Goal: Task Accomplishment & Management: Manage account settings

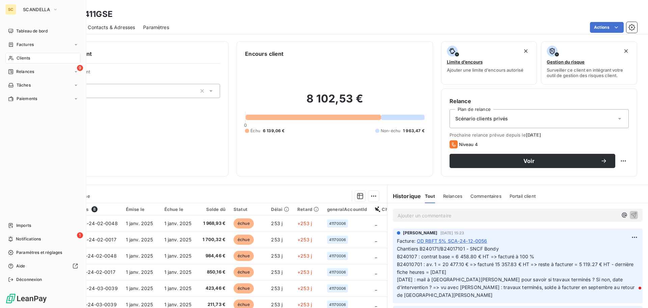
scroll to position [15, 0]
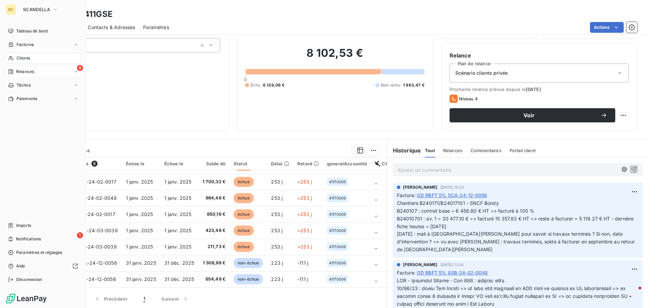
click at [19, 70] on span "Relances" at bounding box center [25, 72] width 18 height 6
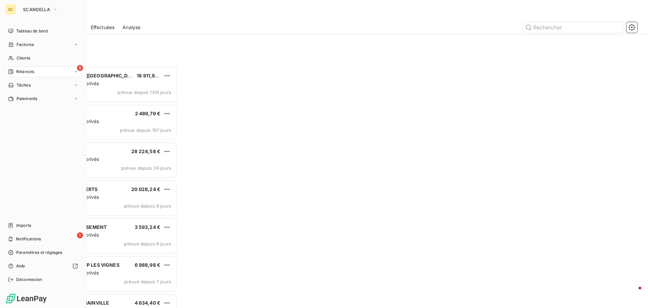
scroll to position [236, 140]
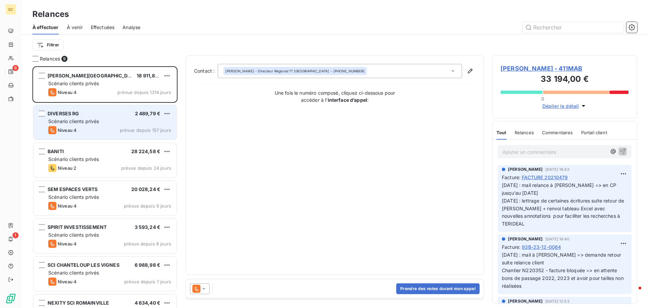
click at [82, 112] on div "DIVERSES RG 2 489,79 €" at bounding box center [109, 113] width 123 height 6
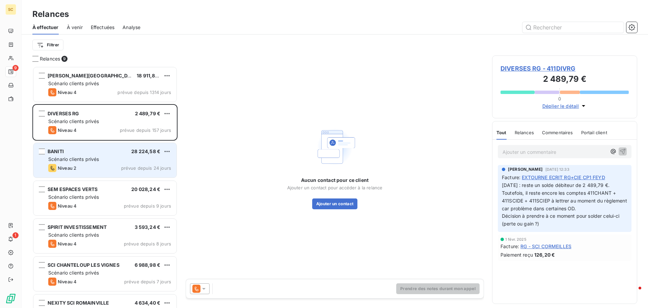
click at [126, 156] on div "Scénario clients privés" at bounding box center [109, 159] width 123 height 7
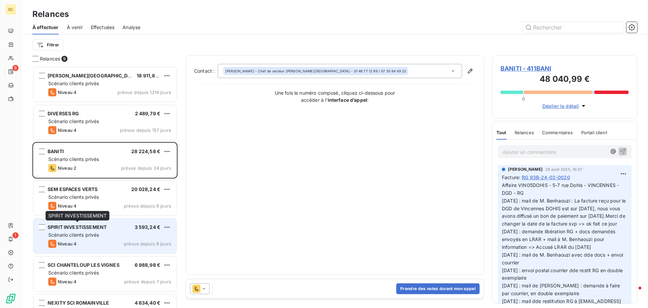
click at [83, 227] on span "SPIRIT INVESTISSEMENT" at bounding box center [77, 227] width 59 height 6
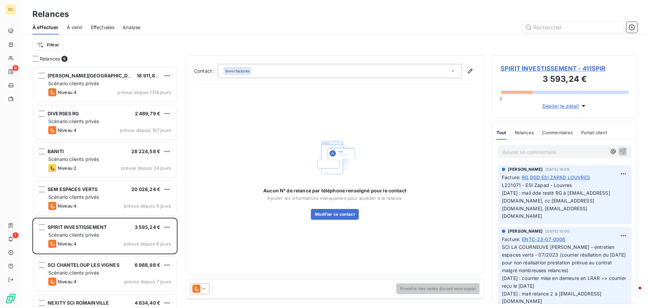
click at [561, 66] on span "SPIRIT INVESTISSEMENT - 411SPIR" at bounding box center [565, 68] width 128 height 9
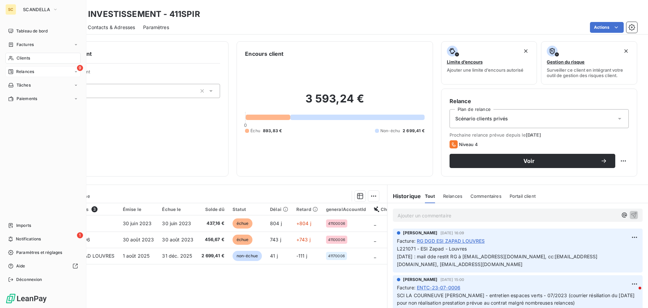
click at [27, 71] on span "Relances" at bounding box center [25, 72] width 18 height 6
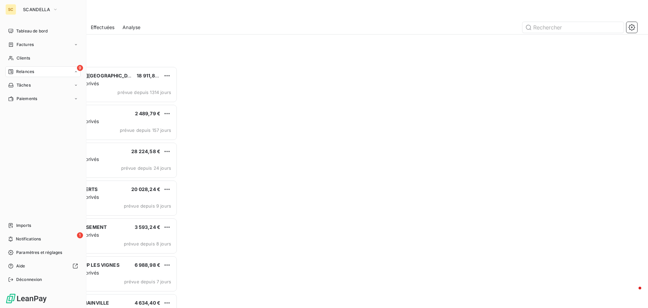
scroll to position [236, 140]
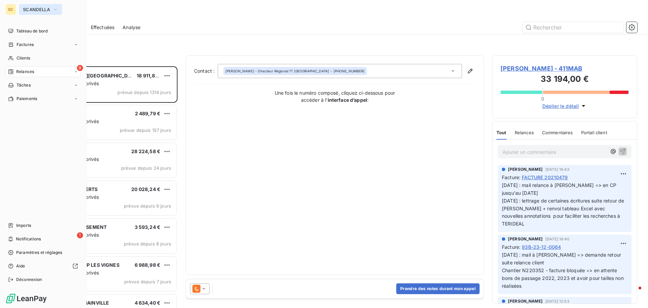
click at [32, 11] on span "SCANDELLA" at bounding box center [36, 9] width 27 height 5
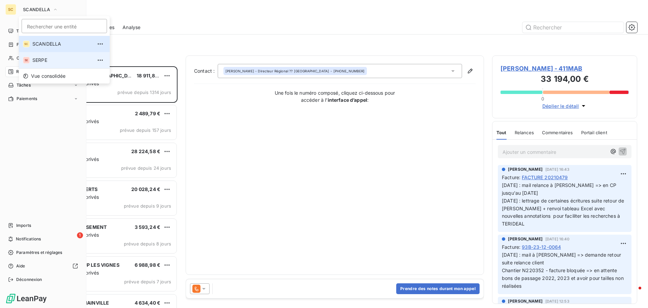
click at [44, 60] on span "SERPE" at bounding box center [62, 60] width 60 height 7
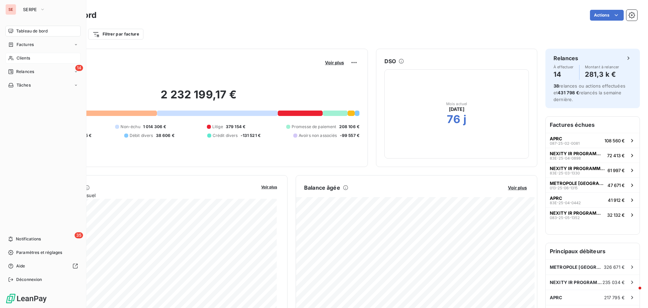
click at [22, 57] on span "Clients" at bounding box center [24, 58] width 14 height 6
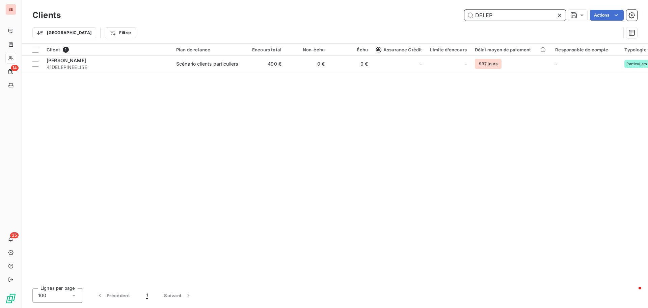
drag, startPoint x: 507, startPoint y: 15, endPoint x: 413, endPoint y: -6, distance: 96.5
click at [413, 0] on html "SE 14 35 Clients DELEP Actions Trier Filtrer Client 1 Plan de relance Encours t…" at bounding box center [324, 154] width 648 height 308
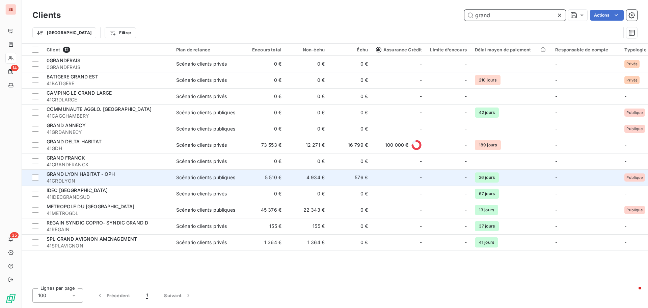
type input "grand"
click at [56, 177] on div "GRAND LYON HABITAT - OPH" at bounding box center [108, 174] width 122 height 7
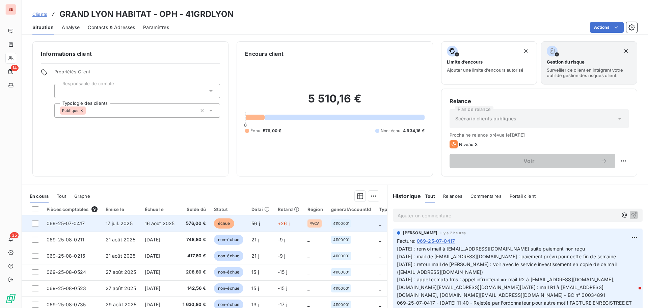
click at [160, 223] on span "16 août 2025" at bounding box center [160, 223] width 30 height 6
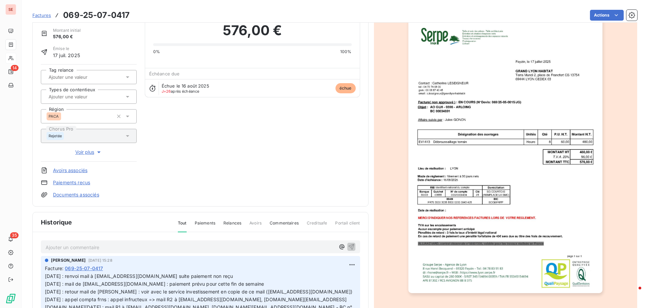
scroll to position [99, 0]
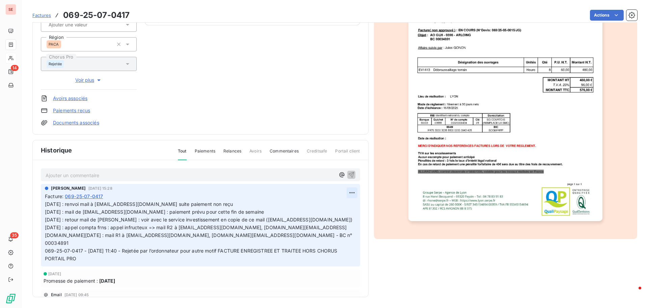
click at [346, 194] on html "SE 14 35 Factures 069-25-07-0417 Actions GRAND LYON HABITAT - OPH 41GRDLYON Mon…" at bounding box center [324, 154] width 648 height 308
click at [337, 207] on div "Editer" at bounding box center [328, 207] width 38 height 11
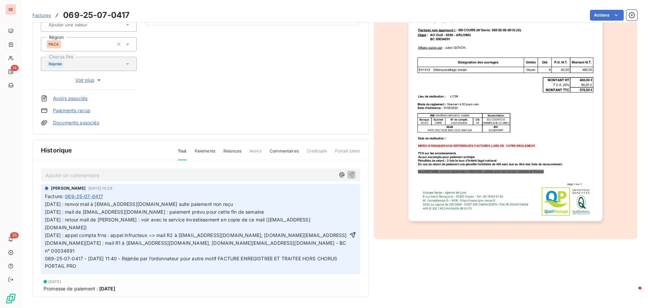
click at [46, 203] on span "[DATE] : renvoi mail à [EMAIL_ADDRESS][DOMAIN_NAME] suite paiement non reçu [DA…" at bounding box center [196, 235] width 303 height 68
click at [45, 203] on p "[DATE] : renvoi mail à [EMAIL_ADDRESS][DOMAIN_NAME] suite paiement non reçu [DA…" at bounding box center [196, 235] width 303 height 70
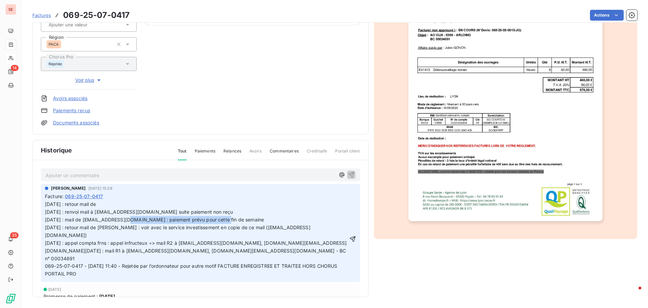
drag, startPoint x: 88, startPoint y: 219, endPoint x: 182, endPoint y: 222, distance: 94.6
click at [182, 222] on span "[DATE] : retour mail de [DATE] : renvoi mail à [EMAIL_ADDRESS][DOMAIN_NAME] sui…" at bounding box center [196, 238] width 303 height 75
copy span "[EMAIL_ADDRESS][DOMAIN_NAME]"
click at [133, 204] on p "[DATE] : retour mail de [DATE] : renvoi mail à [EMAIL_ADDRESS][DOMAIN_NAME] sui…" at bounding box center [196, 238] width 303 height 77
click at [259, 205] on p "[DATE] : retour mail de [EMAIL_ADDRESS][DOMAIN_NAME] : [DATE] : renvoi mail à […" at bounding box center [196, 238] width 303 height 77
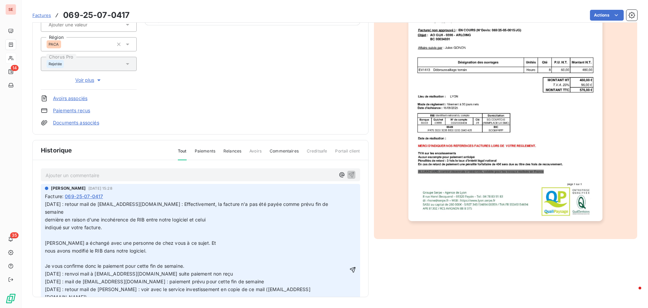
click at [47, 211] on span "[DATE] : retour mail de [EMAIL_ADDRESS][DOMAIN_NAME] : Effectivement, la factur…" at bounding box center [187, 208] width 285 height 14
click at [45, 218] on span "dernière en raison d'une incohérence de RIB entre notre logiciel et celui" at bounding box center [125, 219] width 161 height 6
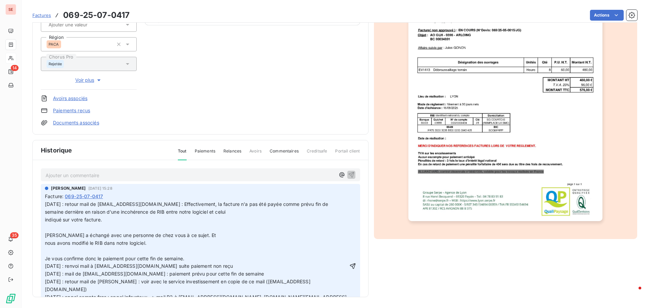
click at [45, 220] on span "indiqué sur votre facture." at bounding box center [73, 219] width 57 height 6
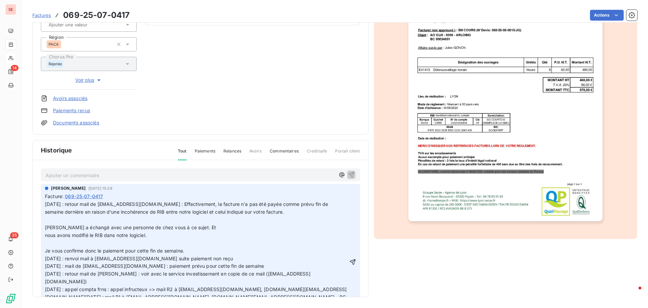
click at [45, 227] on span "[PERSON_NAME] a échangé avec une personne de chez vous à ce sujet. Et" at bounding box center [130, 227] width 171 height 6
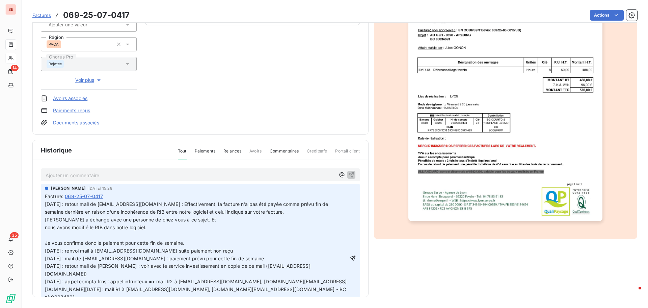
click at [45, 228] on span "nous avons modifié le RIB dans notre logiciel." at bounding box center [96, 227] width 102 height 6
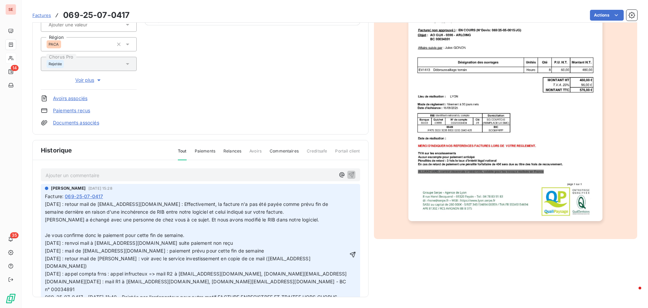
click at [45, 235] on span "Je vous confirme donc le paiement pour cette fin de semaine. [DATE] : renvoi ma…" at bounding box center [196, 269] width 303 height 75
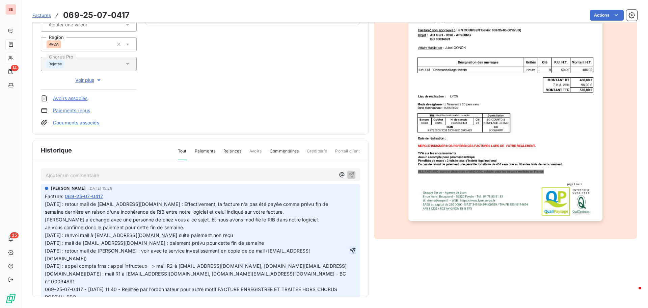
click at [350, 251] on icon "button" at bounding box center [353, 250] width 7 height 7
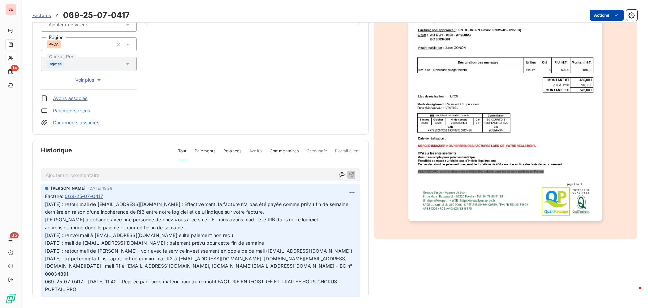
click at [593, 17] on html "SE 14 35 Factures 069-25-07-0417 Actions GRAND LYON HABITAT - OPH 41GRDLYON Mon…" at bounding box center [324, 154] width 648 height 308
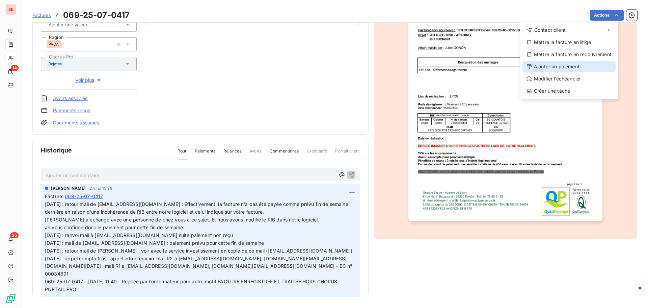
click at [571, 67] on div "Ajouter un paiement" at bounding box center [569, 66] width 93 height 11
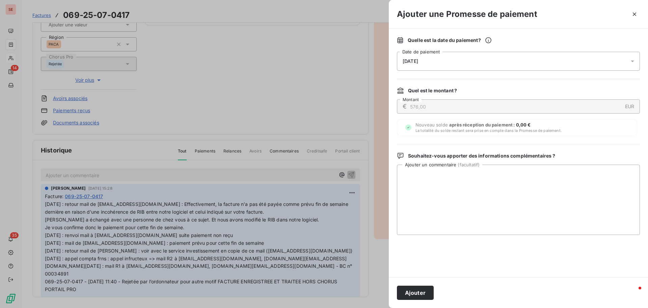
click at [409, 55] on div "[DATE]" at bounding box center [518, 61] width 243 height 19
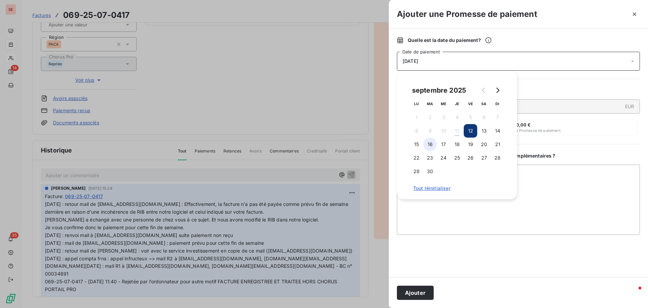
click at [432, 146] on button "16" at bounding box center [430, 144] width 14 height 14
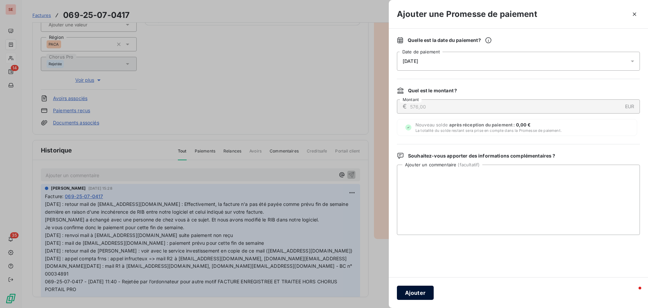
click at [425, 294] on button "Ajouter" at bounding box center [415, 292] width 37 height 14
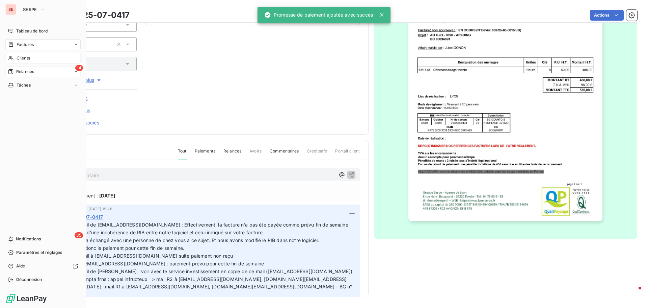
click at [22, 73] on span "Relances" at bounding box center [25, 72] width 18 height 6
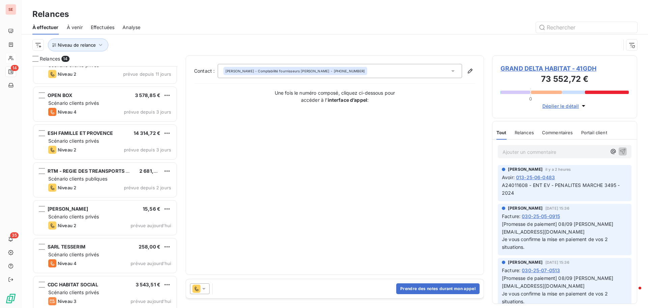
scroll to position [288, 0]
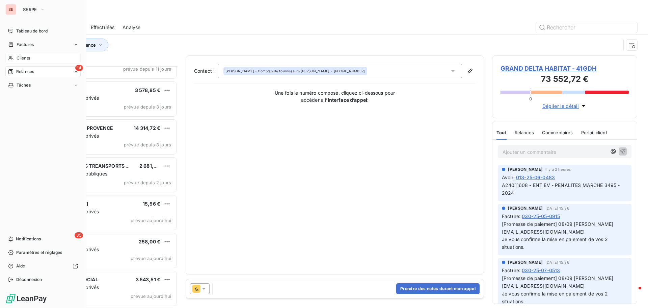
click at [29, 57] on span "Clients" at bounding box center [24, 58] width 14 height 6
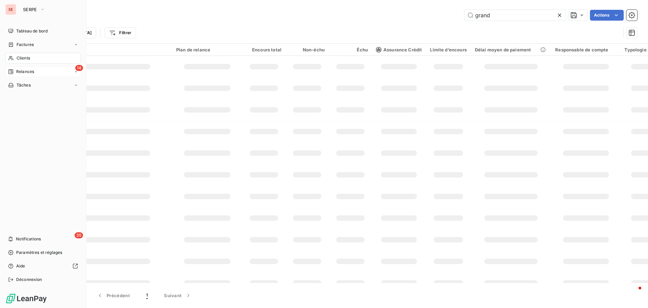
click at [31, 72] on span "Relances" at bounding box center [25, 72] width 18 height 6
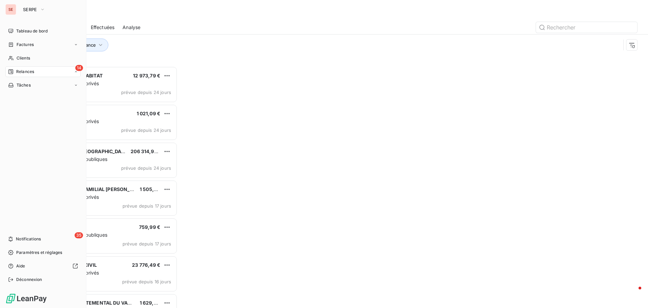
scroll to position [236, 140]
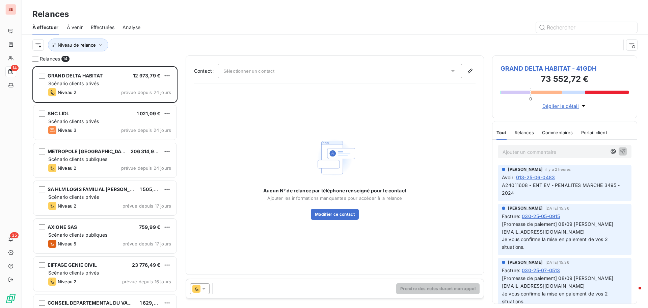
click at [77, 24] on span "À venir" at bounding box center [75, 27] width 16 height 7
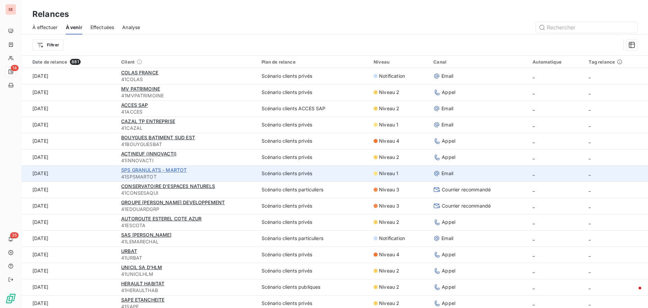
click at [129, 172] on span "SPS GRANULATS - MARTOT" at bounding box center [154, 170] width 66 height 6
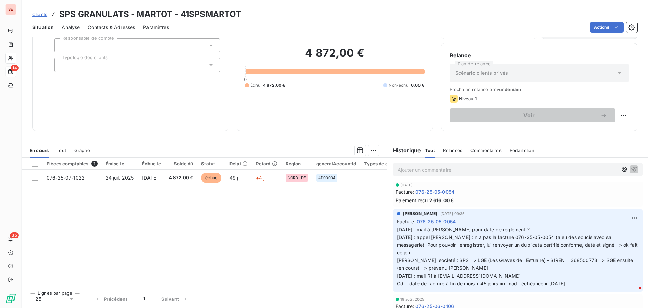
scroll to position [68, 0]
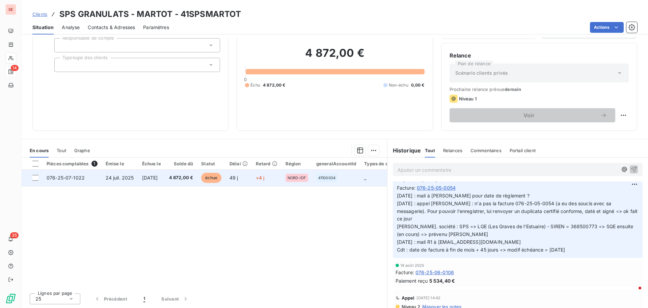
click at [153, 180] on span "[DATE]" at bounding box center [150, 178] width 16 height 6
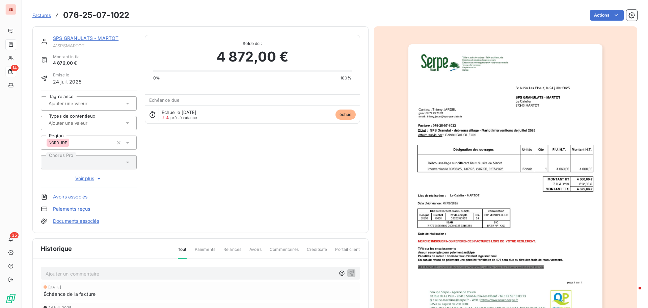
scroll to position [99, 0]
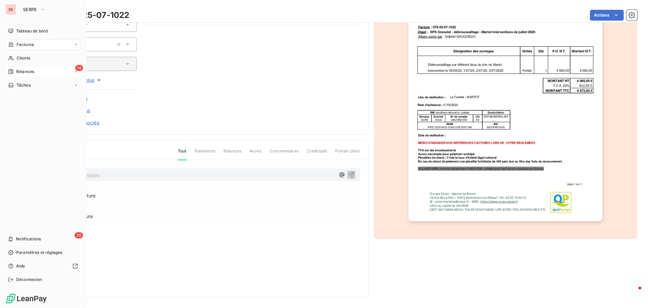
click at [30, 69] on span "Relances" at bounding box center [25, 72] width 18 height 6
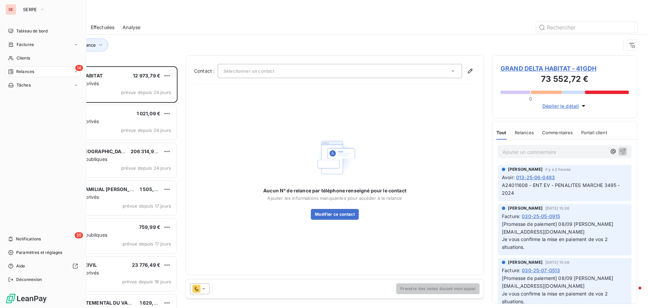
scroll to position [236, 140]
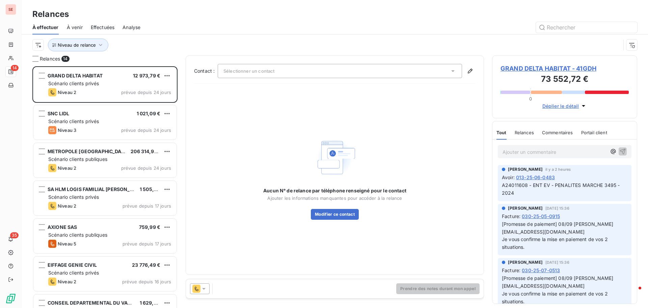
click at [110, 26] on span "Effectuées" at bounding box center [103, 27] width 24 height 7
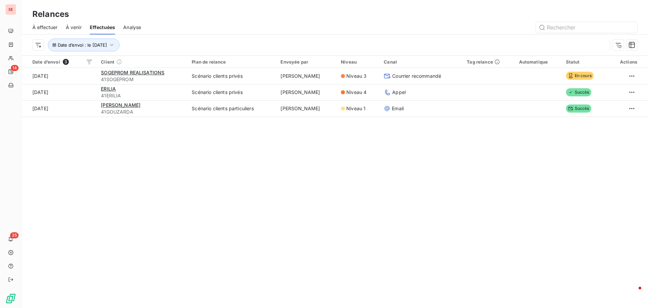
click at [78, 26] on span "À venir" at bounding box center [74, 27] width 16 height 7
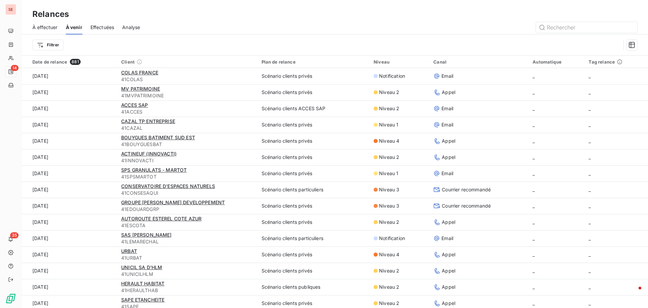
click at [101, 27] on span "Effectuées" at bounding box center [103, 27] width 24 height 7
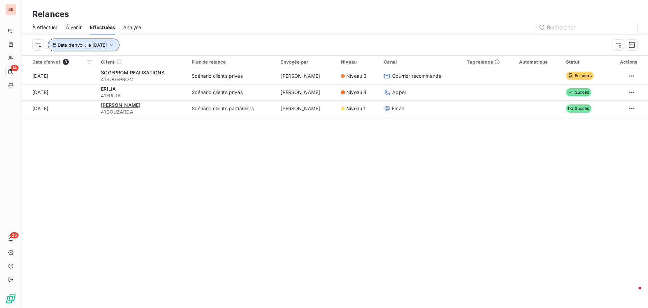
click at [115, 47] on icon "button" at bounding box center [111, 45] width 7 height 7
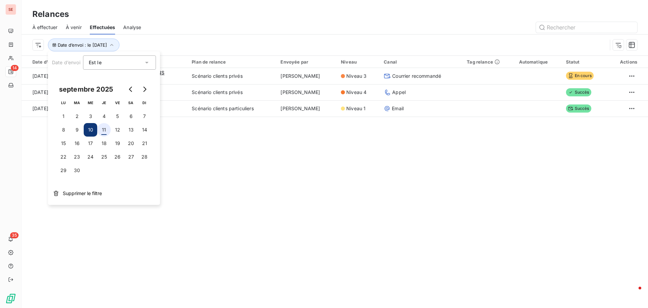
click at [102, 132] on button "11" at bounding box center [104, 130] width 14 height 14
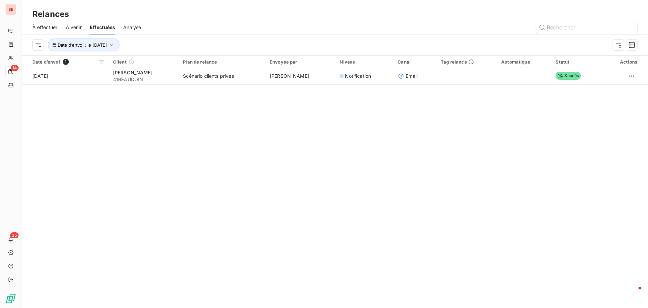
click at [234, 161] on div "Relances À effectuer À venir Effectuées Analyse Date d’envoi : le [DATE] Date d…" at bounding box center [335, 154] width 627 height 308
click at [72, 29] on span "À venir" at bounding box center [74, 27] width 16 height 7
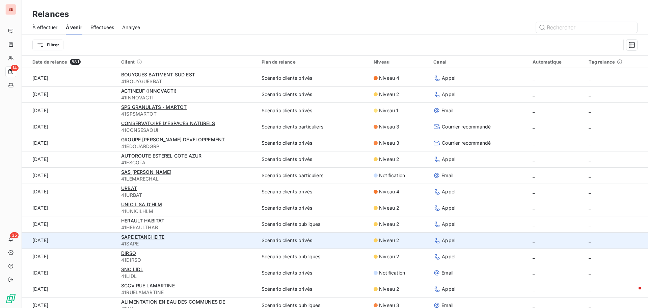
scroll to position [68, 0]
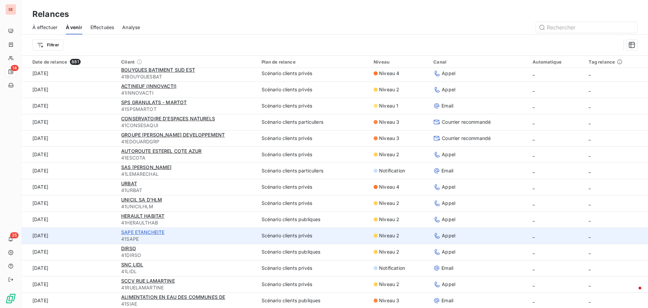
click at [140, 234] on span "SAPE ETANCHEITE" at bounding box center [142, 232] width 43 height 6
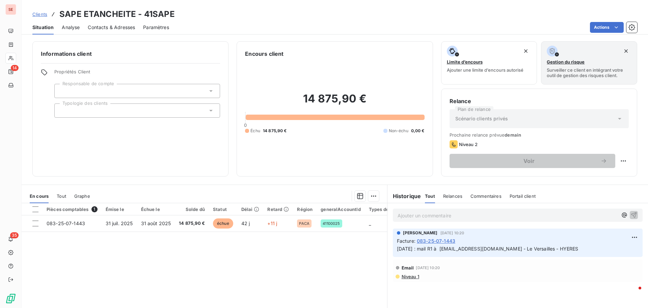
click at [106, 27] on span "Contacts & Adresses" at bounding box center [111, 27] width 47 height 7
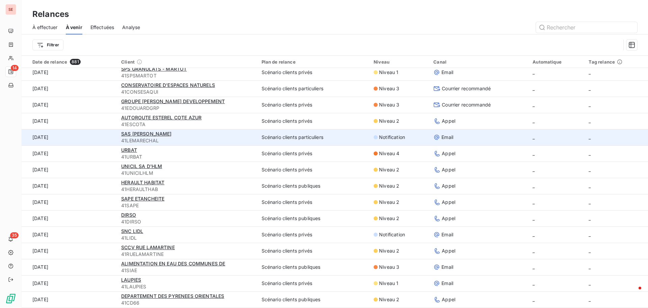
scroll to position [101, 0]
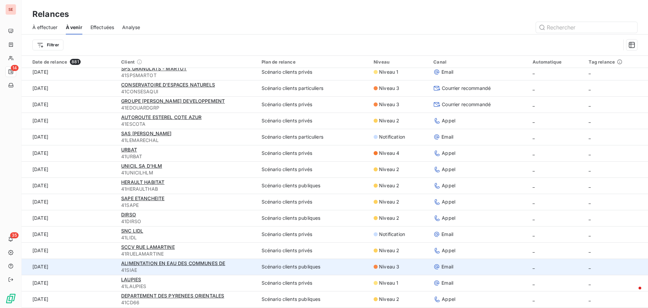
click at [130, 266] on div "ALIMENTATION EN EAU DES COMMUNES DE" at bounding box center [187, 263] width 132 height 7
click at [131, 264] on span "ALIMENTATION EN EAU DES COMMUNES DE" at bounding box center [173, 263] width 104 height 6
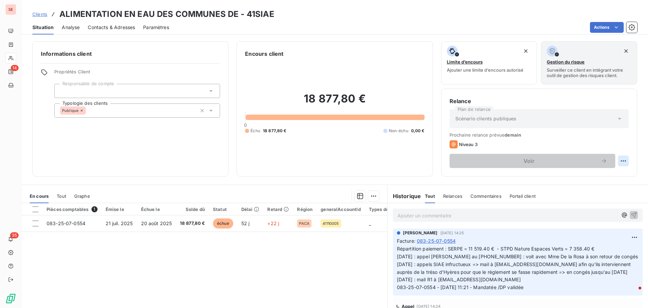
click at [620, 160] on html "SE 14 35 Clients ALIMENTATION EN EAU DES COMMUNES DE - 41SIAE Situation Analyse…" at bounding box center [324, 154] width 648 height 308
click at [612, 175] on div "Replanifier cette action" at bounding box center [591, 175] width 60 height 11
select select "8"
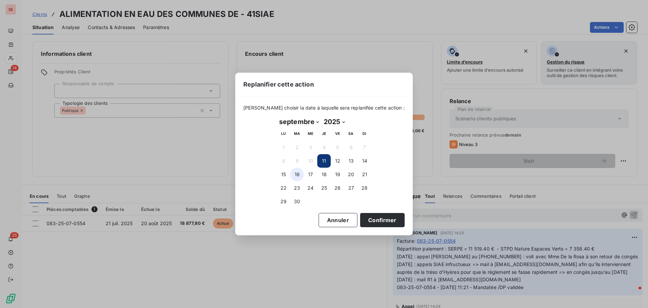
click at [300, 176] on button "16" at bounding box center [297, 175] width 14 height 14
click at [284, 177] on button "15" at bounding box center [284, 175] width 14 height 14
click at [360, 222] on button "Confirmer" at bounding box center [382, 220] width 45 height 14
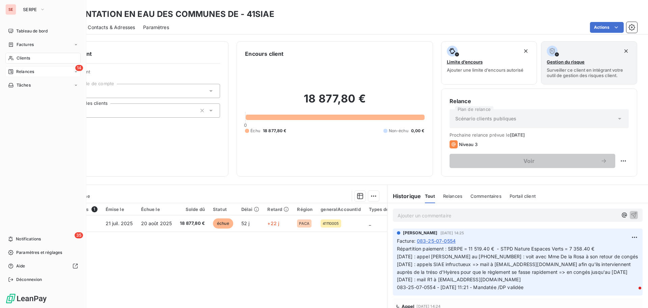
click at [29, 70] on span "Relances" at bounding box center [25, 72] width 18 height 6
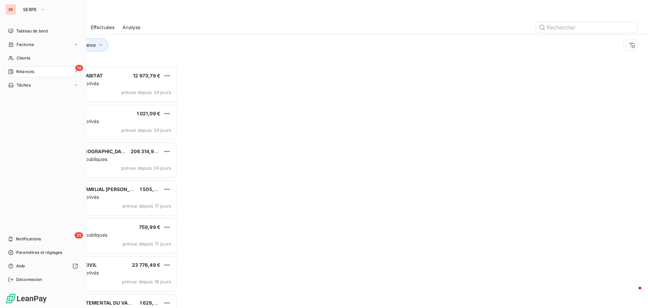
scroll to position [236, 140]
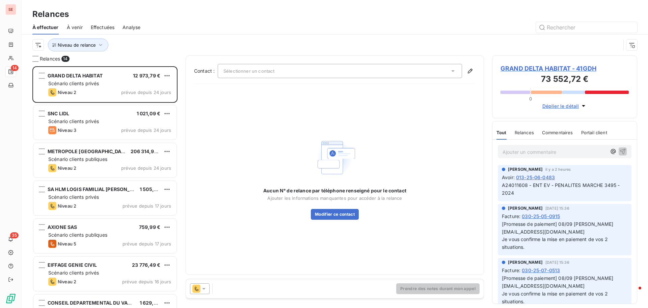
click at [76, 26] on span "À venir" at bounding box center [75, 27] width 16 height 7
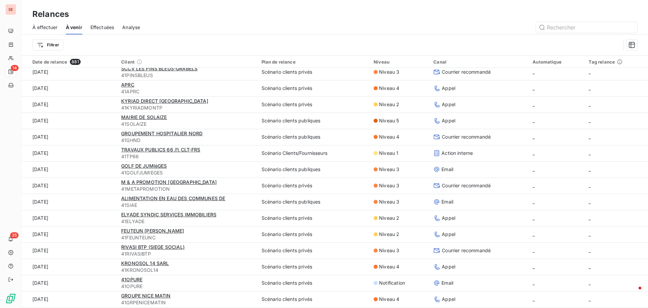
scroll to position [979, 0]
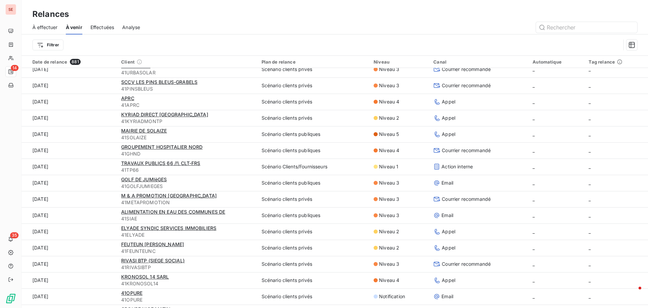
click at [44, 26] on span "À effectuer" at bounding box center [44, 27] width 25 height 7
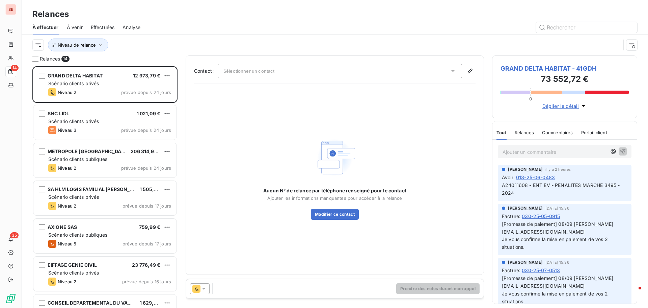
scroll to position [236, 140]
click at [100, 45] on icon "button" at bounding box center [100, 45] width 7 height 7
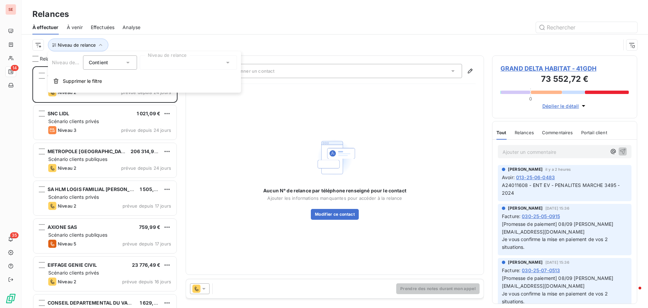
click at [167, 62] on div at bounding box center [188, 62] width 97 height 14
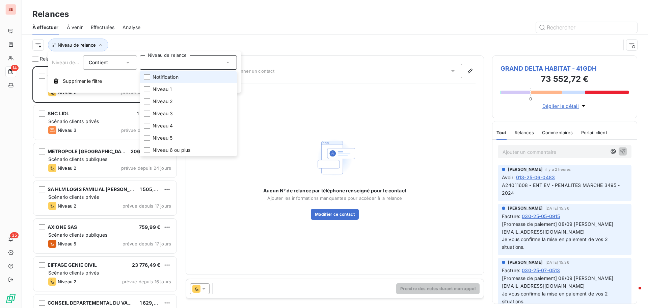
click at [173, 75] on span "Notification" at bounding box center [166, 77] width 26 height 7
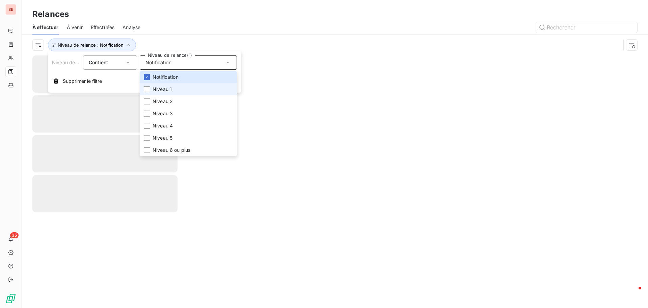
click at [169, 92] on span "Niveau 1" at bounding box center [162, 89] width 19 height 7
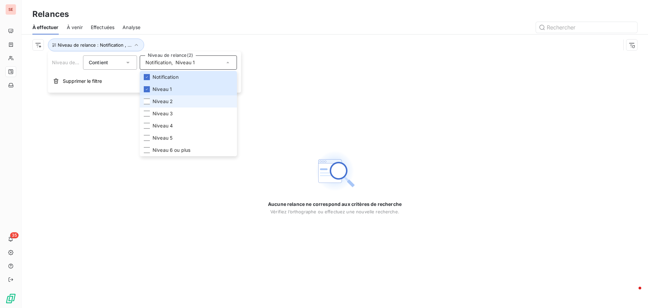
click at [169, 101] on span "Niveau 2" at bounding box center [163, 101] width 20 height 7
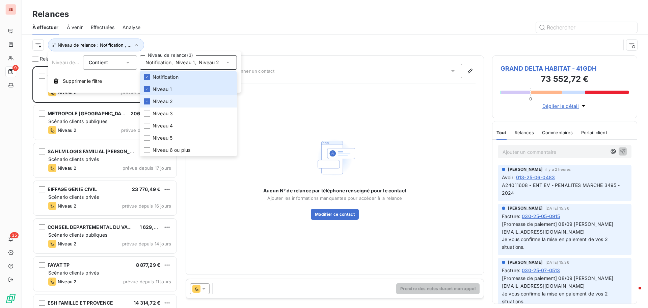
scroll to position [236, 140]
click at [205, 33] on div "À effectuer À venir Effectuées Analyse" at bounding box center [335, 27] width 627 height 14
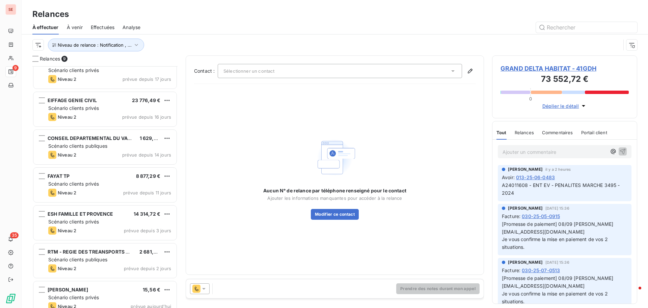
scroll to position [99, 0]
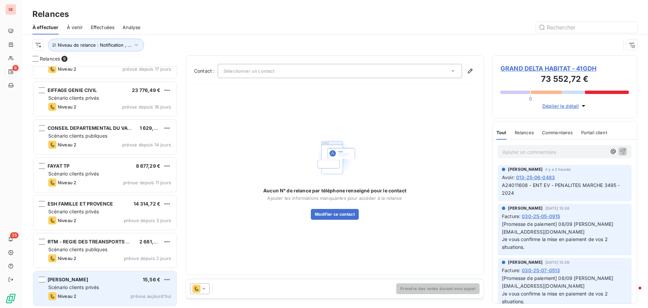
click at [84, 279] on span "[PERSON_NAME]" at bounding box center [68, 279] width 41 height 6
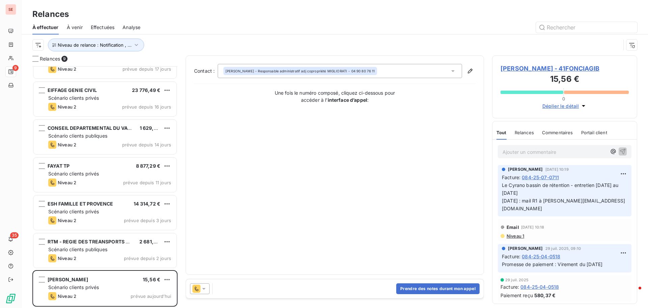
click at [511, 70] on span "[PERSON_NAME] - 41FONCIAGIB" at bounding box center [565, 68] width 128 height 9
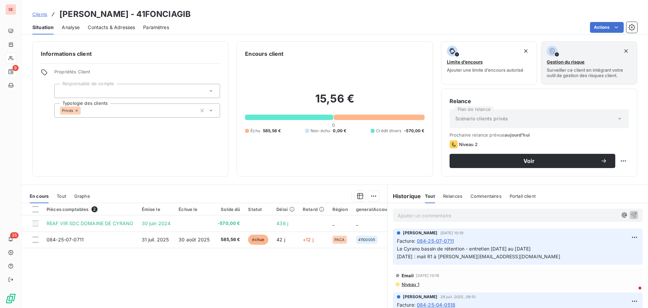
click at [105, 27] on span "Contacts & Adresses" at bounding box center [111, 27] width 47 height 7
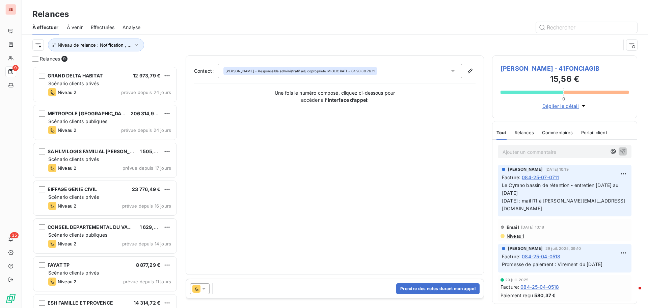
click at [540, 68] on span "[PERSON_NAME] - 41FONCIAGIB" at bounding box center [565, 68] width 128 height 9
click at [457, 286] on button "Prendre des notes durant mon appel" at bounding box center [437, 288] width 83 height 11
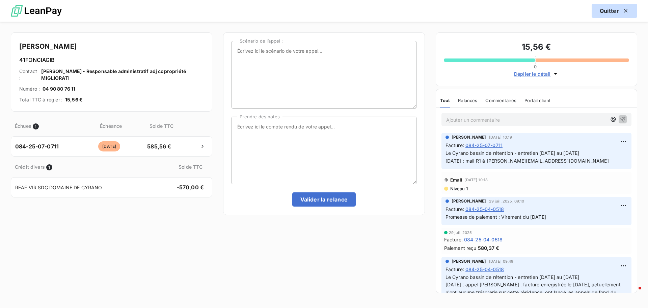
click at [616, 8] on button "Quitter" at bounding box center [615, 11] width 46 height 14
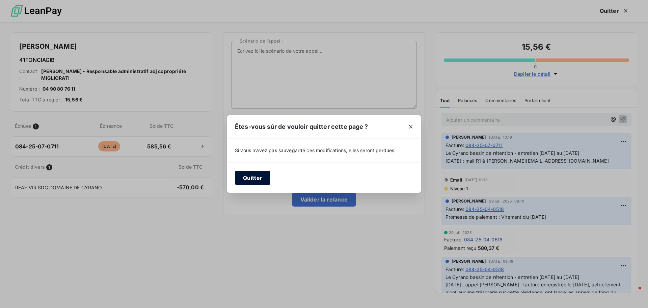
click at [268, 178] on button "Quitter" at bounding box center [252, 178] width 35 height 14
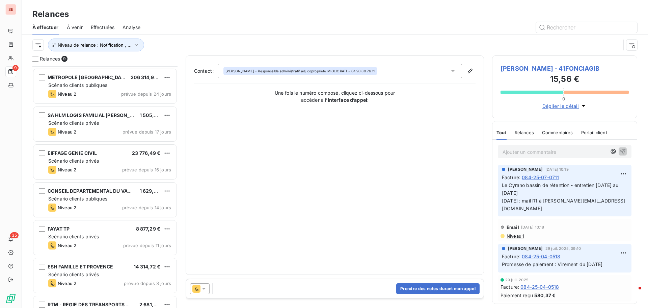
scroll to position [99, 0]
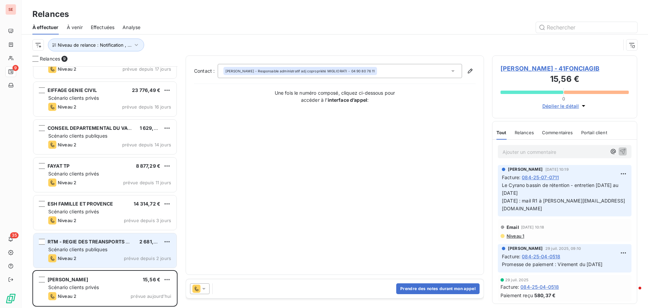
click at [93, 243] on span "RTM - REGIE DES TREANSPORTS METROPO" at bounding box center [99, 241] width 102 height 6
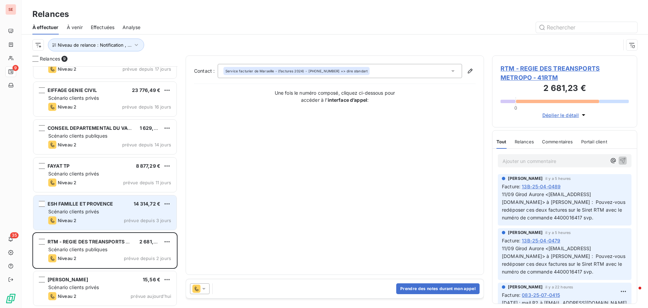
click at [94, 203] on span "ESH FAMILLE ET PROVENCE" at bounding box center [81, 204] width 66 height 6
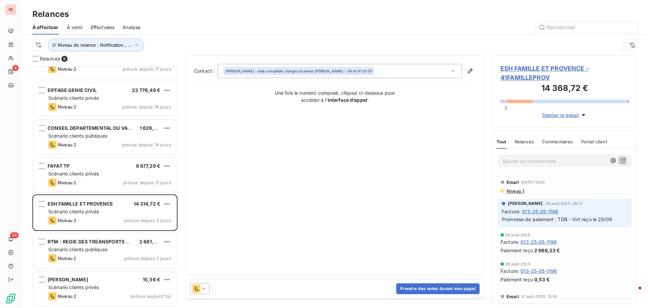
click at [547, 69] on span "ESH FAMILLE ET PROVENCE - 41FAMILLEPROV" at bounding box center [565, 73] width 128 height 18
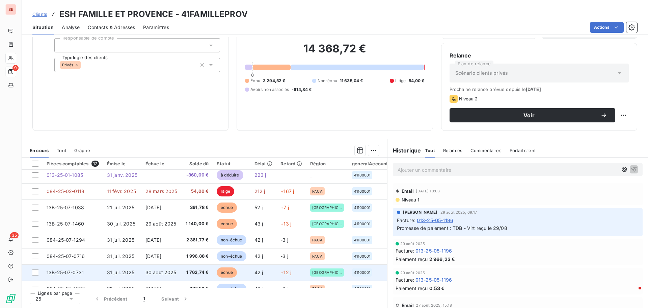
scroll to position [101, 0]
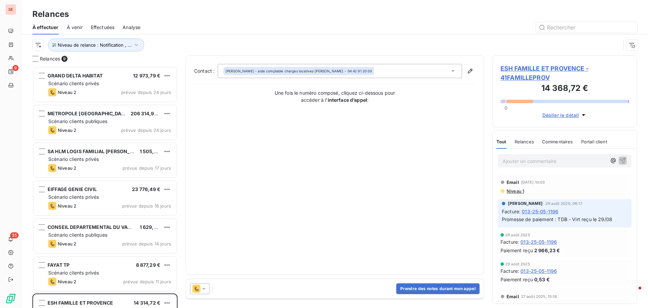
scroll to position [236, 140]
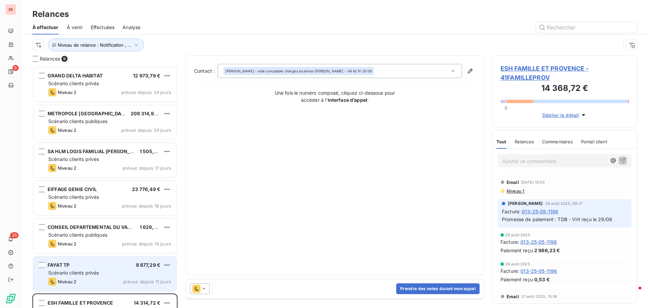
click at [103, 271] on div "Scénario clients privés" at bounding box center [109, 272] width 123 height 7
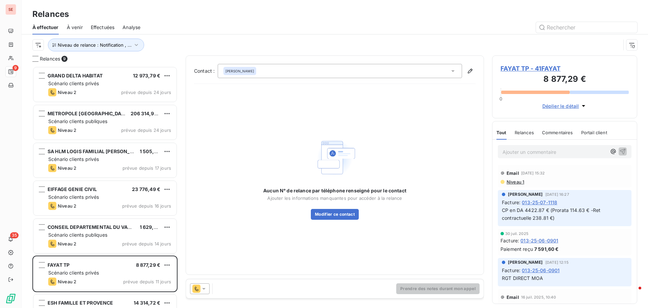
click at [522, 66] on span "FAYAT TP - 41FAYAT" at bounding box center [565, 68] width 128 height 9
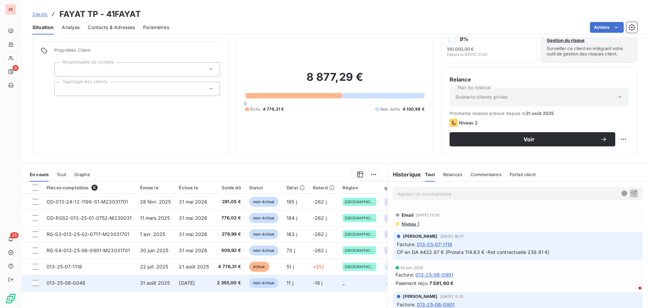
scroll to position [34, 0]
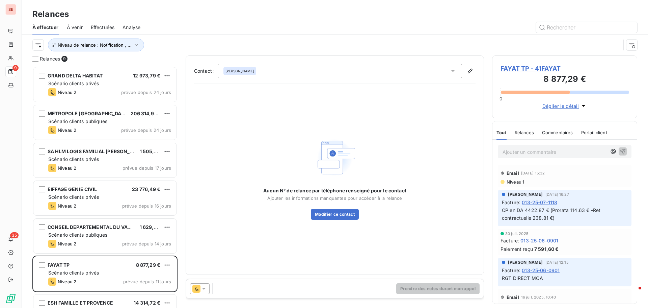
scroll to position [236, 140]
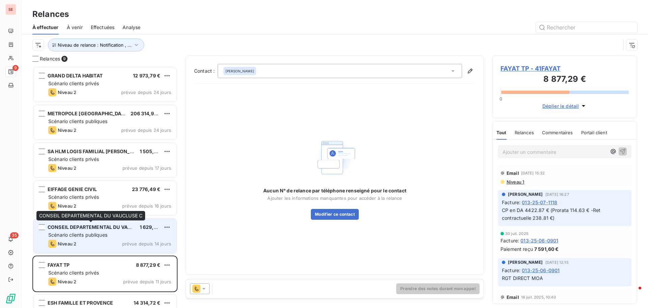
click at [113, 226] on span "CONSEIL DEPARTEMENTAL DU VAUCLUSE C" at bounding box center [100, 227] width 104 height 6
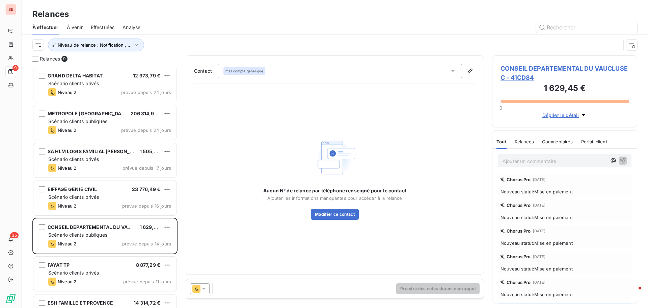
click at [532, 71] on span "CONSEIL DEPARTEMENTAL DU VAUCLUSE C - 41CD84" at bounding box center [565, 73] width 128 height 18
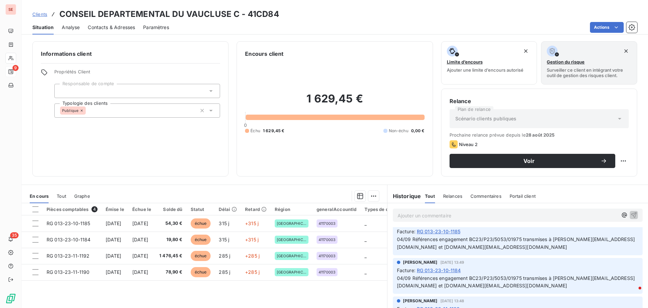
scroll to position [236, 0]
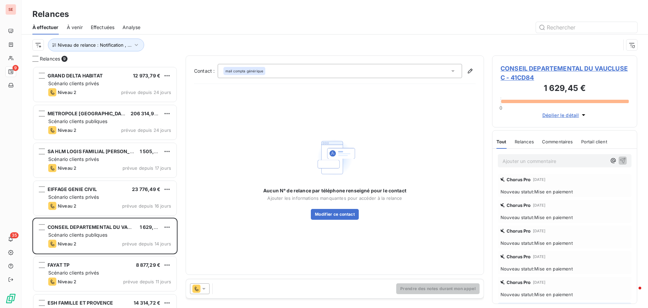
scroll to position [236, 140]
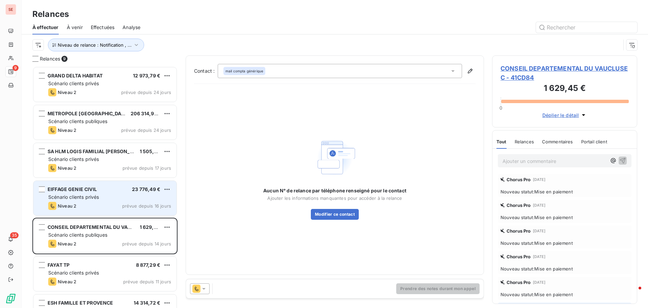
click at [83, 190] on span "EIFFAGE GENIE CIVIL" at bounding box center [72, 189] width 49 height 6
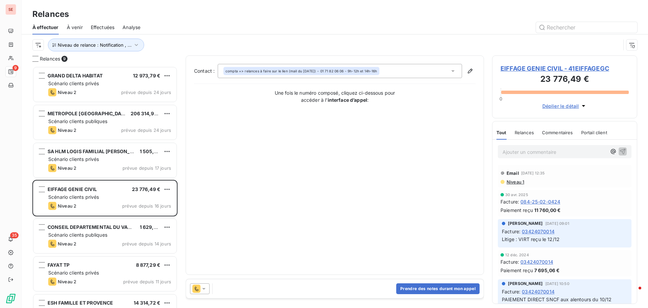
click at [522, 69] on span "EIFFAGE GENIE CIVIL - 41EIFFAGEGC" at bounding box center [565, 68] width 128 height 9
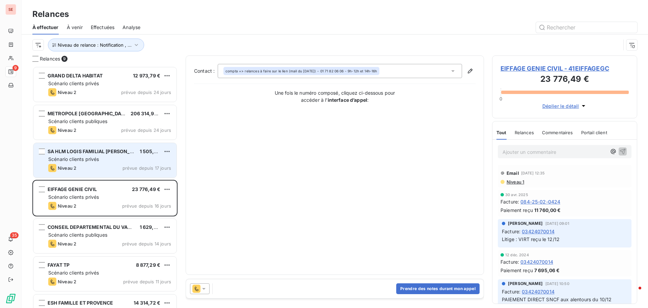
click at [136, 154] on div "SA HLM LOGIS FAMILIAL VAROIS 1 505,41 €" at bounding box center [109, 151] width 123 height 6
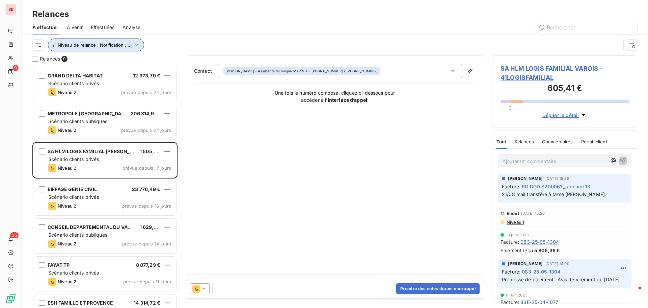
click at [133, 44] on icon "button" at bounding box center [136, 45] width 7 height 7
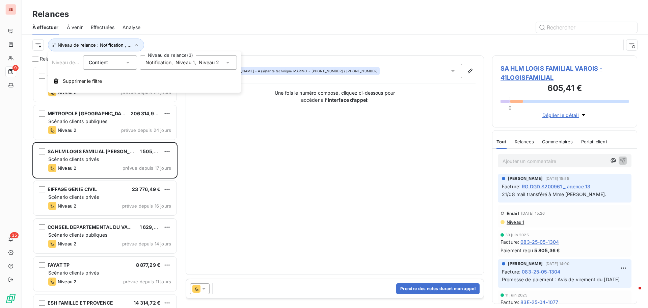
click at [178, 65] on span "Niveau 1" at bounding box center [185, 62] width 19 height 7
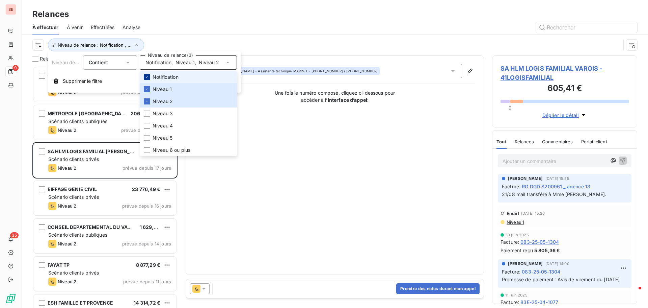
click at [149, 76] on div at bounding box center [147, 77] width 6 height 6
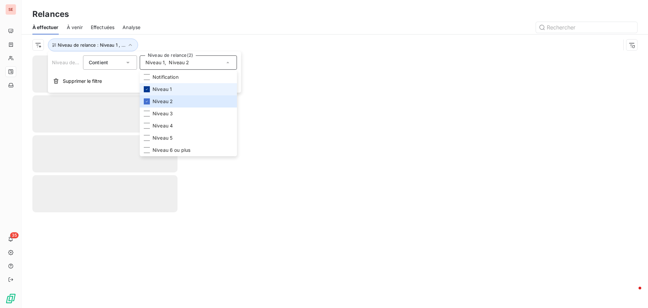
click at [147, 89] on icon at bounding box center [147, 88] width 2 height 1
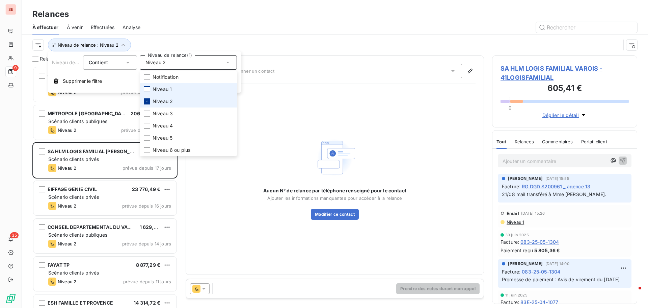
scroll to position [236, 140]
click at [147, 101] on icon at bounding box center [147, 101] width 4 height 4
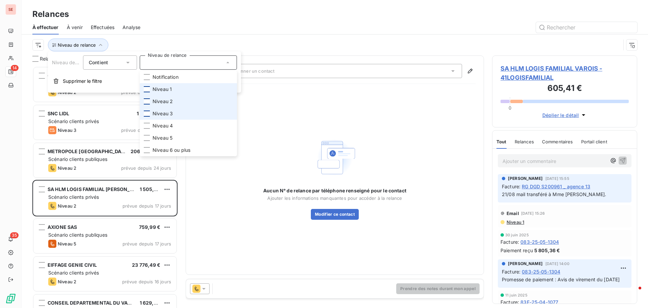
click at [147, 114] on div at bounding box center [147, 113] width 6 height 6
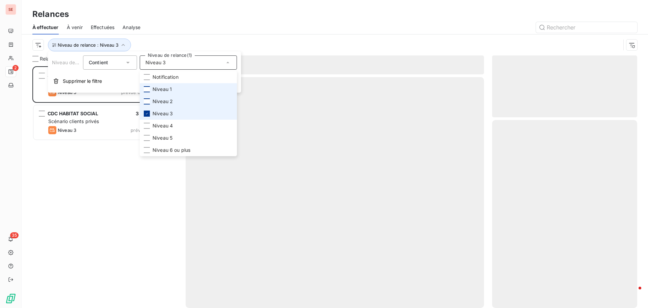
scroll to position [236, 140]
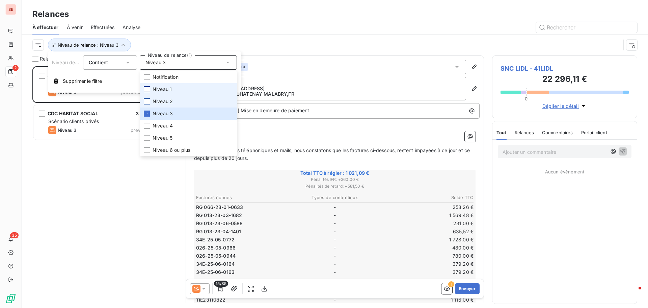
click at [106, 151] on div "SNC LIDL 1 021,09 € Scénario clients privés Niveau 3 prévue depuis 24 jours CDC…" at bounding box center [104, 186] width 145 height 241
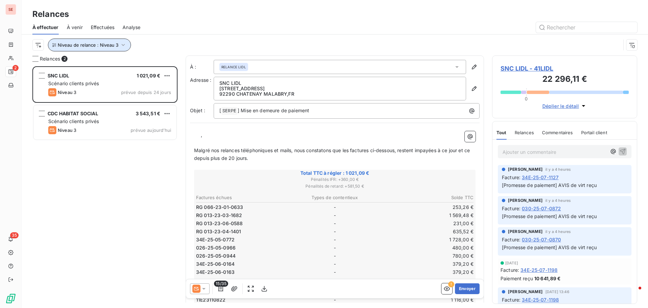
click at [121, 45] on icon "button" at bounding box center [123, 45] width 7 height 7
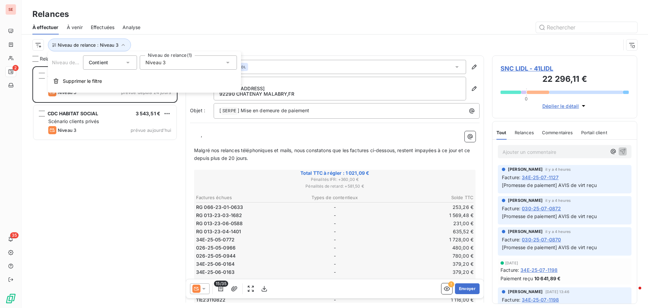
click at [162, 65] on span "Niveau 3" at bounding box center [156, 62] width 20 height 7
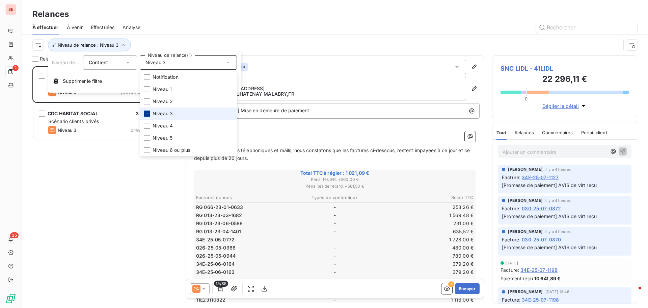
click at [146, 111] on div at bounding box center [147, 113] width 6 height 6
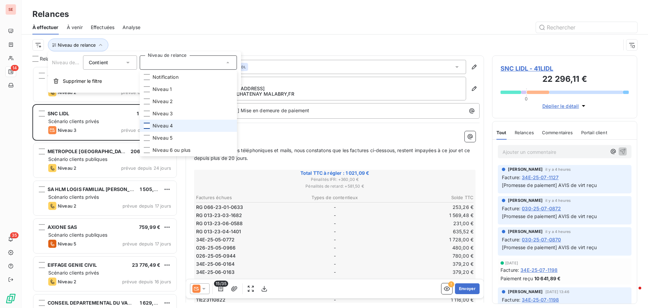
click at [147, 127] on div at bounding box center [147, 126] width 6 height 6
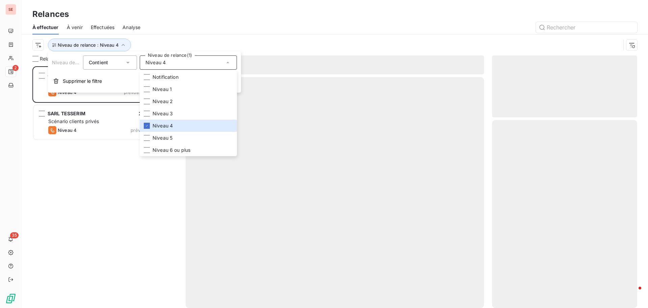
scroll to position [236, 140]
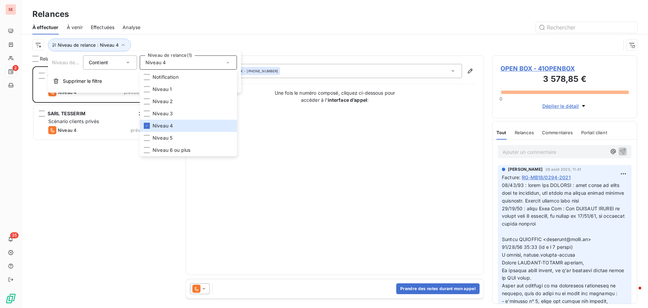
drag, startPoint x: 243, startPoint y: 9, endPoint x: 186, endPoint y: 63, distance: 78.1
click at [243, 9] on div "Relances" at bounding box center [335, 14] width 627 height 12
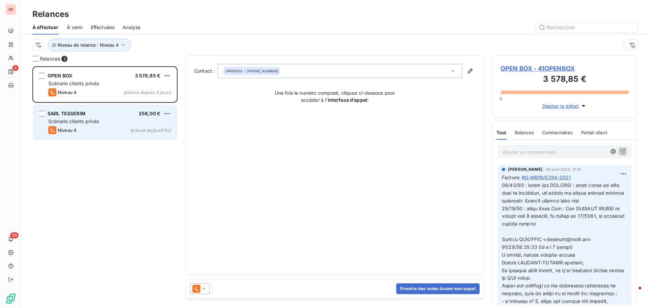
click at [92, 120] on span "Scénario clients privés" at bounding box center [73, 121] width 51 height 6
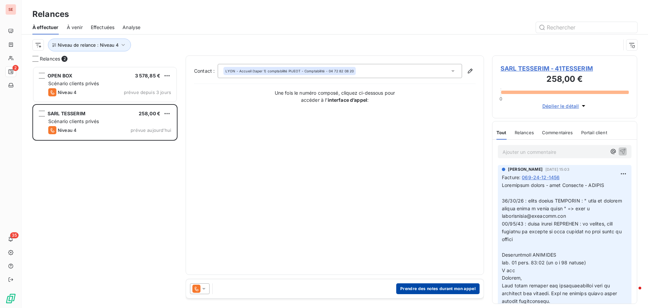
click at [432, 292] on button "Prendre des notes durant mon appel" at bounding box center [437, 288] width 83 height 11
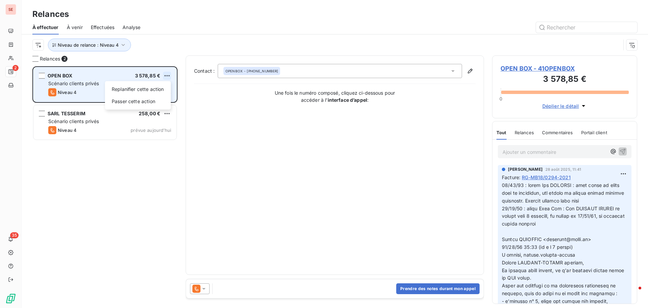
click at [169, 74] on html "SE 2 35 Relances À effectuer À venir Effectuées Analyse Niveau de relance : Niv…" at bounding box center [324, 154] width 648 height 308
click at [149, 90] on div "Replanifier cette action" at bounding box center [138, 89] width 60 height 11
select select "8"
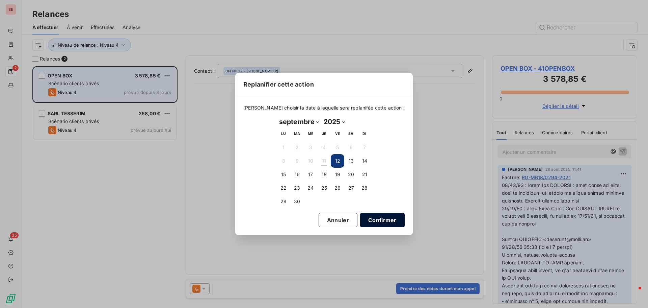
click at [386, 219] on button "Confirmer" at bounding box center [382, 220] width 45 height 14
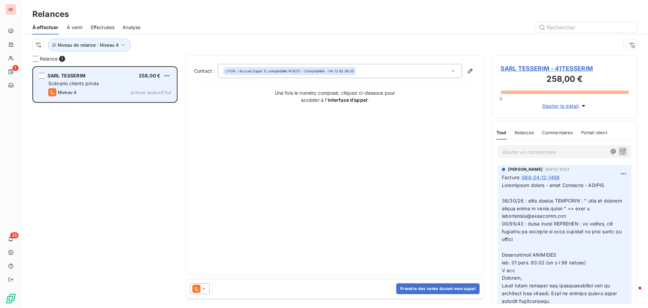
click at [76, 147] on div "SARL TESSERIM 258,00 € Scénario clients privés Niveau 4 prévue [DATE]" at bounding box center [104, 186] width 145 height 241
click at [123, 45] on icon "button" at bounding box center [123, 45] width 7 height 7
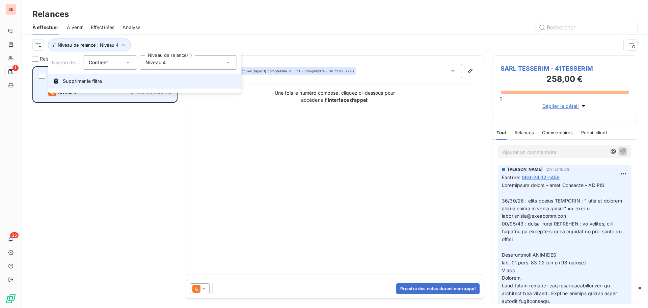
click at [96, 81] on span "Supprimer le filtre" at bounding box center [82, 81] width 39 height 7
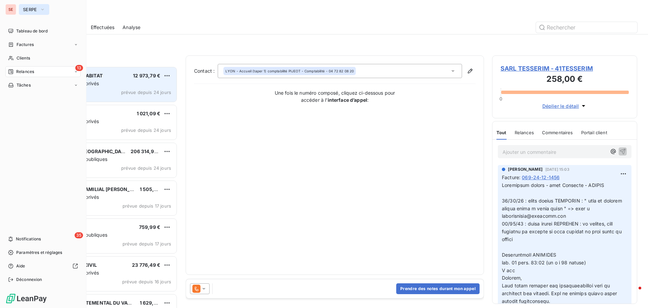
click at [42, 11] on icon "button" at bounding box center [42, 9] width 5 height 7
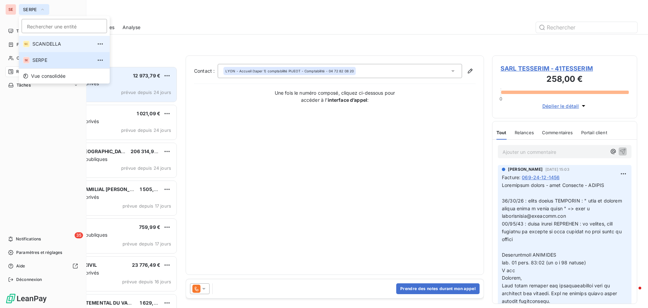
click at [52, 44] on span "SCANDELLA" at bounding box center [62, 44] width 60 height 7
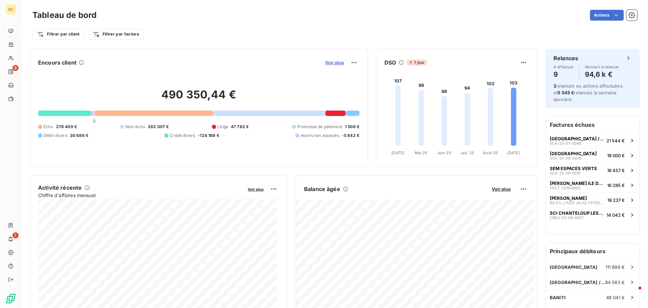
click at [330, 62] on span "Voir plus" at bounding box center [334, 62] width 19 height 5
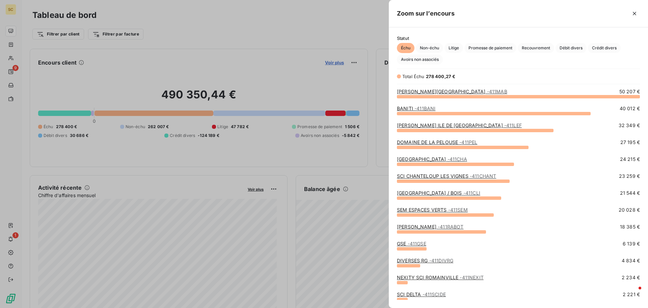
scroll to position [206, 254]
click at [276, 74] on div at bounding box center [324, 154] width 648 height 308
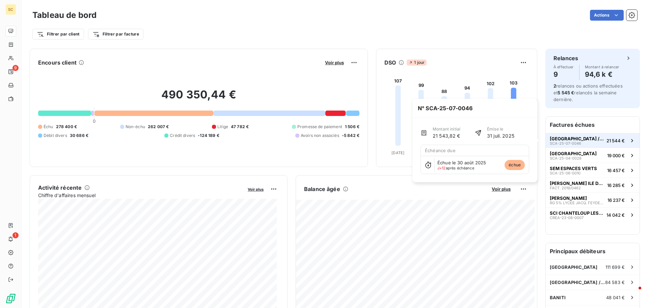
click at [571, 139] on span "[GEOGRAPHIC_DATA] / BOIS" at bounding box center [577, 138] width 54 height 5
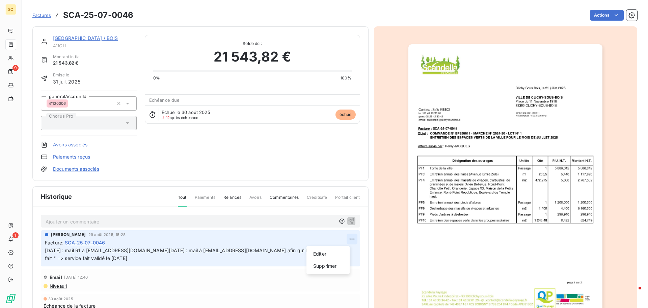
click at [340, 236] on html "SC 9 1 Factures SCA-25-07-0046 Actions [GEOGRAPHIC_DATA] / BOIS 411CLI Montant …" at bounding box center [324, 154] width 648 height 308
click at [324, 254] on div "Editer" at bounding box center [328, 253] width 38 height 11
click at [45, 250] on div "[PERSON_NAME] [DATE] 15:28 Facture : SCA-25-07-0046 [DATE] : mail R1 à [EMAIL_A…" at bounding box center [200, 248] width 319 height 36
click at [47, 251] on span "[DATE] : mail R1 à [EMAIL_ADDRESS][DOMAIN_NAME][DATE] : mail à [EMAIL_ADDRESS][…" at bounding box center [188, 254] width 287 height 14
click at [46, 247] on p "[DATE] : mail R1 à [EMAIL_ADDRESS][DOMAIN_NAME][DATE] : mail à [EMAIL_ADDRESS][…" at bounding box center [196, 255] width 303 height 16
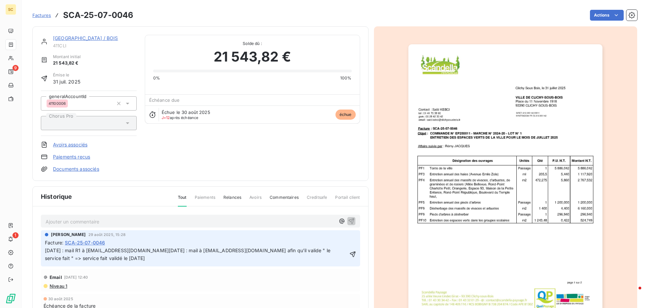
click at [46, 247] on p "[DATE] : mail R1 à [EMAIL_ADDRESS][DOMAIN_NAME][DATE] : mail à [EMAIL_ADDRESS][…" at bounding box center [196, 255] width 303 height 16
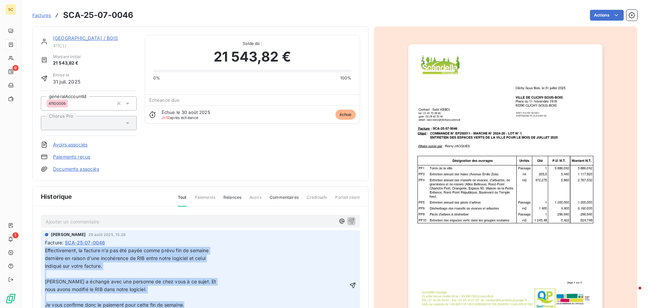
drag, startPoint x: 191, startPoint y: 236, endPoint x: 34, endPoint y: 197, distance: 161.7
click at [34, 197] on div "Historique Tout Paiements Relances Avoirs Commentaires Creditsafe Portail clien…" at bounding box center [201, 264] width 336 height 156
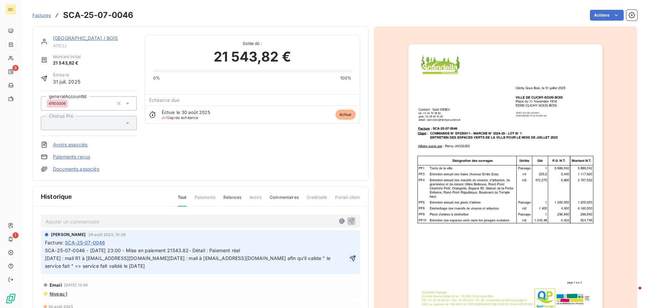
click at [350, 258] on icon "button" at bounding box center [353, 258] width 7 height 7
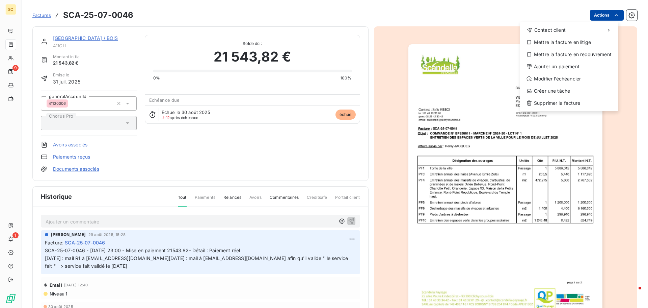
click at [601, 15] on html "SC 9 1 Factures SCA-25-07-0046 Actions Contact client Mettre la facture en liti…" at bounding box center [324, 154] width 648 height 308
click at [575, 68] on div "Ajouter un paiement" at bounding box center [569, 66] width 93 height 11
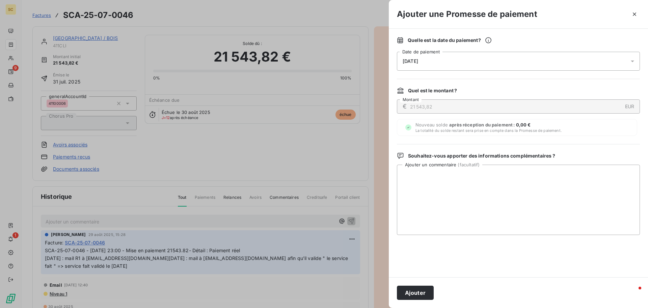
click at [418, 63] on span "[DATE]" at bounding box center [411, 60] width 16 height 5
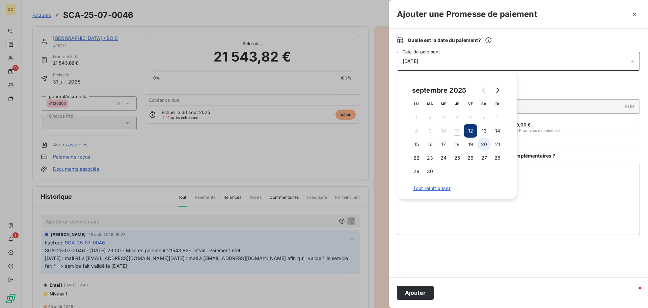
click at [483, 146] on button "20" at bounding box center [485, 144] width 14 height 14
click at [419, 291] on button "Ajouter" at bounding box center [415, 292] width 37 height 14
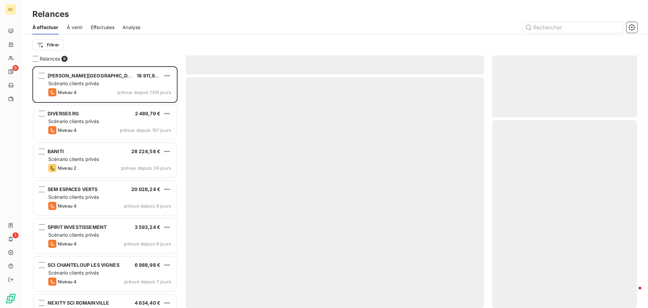
scroll to position [236, 140]
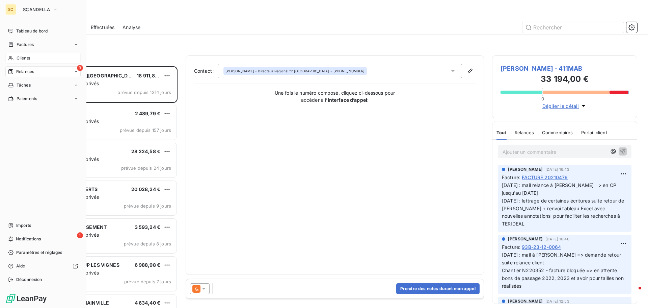
click at [21, 57] on span "Clients" at bounding box center [24, 58] width 14 height 6
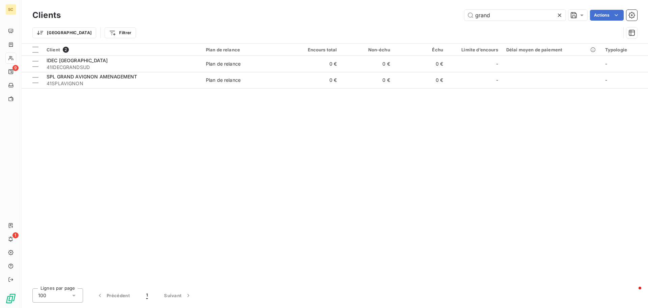
drag, startPoint x: 495, startPoint y: 19, endPoint x: 434, endPoint y: 4, distance: 62.4
click at [434, 4] on div "Clients grand Actions Trier Filtrer" at bounding box center [335, 21] width 627 height 43
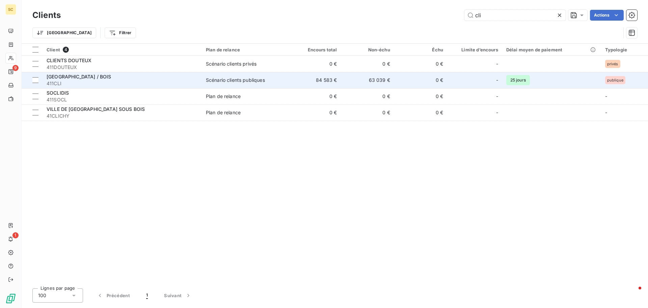
type input "cli"
click at [65, 84] on span "411CLI" at bounding box center [122, 83] width 151 height 7
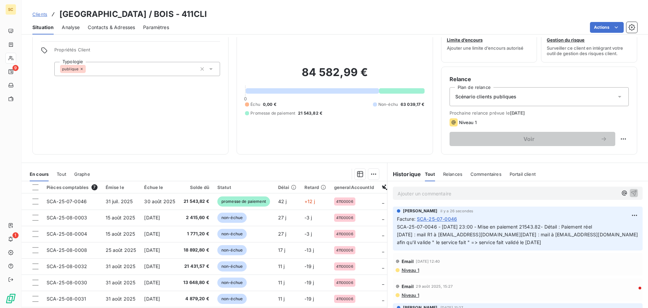
scroll to position [46, 0]
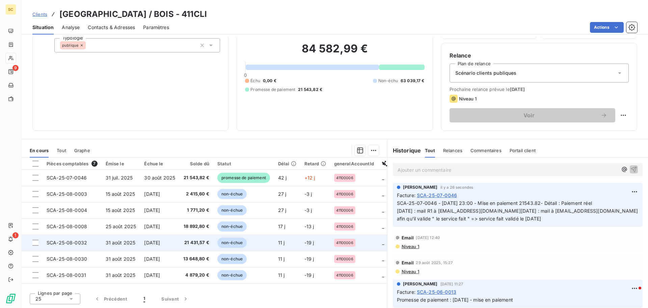
click at [155, 244] on span "[DATE]" at bounding box center [152, 242] width 16 height 6
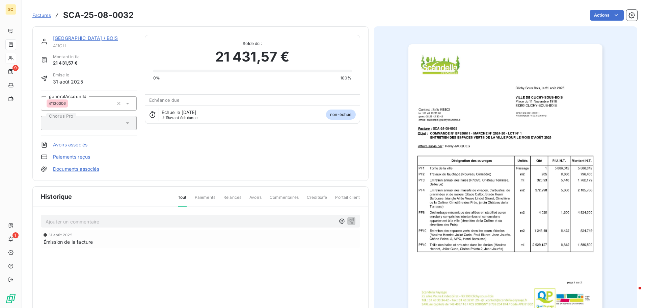
click at [88, 222] on p "Ajouter un commentaire ﻿" at bounding box center [191, 221] width 290 height 8
click at [349, 220] on icon "button" at bounding box center [352, 221] width 6 height 6
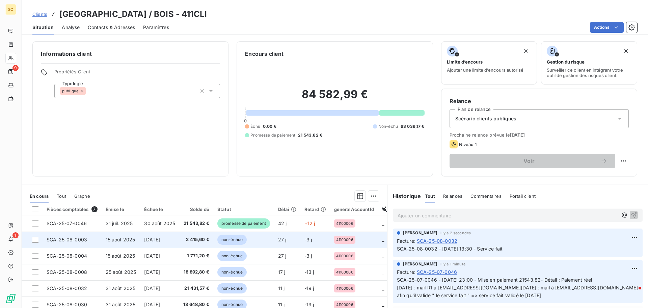
click at [149, 239] on span "[DATE]" at bounding box center [152, 239] width 16 height 6
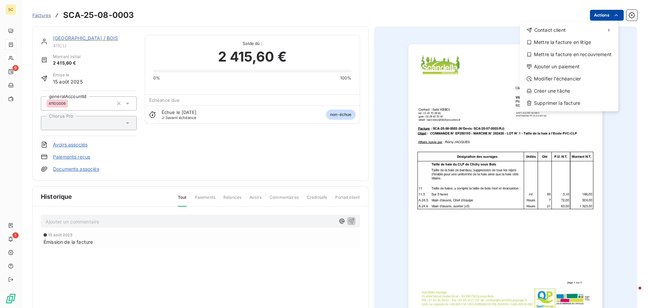
click at [591, 14] on html "SC 9 1 Factures SCA-25-08-0003 Actions Contact client Mettre la facture en liti…" at bounding box center [324, 154] width 648 height 308
click at [563, 67] on div "Ajouter un paiement" at bounding box center [569, 66] width 93 height 11
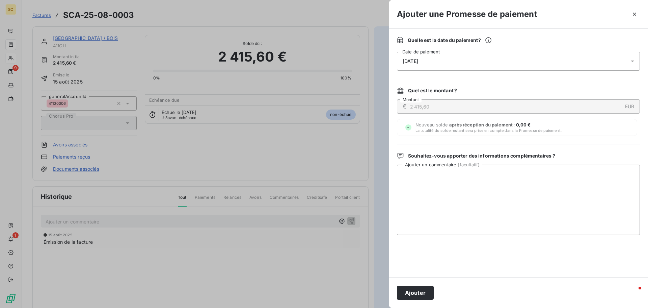
click at [432, 63] on div "[DATE]" at bounding box center [518, 61] width 243 height 19
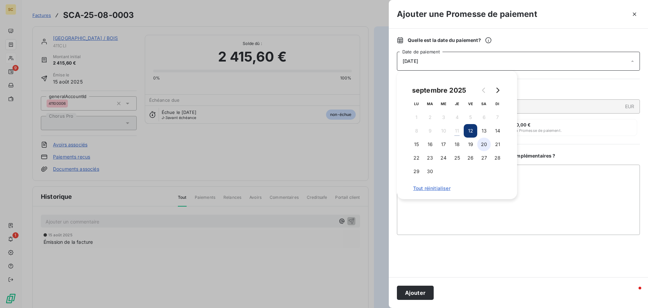
click at [485, 145] on button "20" at bounding box center [485, 144] width 14 height 14
click at [561, 184] on textarea "Ajouter un commentaire ( facultatif )" at bounding box center [518, 199] width 243 height 70
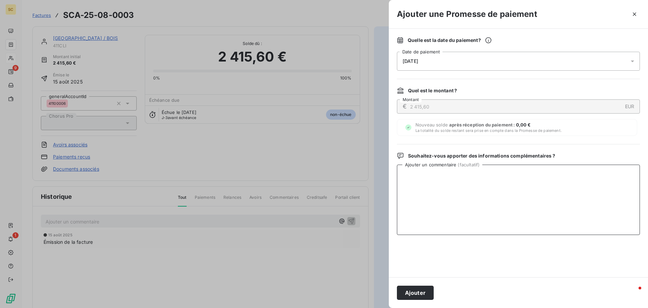
paste textarea "SCA-25-08-0003 - [DATE] 23:00 - Mise en paiement 2415.6- Détail : Paiement réel"
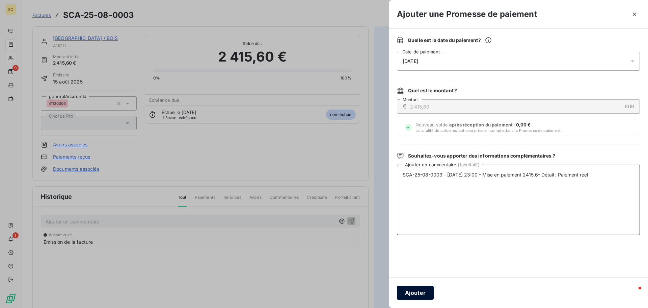
type textarea "SCA-25-08-0003 - [DATE] 23:00 - Mise en paiement 2415.6- Détail : Paiement réel"
click at [415, 291] on button "Ajouter" at bounding box center [415, 292] width 37 height 14
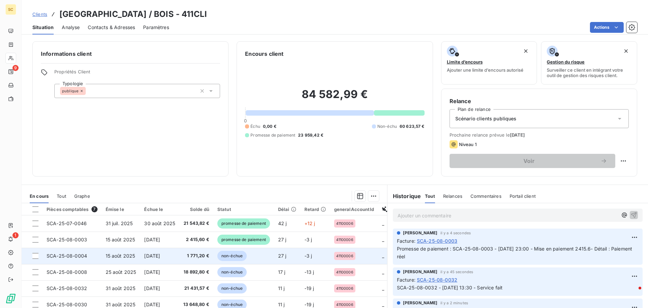
click at [159, 257] on span "[DATE]" at bounding box center [152, 256] width 16 height 6
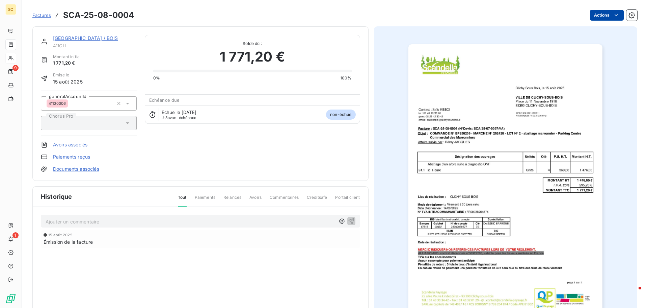
click at [605, 12] on html "SC 9 1 Factures SCA-25-08-0004 Actions [GEOGRAPHIC_DATA] / BOIS 411CLI Montant …" at bounding box center [324, 154] width 648 height 308
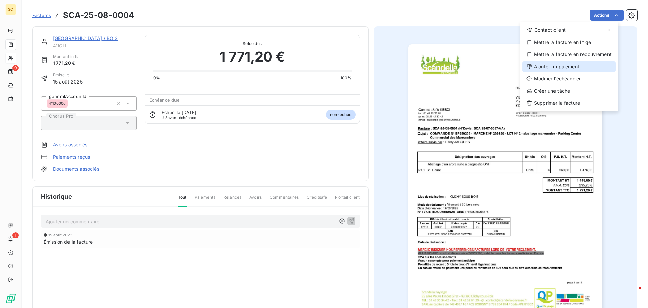
click at [566, 66] on div "Ajouter un paiement" at bounding box center [569, 66] width 93 height 11
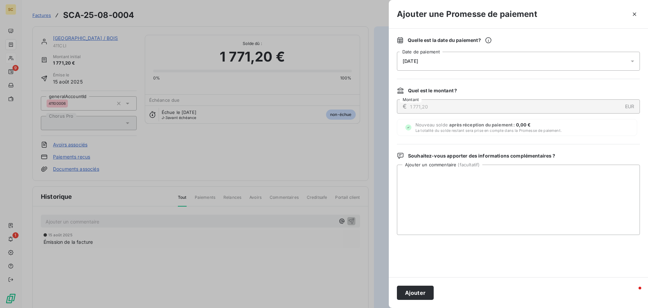
click at [418, 60] on span "[DATE]" at bounding box center [411, 60] width 16 height 5
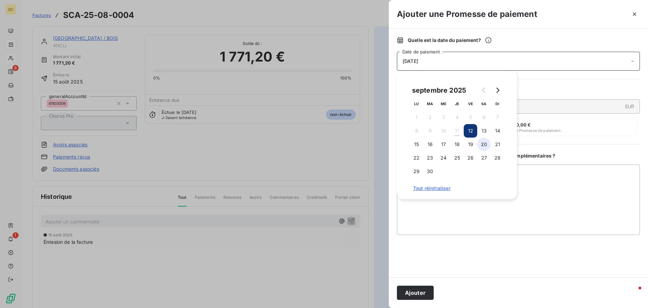
click at [486, 143] on button "20" at bounding box center [485, 144] width 14 height 14
click at [562, 183] on textarea "Ajouter un commentaire ( facultatif )" at bounding box center [518, 199] width 243 height 70
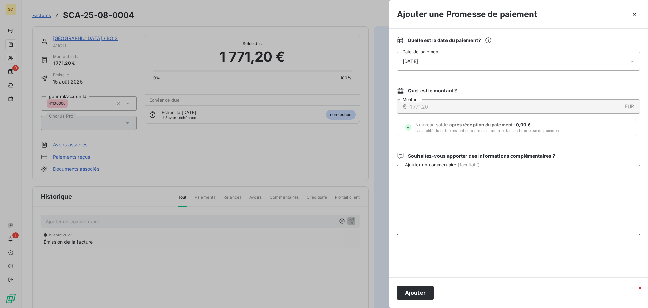
paste textarea "SCA-25-08-0004 - [DATE] 23:00 - Mise en paiement 1771.2- Détail : Paiement réel"
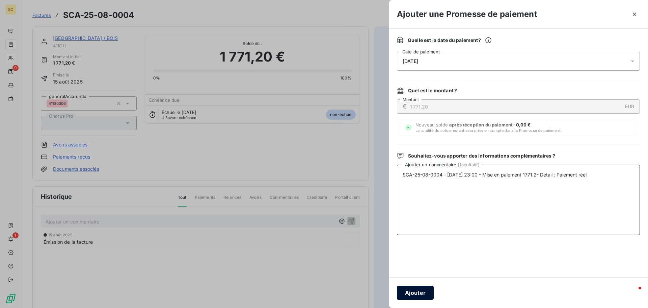
type textarea "SCA-25-08-0004 - [DATE] 23:00 - Mise en paiement 1771.2- Détail : Paiement réel"
click at [414, 296] on button "Ajouter" at bounding box center [415, 292] width 37 height 14
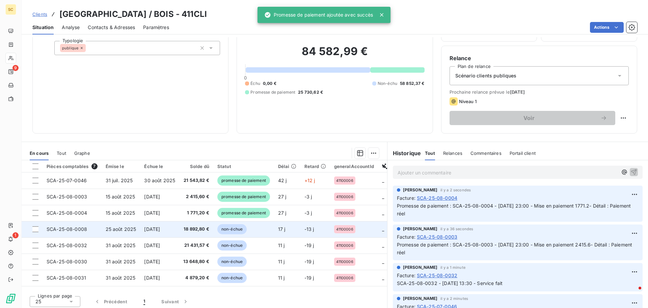
scroll to position [46, 0]
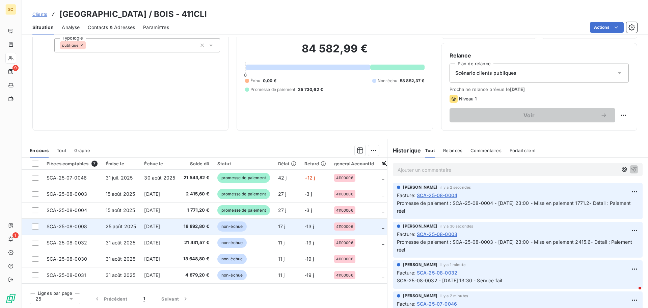
click at [160, 225] on span "[DATE]" at bounding box center [152, 226] width 16 height 6
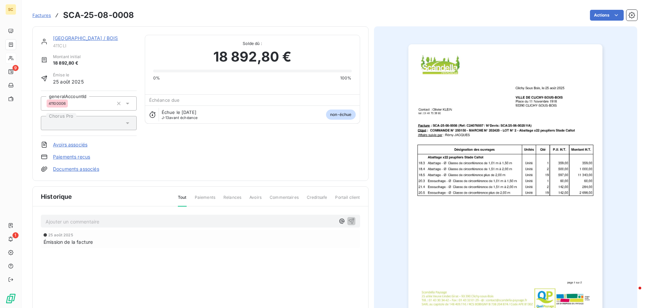
click at [99, 225] on p "Ajouter un commentaire ﻿" at bounding box center [191, 221] width 290 height 8
click at [349, 219] on icon "button" at bounding box center [352, 221] width 6 height 6
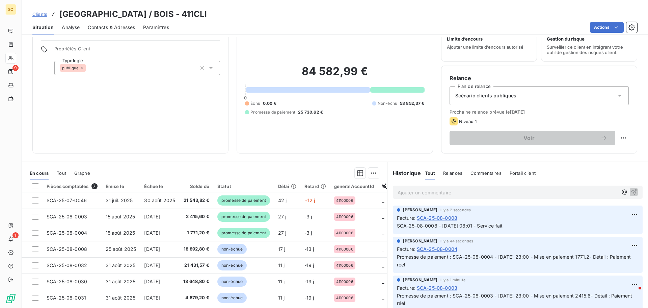
scroll to position [46, 0]
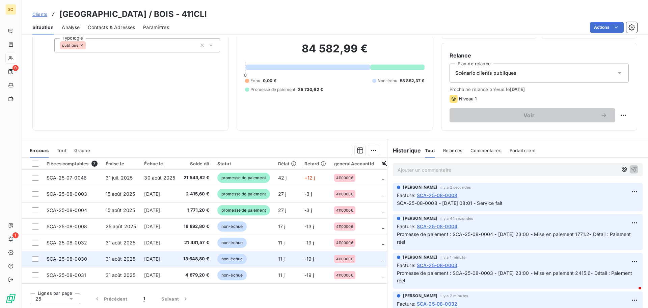
click at [126, 259] on span "31 août 2025" at bounding box center [121, 259] width 30 height 6
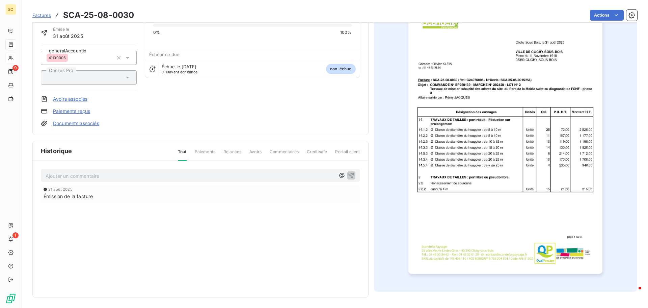
scroll to position [47, 0]
click at [106, 176] on p "Ajouter un commentaire ﻿" at bounding box center [191, 175] width 290 height 8
click at [349, 175] on icon "button" at bounding box center [351, 174] width 7 height 7
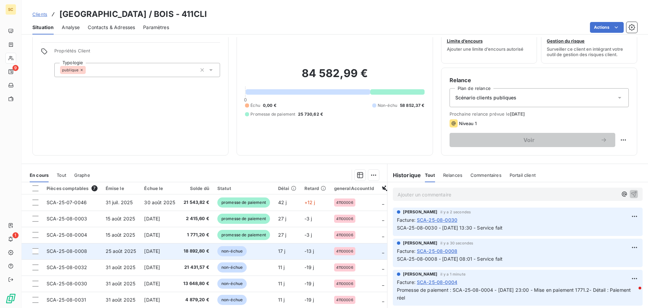
scroll to position [46, 0]
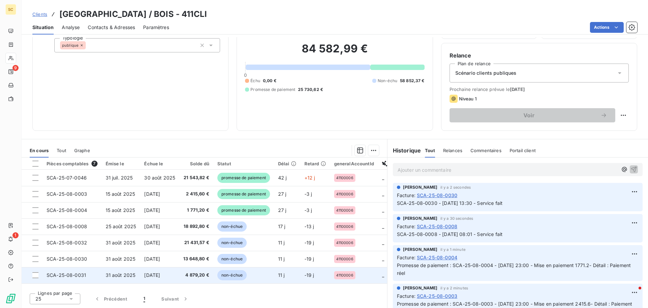
click at [155, 276] on span "[DATE]" at bounding box center [152, 275] width 16 height 6
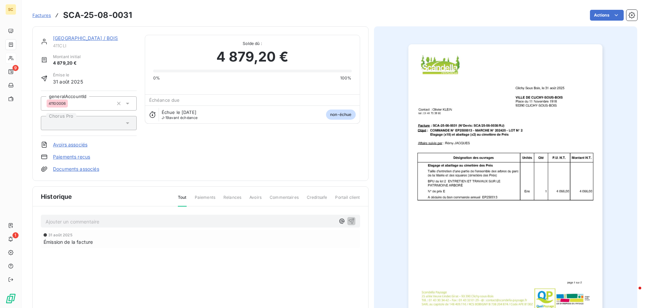
click at [89, 220] on p "Ajouter un commentaire ﻿" at bounding box center [191, 221] width 290 height 8
click at [351, 217] on button "button" at bounding box center [352, 220] width 8 height 8
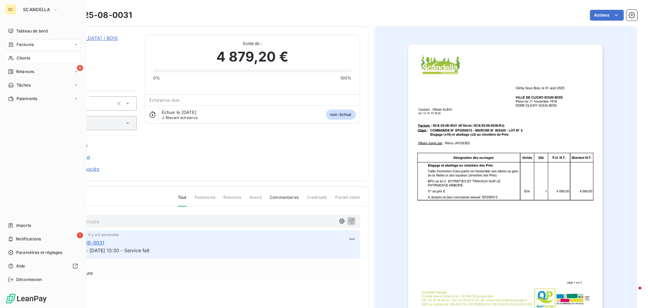
click at [30, 44] on span "Factures" at bounding box center [25, 45] width 17 height 6
click at [33, 30] on span "Tableau de bord" at bounding box center [31, 31] width 31 height 6
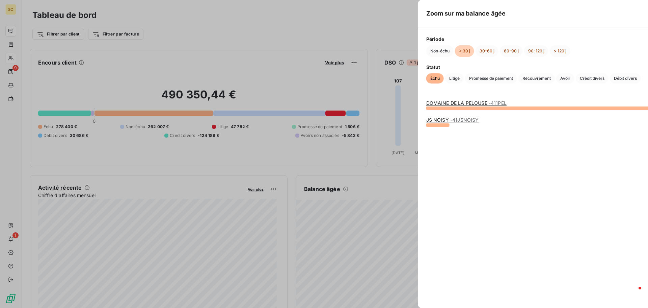
click at [403, 307] on div "Zoom sur ma balance âgée Période Non-échu < 30 j 30-60 j 60-90 j 90-120 j > 120…" at bounding box center [324, 308] width 648 height 0
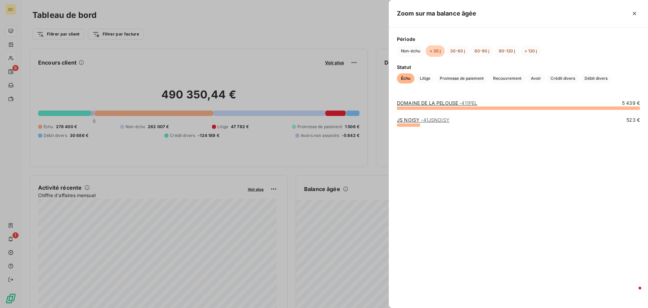
click at [357, 260] on div at bounding box center [324, 154] width 648 height 308
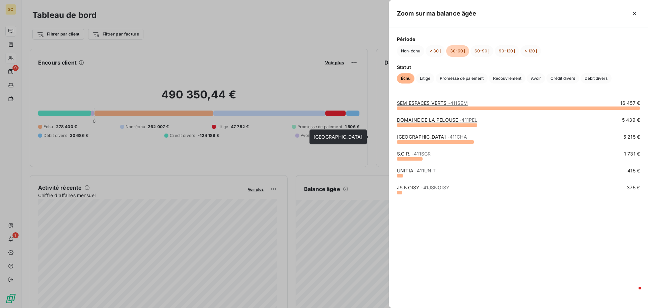
click at [430, 137] on link "[GEOGRAPHIC_DATA] - 411CHA" at bounding box center [432, 137] width 70 height 6
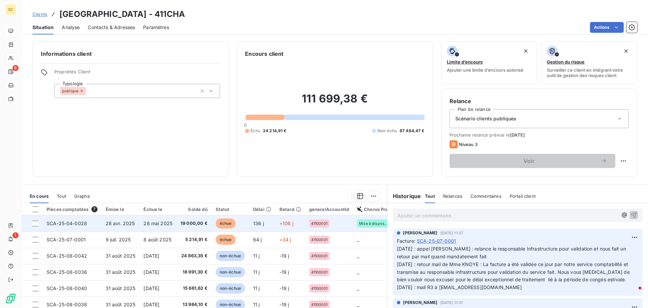
click at [188, 225] on span "19 000,00 €" at bounding box center [194, 223] width 27 height 7
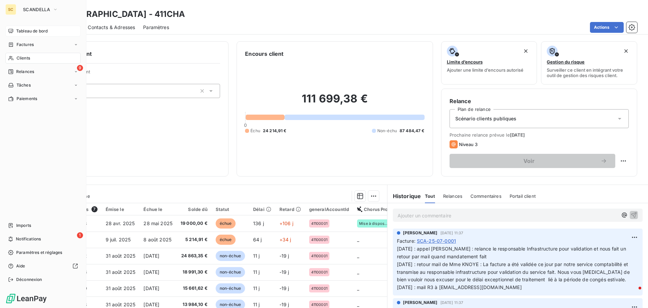
click at [20, 29] on span "Tableau de bord" at bounding box center [31, 31] width 31 height 6
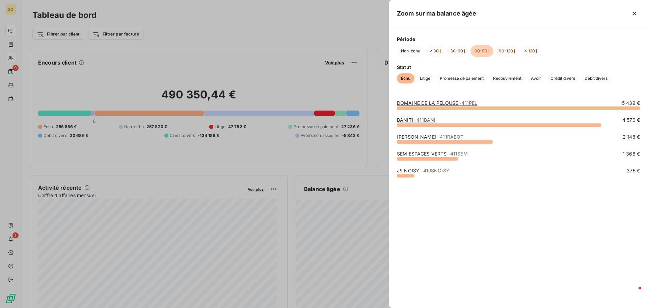
click at [353, 166] on div at bounding box center [324, 154] width 648 height 308
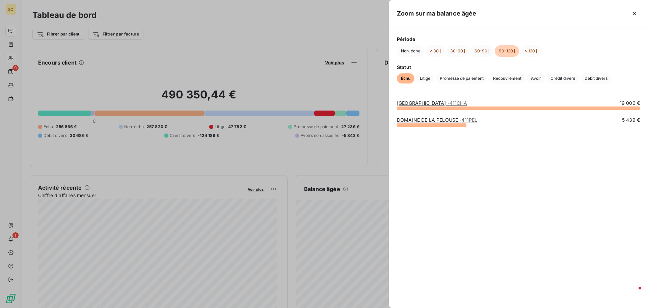
click at [364, 85] on div at bounding box center [324, 154] width 648 height 308
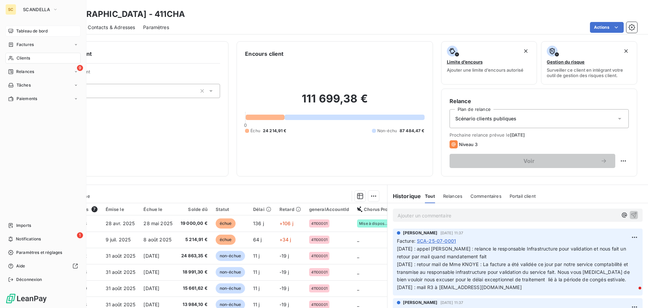
click at [29, 57] on span "Clients" at bounding box center [24, 58] width 14 height 6
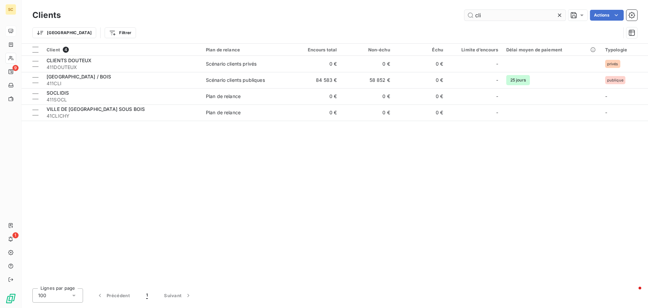
click at [481, 14] on input "cli" at bounding box center [515, 15] width 101 height 11
drag, startPoint x: 482, startPoint y: 16, endPoint x: 457, endPoint y: 15, distance: 25.0
click at [457, 15] on div "cli Actions" at bounding box center [353, 15] width 569 height 11
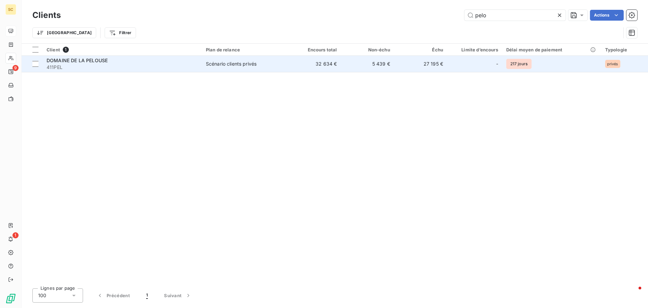
type input "pelo"
click at [272, 64] on span "Scénario clients privés" at bounding box center [245, 63] width 78 height 7
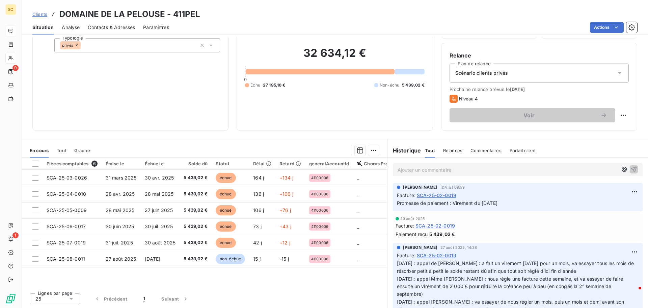
scroll to position [34, 0]
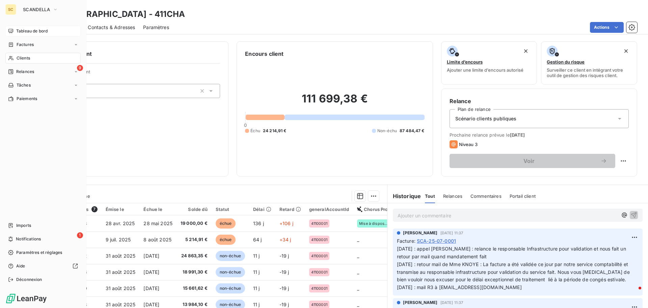
click at [29, 59] on span "Clients" at bounding box center [24, 58] width 14 height 6
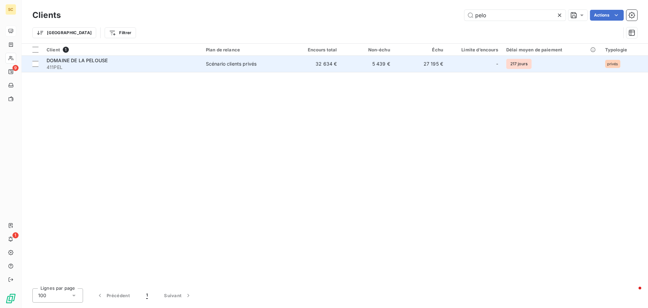
click at [91, 65] on span "411PEL" at bounding box center [122, 67] width 151 height 7
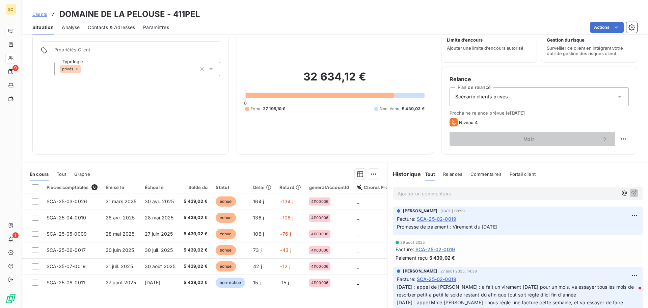
scroll to position [46, 0]
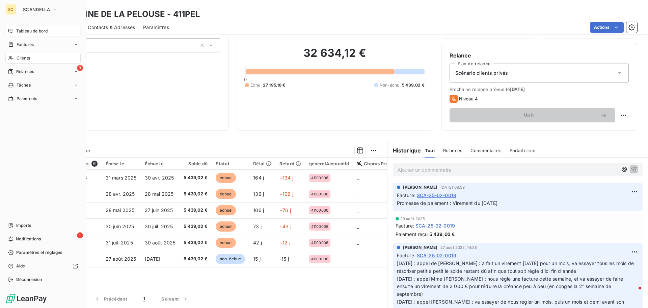
click at [25, 31] on span "Tableau de bord" at bounding box center [31, 31] width 31 height 6
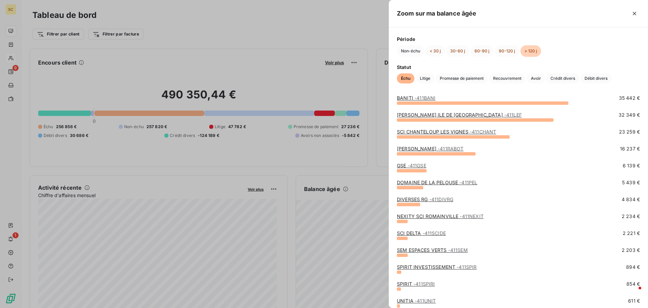
scroll to position [45, 0]
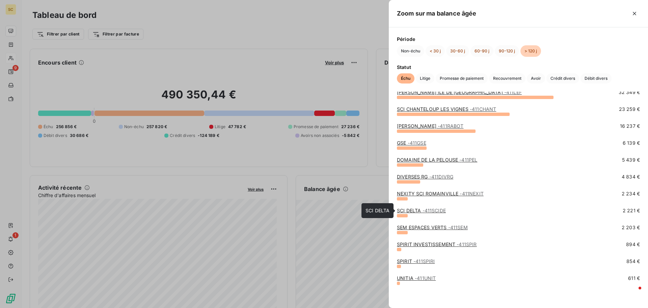
click at [423, 212] on span "- 411SCIDE" at bounding box center [434, 210] width 23 height 6
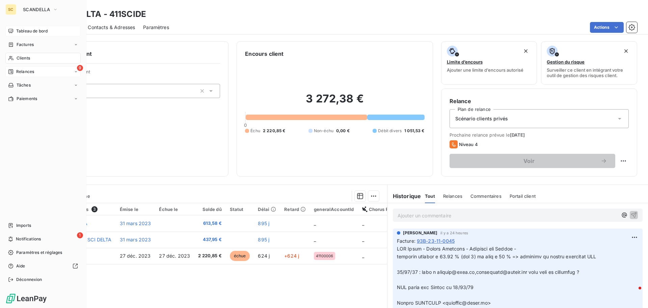
click at [28, 71] on span "Relances" at bounding box center [25, 72] width 18 height 6
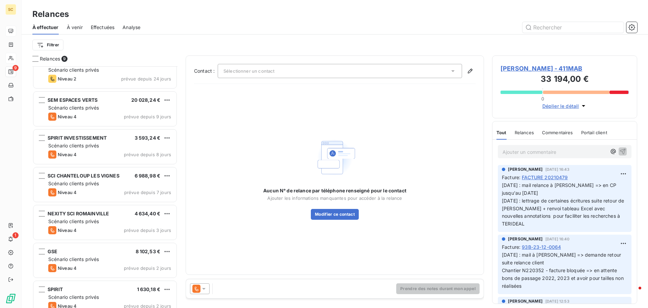
scroll to position [99, 0]
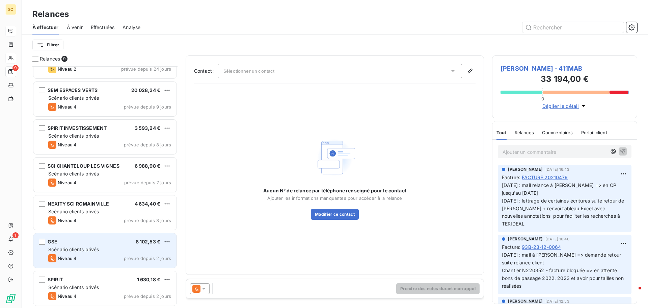
click at [73, 253] on div "GSE 8 102,53 € Scénario clients privés Niveau 4 prévue depuis 2 jours" at bounding box center [104, 250] width 143 height 34
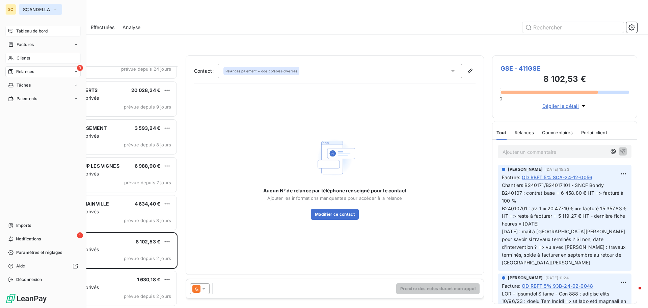
click at [34, 11] on span "SCANDELLA" at bounding box center [36, 9] width 27 height 5
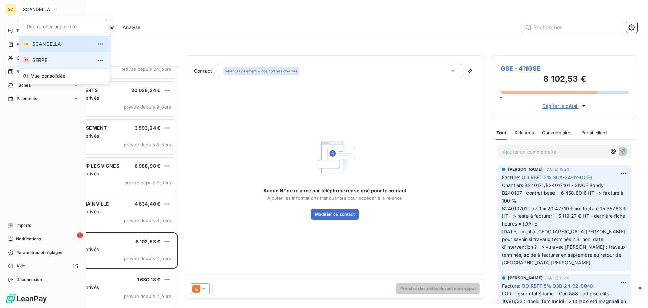
click at [40, 61] on span "SERPE" at bounding box center [62, 60] width 60 height 7
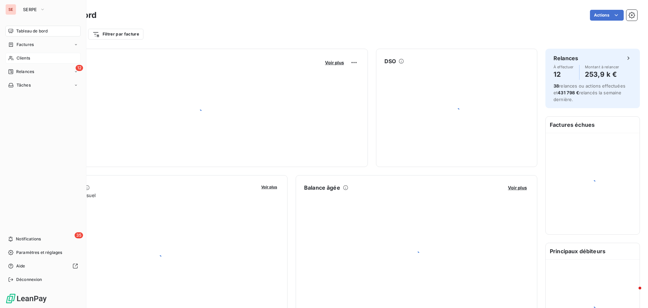
click at [26, 58] on span "Clients" at bounding box center [24, 58] width 14 height 6
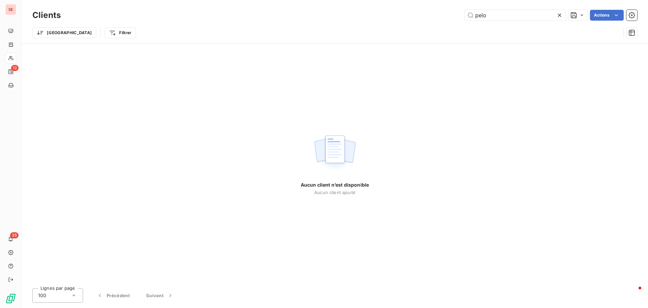
drag, startPoint x: 510, startPoint y: 19, endPoint x: 451, endPoint y: 19, distance: 58.4
click at [451, 19] on div "pelo Actions" at bounding box center [353, 15] width 569 height 11
type input "z"
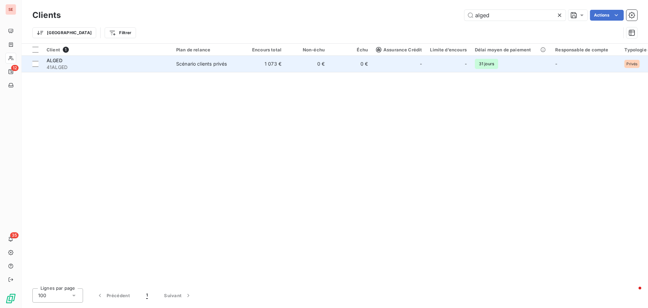
type input "alged"
click at [154, 68] on span "41ALGED" at bounding box center [108, 67] width 122 height 7
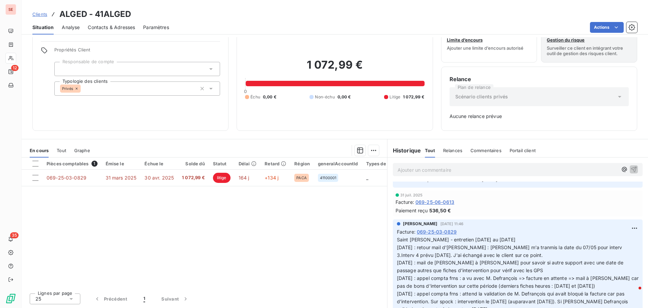
scroll to position [34, 0]
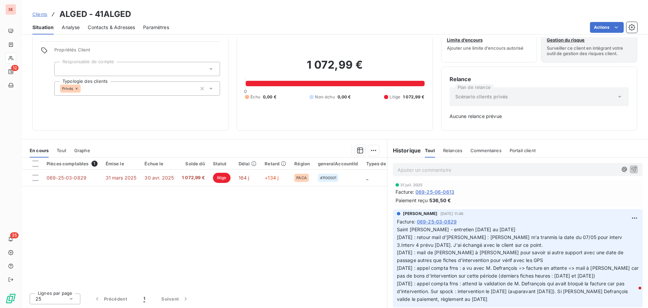
drag, startPoint x: 148, startPoint y: 0, endPoint x: 86, endPoint y: 118, distance: 132.9
click at [86, 118] on div "Informations client Propriétés Client Responsable de compte Typologie des clien…" at bounding box center [130, 74] width 196 height 111
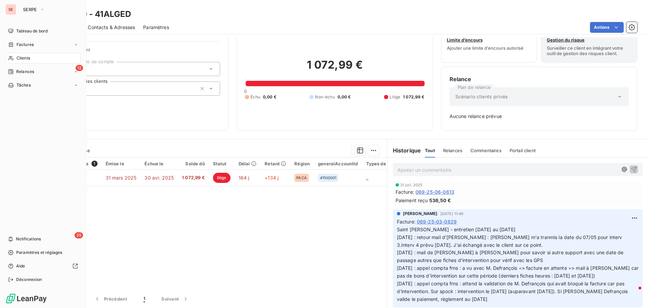
drag, startPoint x: 28, startPoint y: 57, endPoint x: 61, endPoint y: 52, distance: 33.3
click at [29, 57] on span "Clients" at bounding box center [24, 58] width 14 height 6
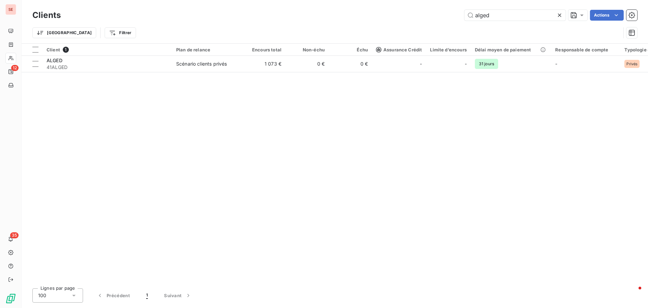
drag, startPoint x: 498, startPoint y: 19, endPoint x: 436, endPoint y: 21, distance: 61.5
click at [448, 21] on div "Clients alged Actions" at bounding box center [334, 15] width 605 height 14
type input "thonon"
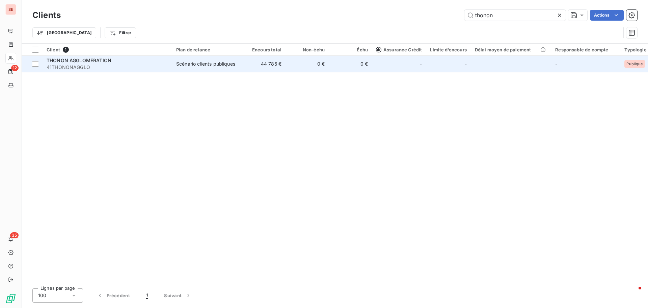
click at [284, 64] on td "44 785 €" at bounding box center [263, 64] width 43 height 16
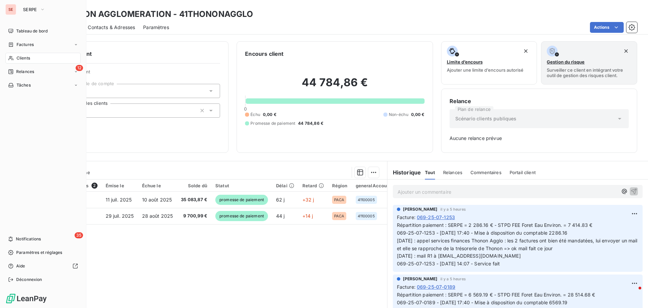
click at [29, 58] on span "Clients" at bounding box center [24, 58] width 14 height 6
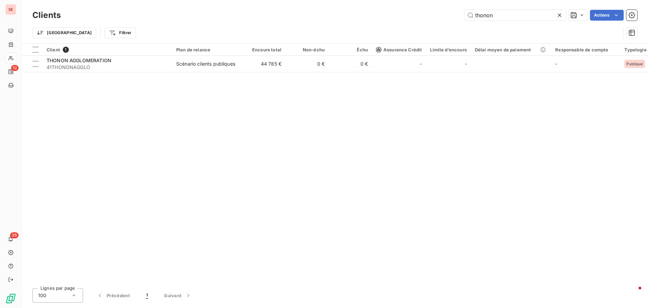
drag, startPoint x: 501, startPoint y: 15, endPoint x: 433, endPoint y: 15, distance: 68.2
click at [433, 15] on div "thonon Actions" at bounding box center [353, 15] width 569 height 11
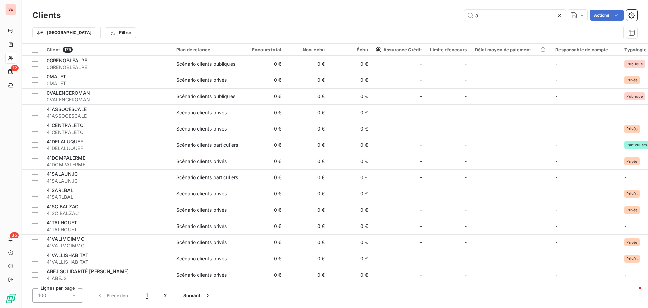
drag, startPoint x: 512, startPoint y: 13, endPoint x: 438, endPoint y: 13, distance: 74.0
click at [438, 13] on div "al Actions" at bounding box center [353, 15] width 569 height 11
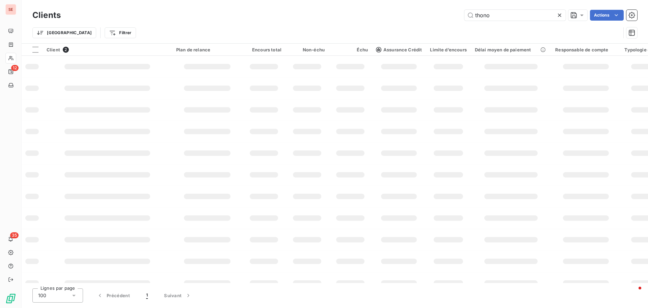
type input "thonon"
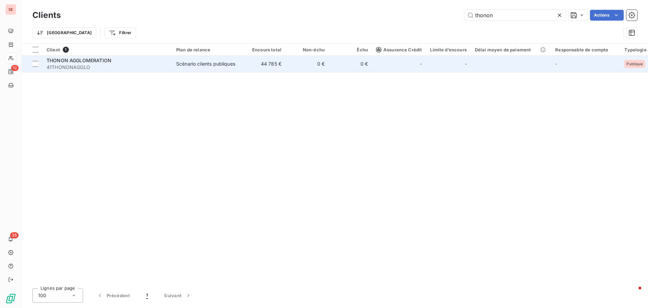
click at [96, 60] on span "THONON AGGLOMERATION" at bounding box center [79, 60] width 65 height 6
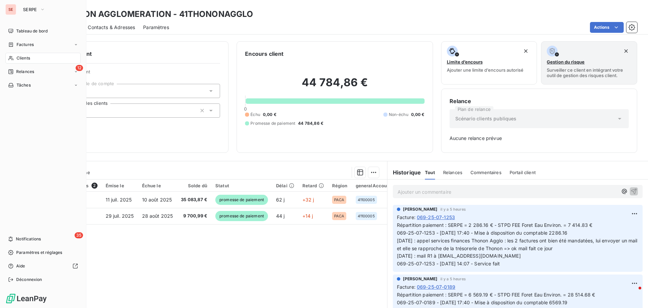
click at [18, 59] on span "Clients" at bounding box center [24, 58] width 14 height 6
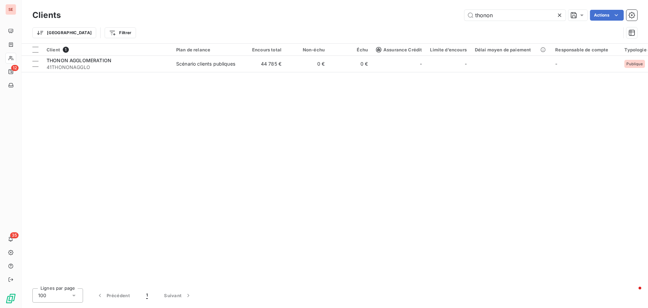
drag, startPoint x: 502, startPoint y: 18, endPoint x: 430, endPoint y: 16, distance: 71.6
click at [430, 16] on div "thonon Actions" at bounding box center [353, 15] width 569 height 11
type input "alged"
click at [132, 73] on div "Client 1 Plan de relance Encours total Non-échu Échu Assurance Crédit Limite d’…" at bounding box center [335, 163] width 627 height 239
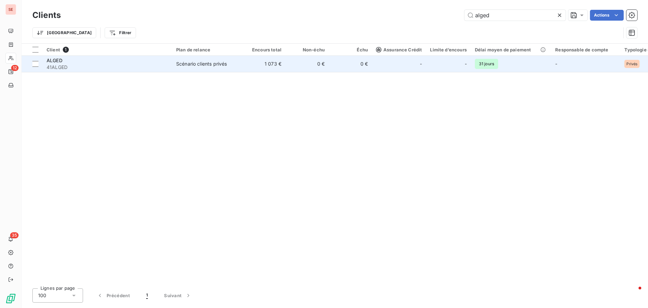
click at [137, 66] on span "41ALGED" at bounding box center [108, 67] width 122 height 7
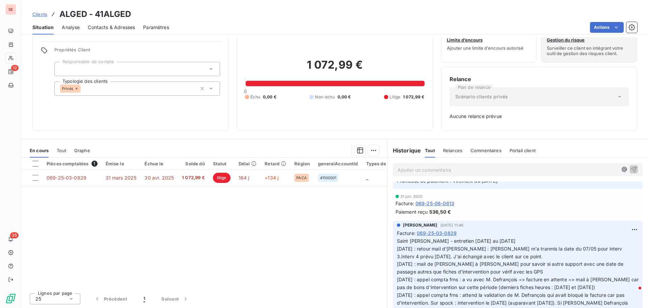
scroll to position [34, 0]
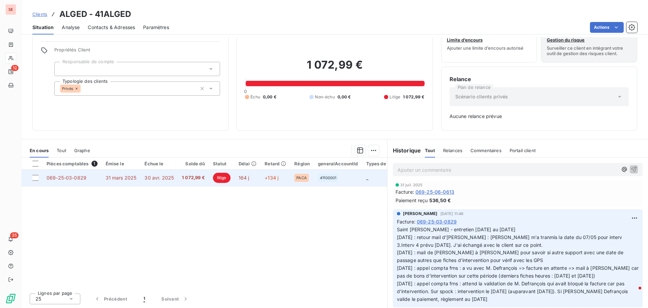
click at [63, 177] on span "069-25-03-0829" at bounding box center [67, 178] width 40 height 6
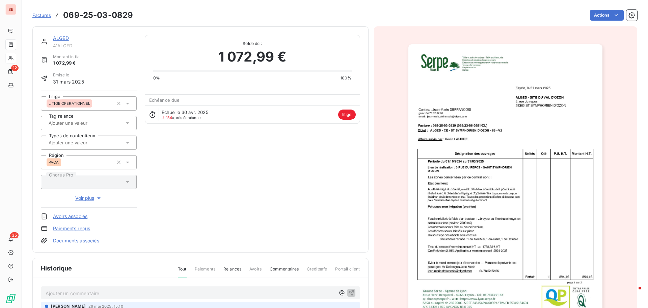
click at [85, 242] on link "Documents associés" at bounding box center [76, 240] width 46 height 7
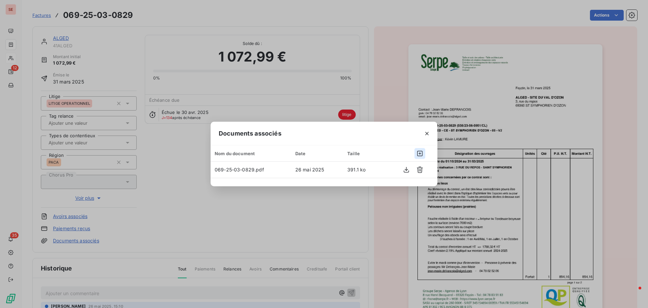
click at [420, 154] on icon "button" at bounding box center [419, 153] width 5 height 5
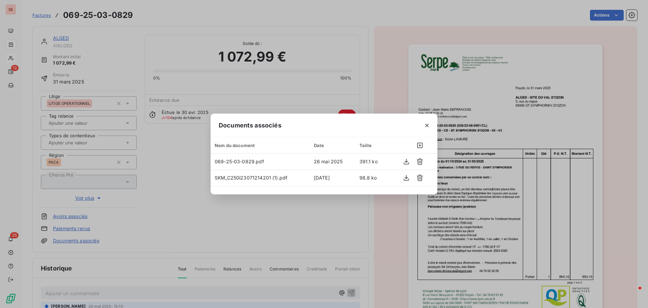
drag, startPoint x: 464, startPoint y: 18, endPoint x: 281, endPoint y: 114, distance: 206.7
click at [464, 17] on div "Documents associés Nom du document Date Taille 069-25-03-0829.pdf [DATE] 391.1 …" at bounding box center [324, 154] width 648 height 308
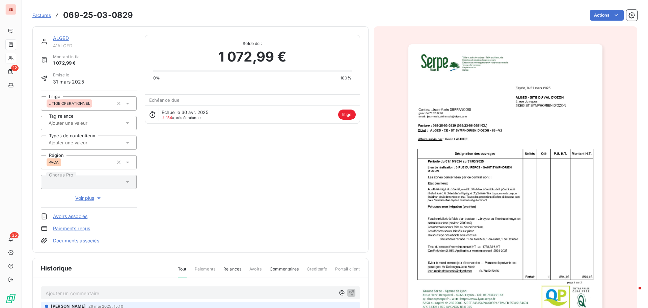
click at [60, 40] on link "ALGED" at bounding box center [61, 38] width 16 height 6
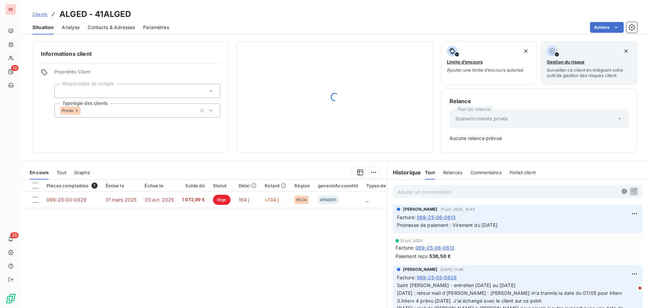
click at [108, 28] on span "Contacts & Adresses" at bounding box center [111, 27] width 47 height 7
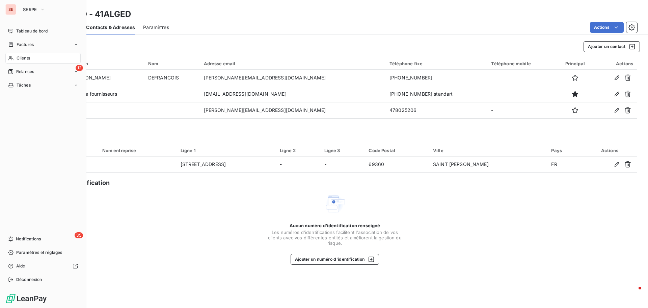
click at [28, 57] on span "Clients" at bounding box center [24, 58] width 14 height 6
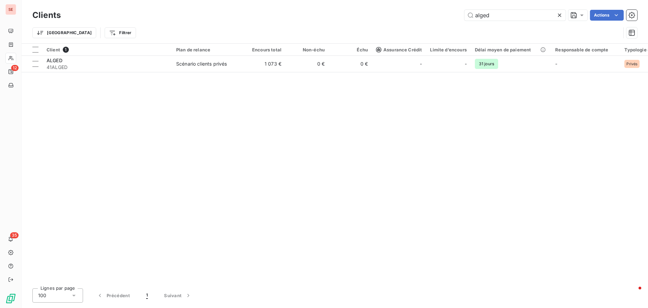
drag, startPoint x: 503, startPoint y: 18, endPoint x: 459, endPoint y: 14, distance: 44.4
click at [461, 15] on div "alged Actions" at bounding box center [353, 15] width 569 height 11
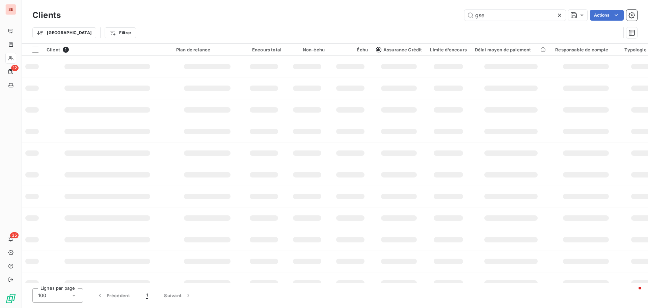
type input "gse"
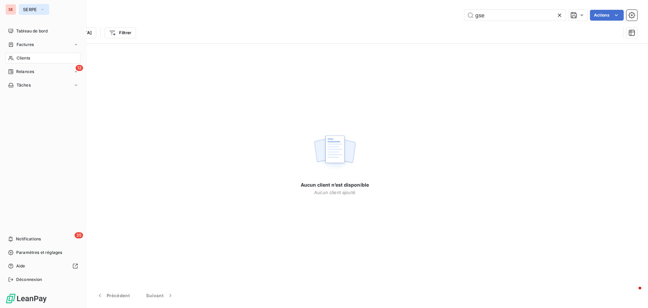
click at [29, 13] on button "SERPE" at bounding box center [34, 9] width 30 height 11
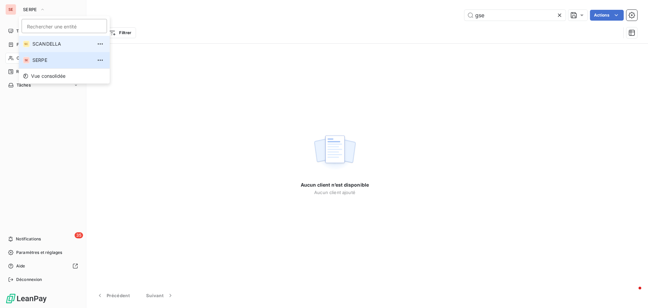
click at [50, 46] on span "SCANDELLA" at bounding box center [62, 44] width 60 height 7
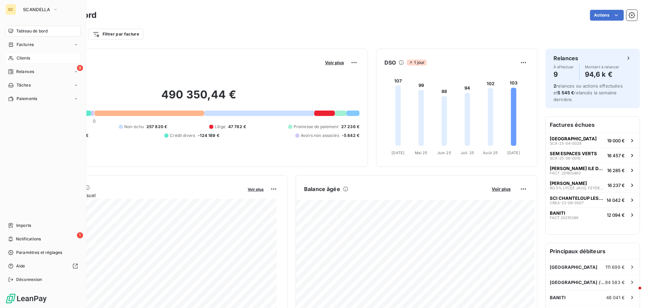
click at [31, 58] on div "Clients" at bounding box center [42, 58] width 75 height 11
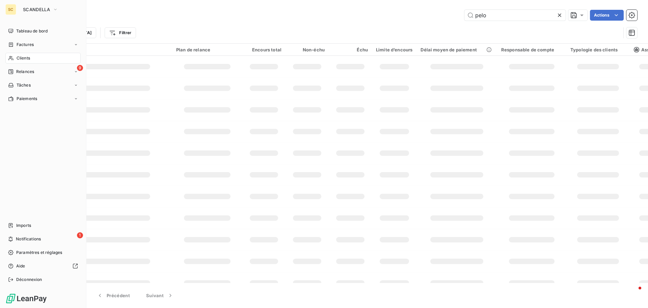
type input "gse"
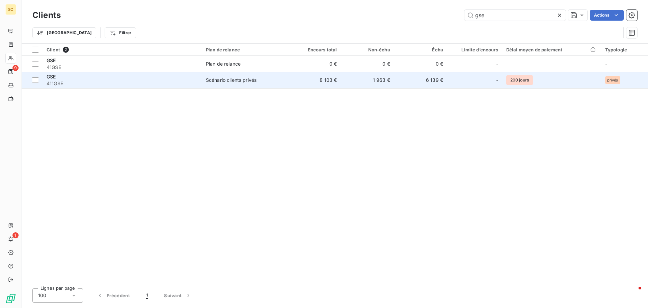
click at [120, 82] on span "411GSE" at bounding box center [122, 83] width 151 height 7
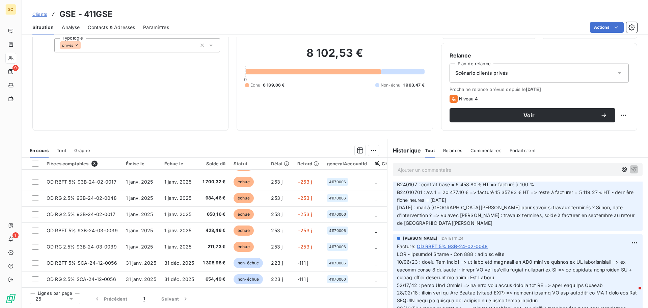
scroll to position [68, 0]
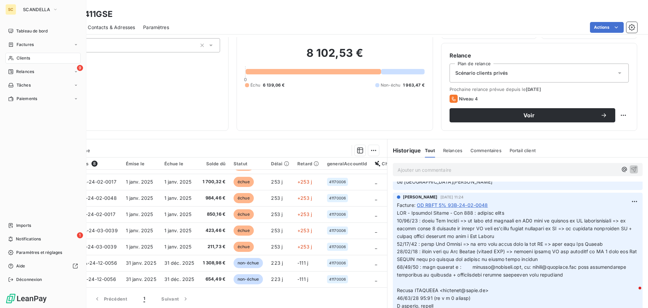
click at [42, 56] on div "Clients" at bounding box center [42, 58] width 75 height 11
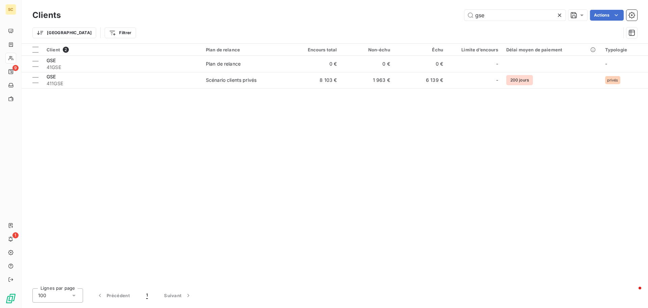
drag, startPoint x: 506, startPoint y: 19, endPoint x: 449, endPoint y: 10, distance: 57.1
click at [449, 10] on div "gse Actions" at bounding box center [353, 15] width 569 height 11
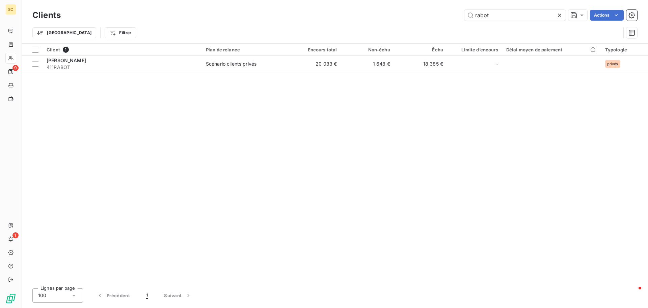
type input "rabot"
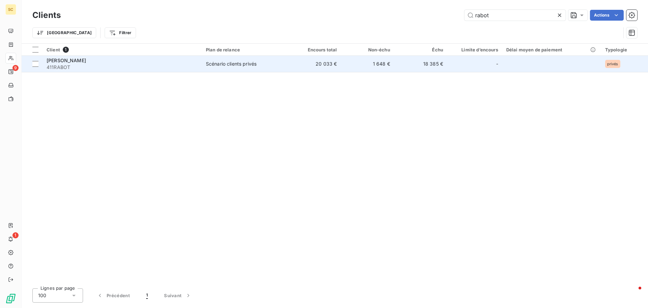
click at [161, 59] on div "[PERSON_NAME]" at bounding box center [122, 60] width 151 height 7
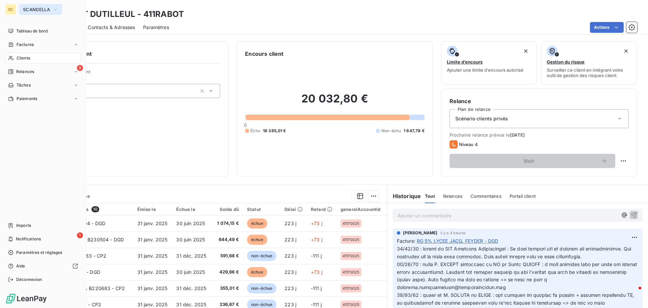
click at [48, 9] on span "SCANDELLA" at bounding box center [36, 9] width 27 height 5
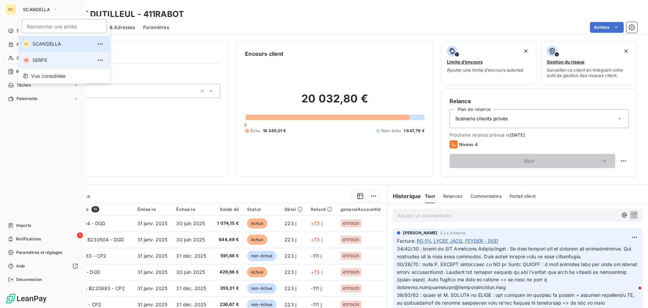
click at [43, 58] on span "SERPE" at bounding box center [62, 60] width 60 height 7
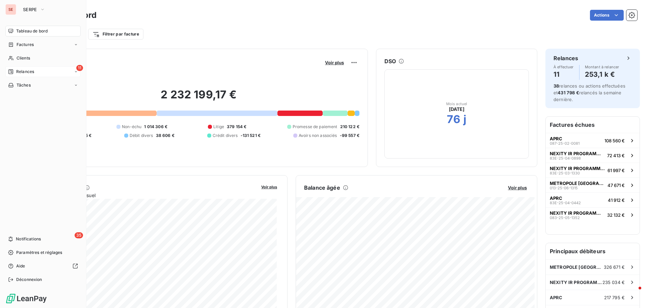
click at [32, 70] on span "Relances" at bounding box center [25, 72] width 18 height 6
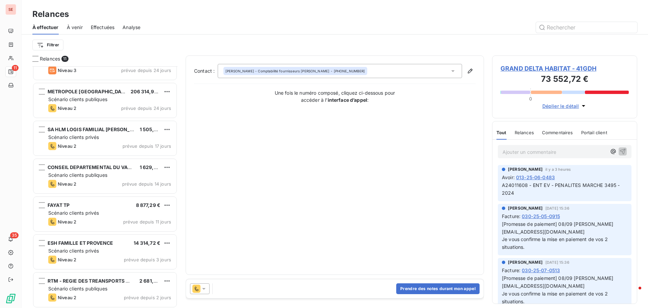
scroll to position [34, 0]
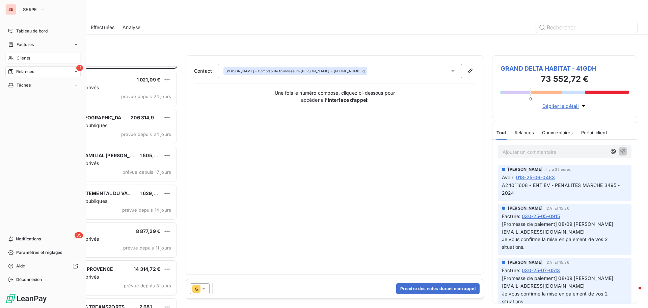
click at [30, 58] on span "Clients" at bounding box center [24, 58] width 14 height 6
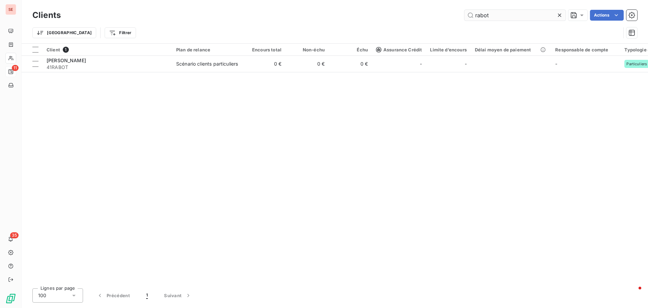
drag, startPoint x: 495, startPoint y: 15, endPoint x: 466, endPoint y: 12, distance: 29.5
click at [466, 12] on input "rabot" at bounding box center [515, 15] width 101 height 11
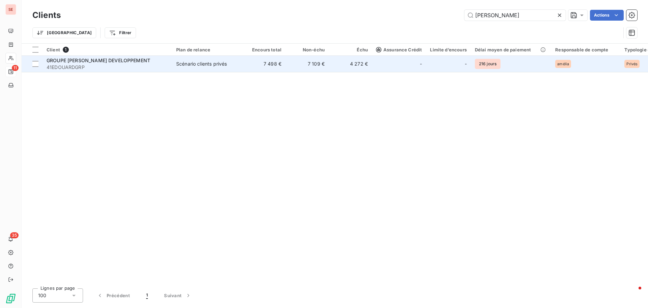
type input "[PERSON_NAME]"
click at [97, 67] on span "41EDOUARDGRP" at bounding box center [108, 67] width 122 height 7
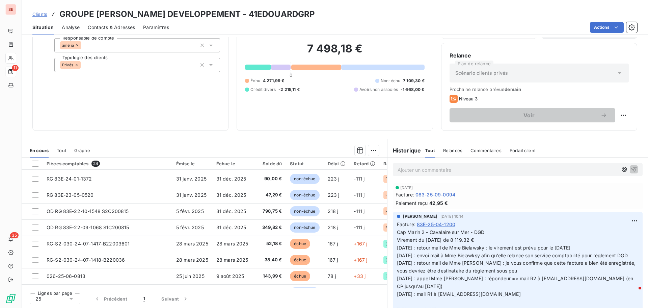
scroll to position [173, 0]
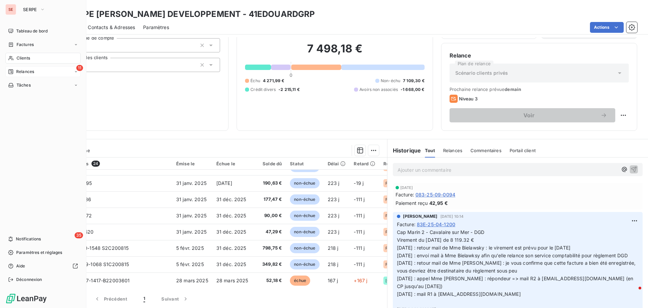
click at [32, 70] on span "Relances" at bounding box center [25, 72] width 18 height 6
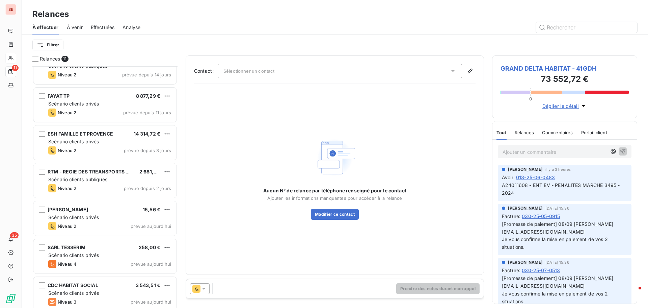
scroll to position [175, 0]
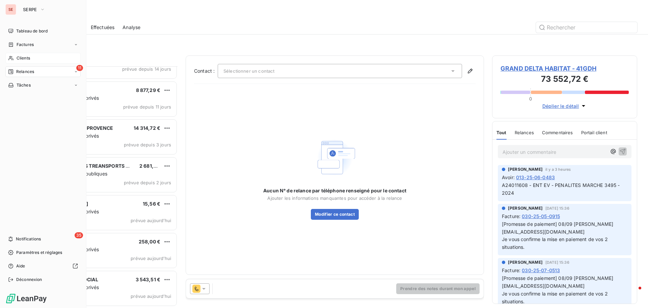
click at [24, 58] on span "Clients" at bounding box center [24, 58] width 14 height 6
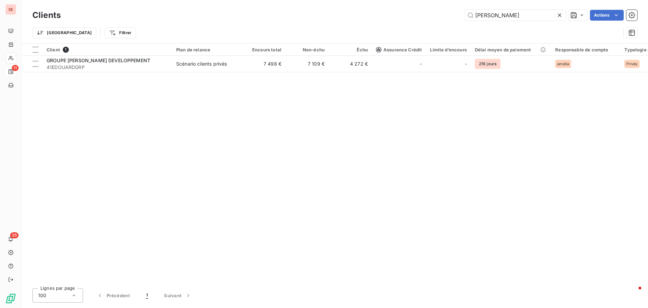
drag, startPoint x: 519, startPoint y: 12, endPoint x: 414, endPoint y: 8, distance: 104.4
click at [415, 9] on div "Clients [PERSON_NAME]" at bounding box center [334, 15] width 605 height 14
drag, startPoint x: 505, startPoint y: 11, endPoint x: 441, endPoint y: 22, distance: 64.3
click at [442, 22] on div "Clients MTP Actions" at bounding box center [334, 15] width 605 height 14
type input "MTP"
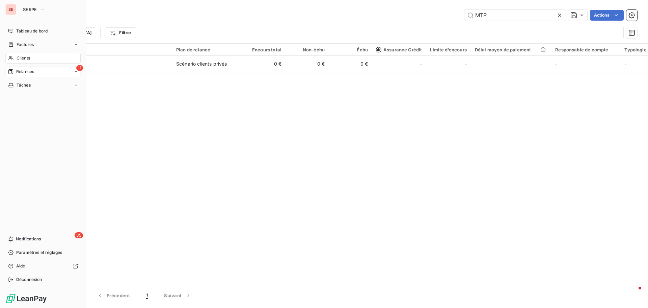
click at [25, 72] on span "Relances" at bounding box center [25, 72] width 18 height 6
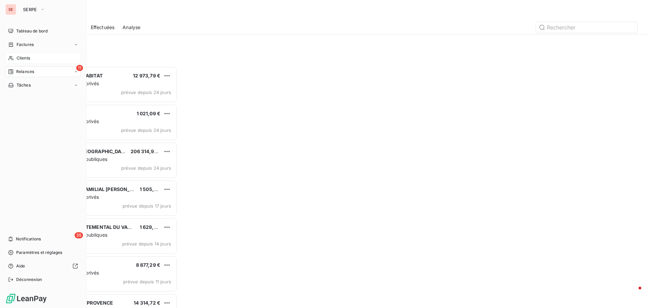
scroll to position [236, 140]
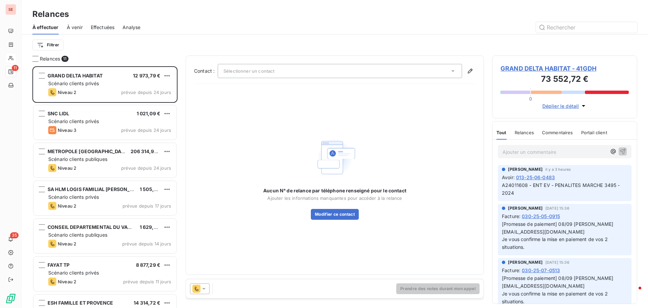
click at [145, 28] on div "À effectuer À venir Effectuées Analyse" at bounding box center [335, 27] width 627 height 14
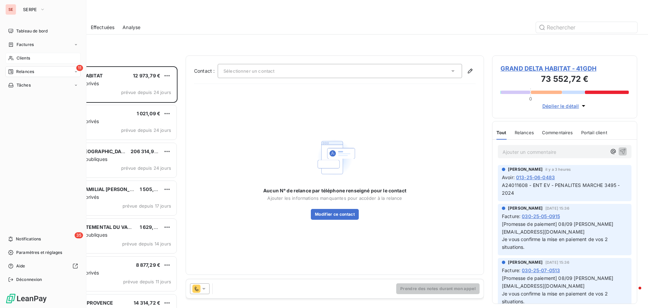
click at [35, 59] on div "Clients" at bounding box center [42, 58] width 75 height 11
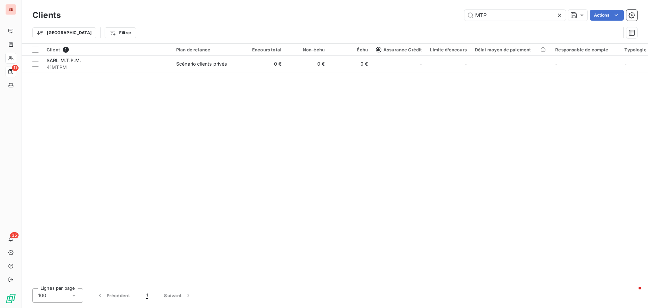
drag, startPoint x: 499, startPoint y: 13, endPoint x: 455, endPoint y: 14, distance: 43.6
click at [455, 14] on div "MTP Actions" at bounding box center [353, 15] width 569 height 11
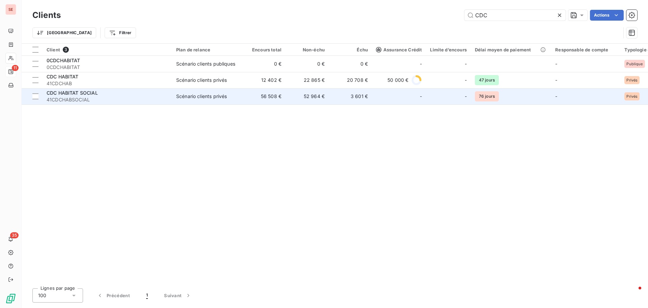
type input "CDC"
click at [95, 98] on span "41CDCHABSOCIAL" at bounding box center [108, 99] width 122 height 7
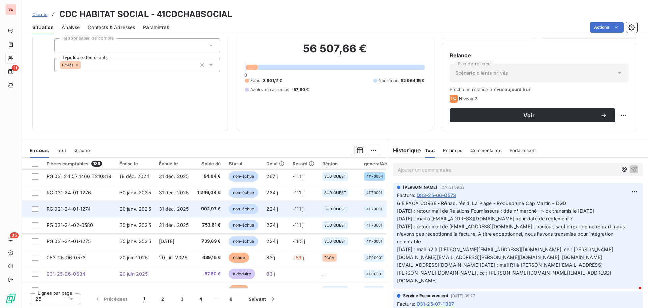
scroll to position [34, 0]
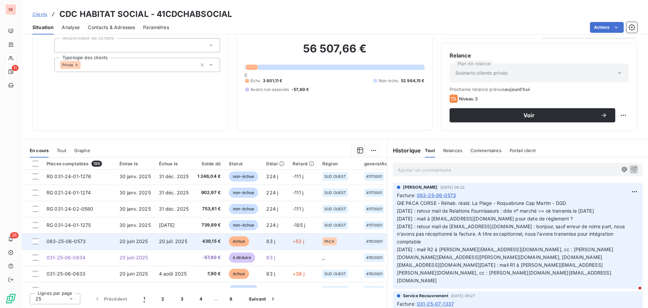
click at [146, 241] on span "20 juin 2025" at bounding box center [134, 241] width 29 height 6
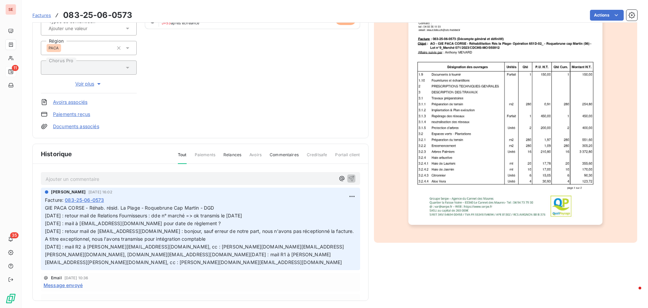
scroll to position [99, 0]
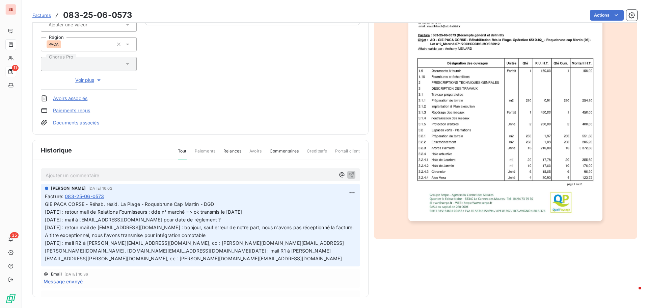
click at [489, 160] on img "button" at bounding box center [506, 83] width 194 height 275
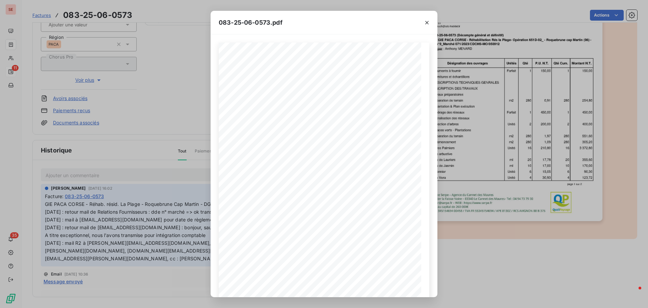
click at [184, 134] on div "083-25-06-0573.pdf Cannet Des Maures, le [DATE] CDC HABITAT SOCIAL SIRET - 5520…" at bounding box center [324, 154] width 648 height 308
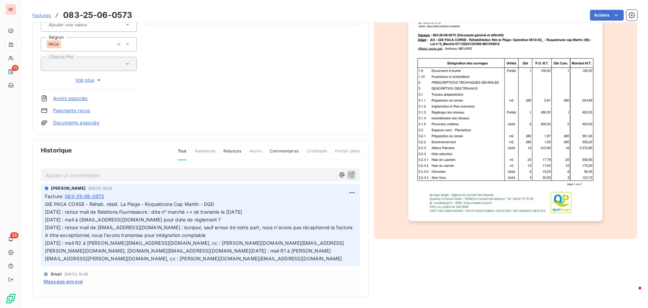
click at [64, 121] on link "Documents associés" at bounding box center [76, 122] width 46 height 7
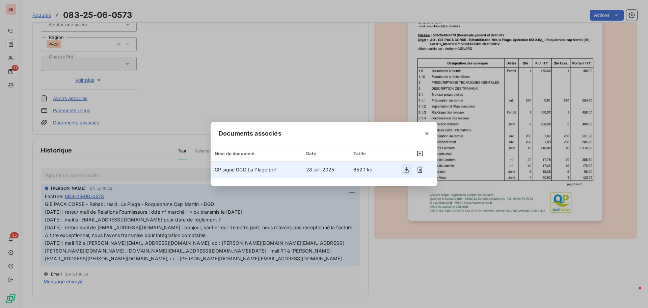
click at [408, 168] on icon "button" at bounding box center [406, 169] width 7 height 7
click at [188, 61] on div "Documents associés Nom du document Date Taille CP signé DGD La Plage.pdf [DATE]…" at bounding box center [324, 154] width 648 height 308
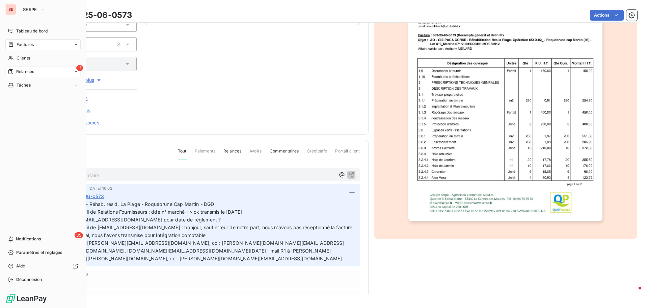
click at [29, 71] on span "Relances" at bounding box center [25, 72] width 18 height 6
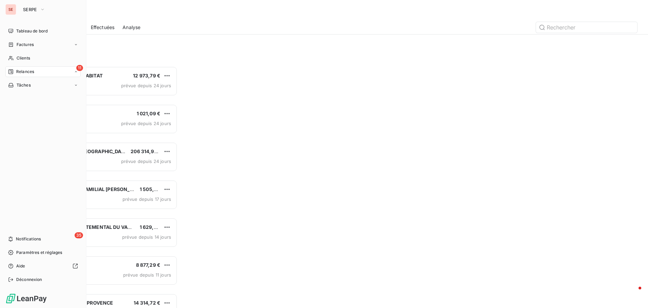
scroll to position [236, 140]
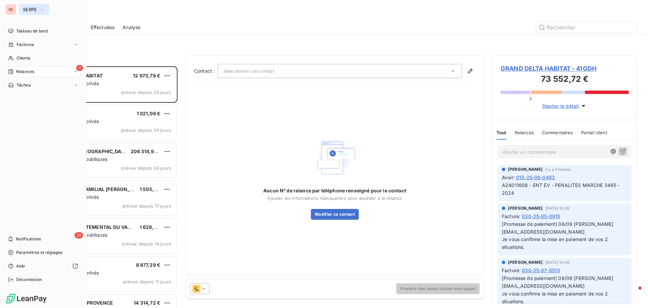
click at [34, 9] on span "SERPE" at bounding box center [30, 9] width 14 height 5
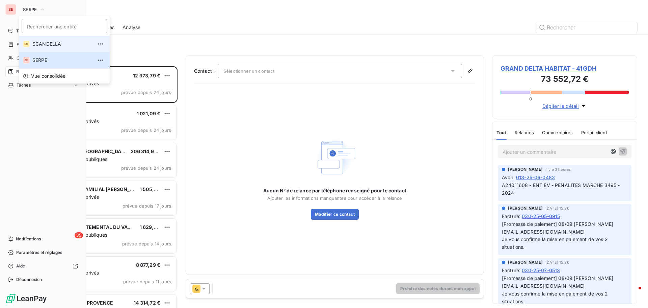
click at [39, 43] on span "SCANDELLA" at bounding box center [62, 44] width 60 height 7
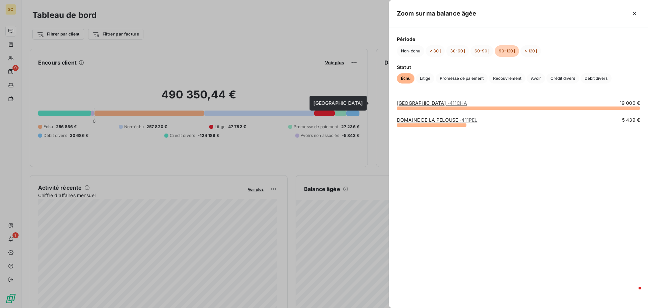
click at [440, 104] on link "[GEOGRAPHIC_DATA] - 411CHA" at bounding box center [432, 103] width 70 height 6
click at [359, 166] on div at bounding box center [324, 154] width 648 height 308
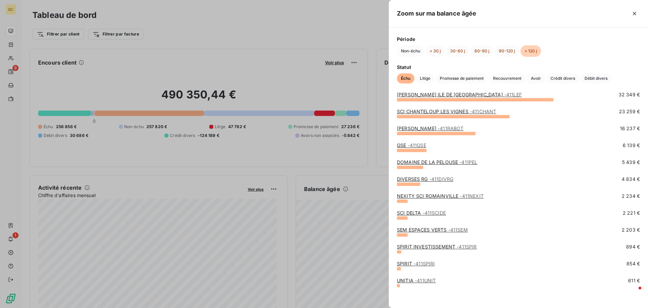
scroll to position [45, 0]
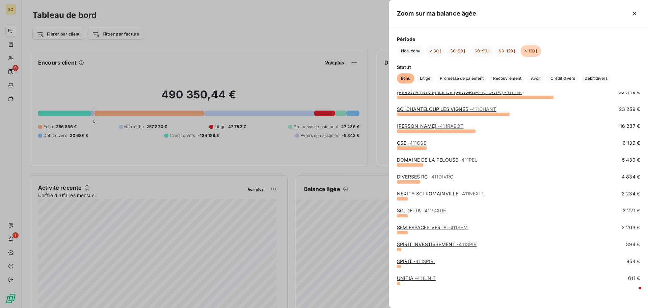
click at [236, 159] on div at bounding box center [324, 154] width 648 height 308
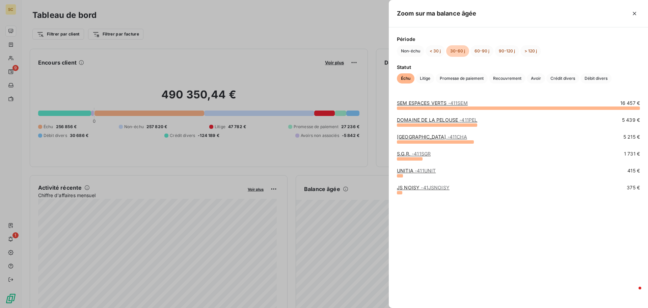
drag, startPoint x: 298, startPoint y: 155, endPoint x: 300, endPoint y: 163, distance: 8.7
click at [298, 155] on div at bounding box center [324, 154] width 648 height 308
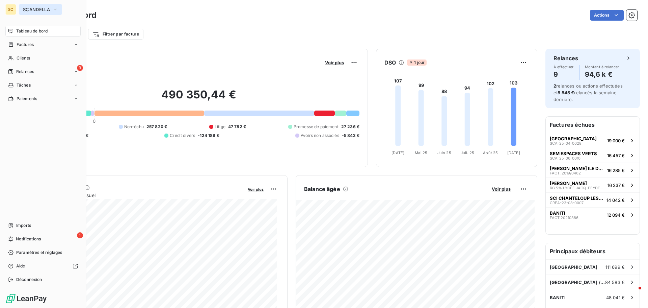
click at [43, 11] on span "SCANDELLA" at bounding box center [36, 9] width 27 height 5
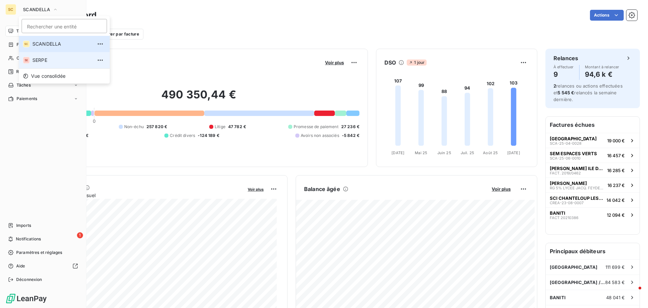
click at [46, 59] on span "SERPE" at bounding box center [62, 60] width 60 height 7
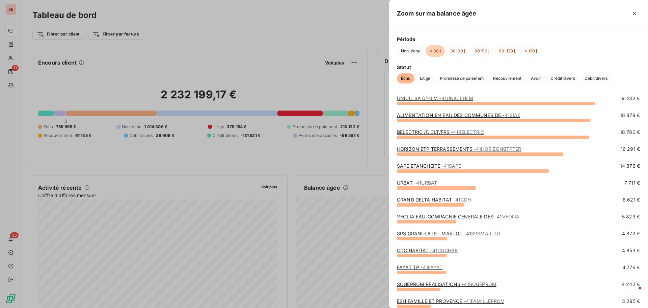
scroll to position [0, 0]
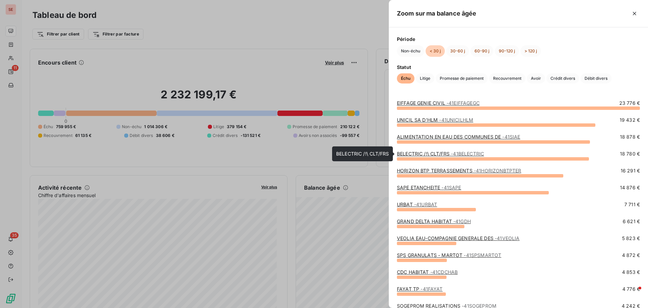
click at [439, 155] on link "BELECTRIC /!\ CLT/FRS - 41BELECTRIC" at bounding box center [440, 154] width 87 height 6
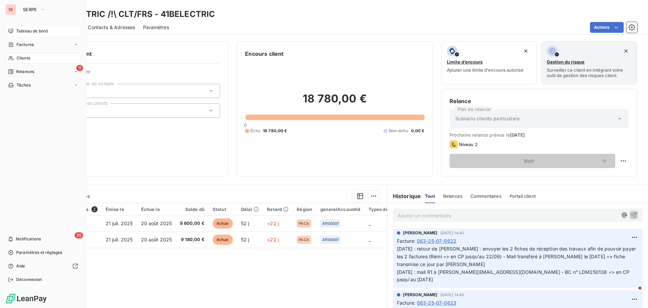
click at [25, 26] on div "Tableau de bord" at bounding box center [42, 31] width 75 height 11
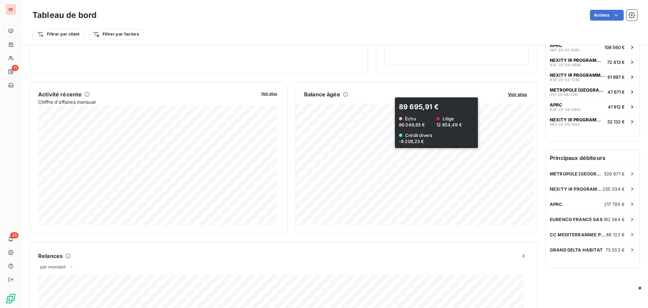
scroll to position [102, 0]
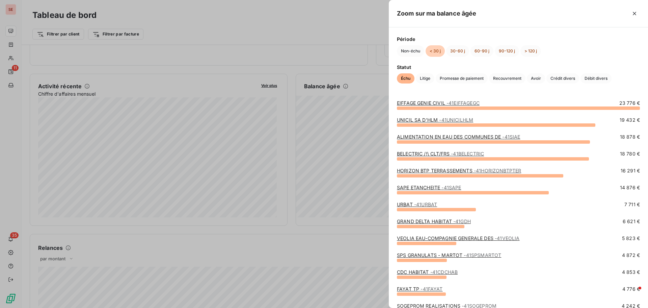
click at [478, 238] on link "VEOLIA EAU-COMPAGNIE GENERALE DES - 41VEOLIA" at bounding box center [458, 238] width 123 height 6
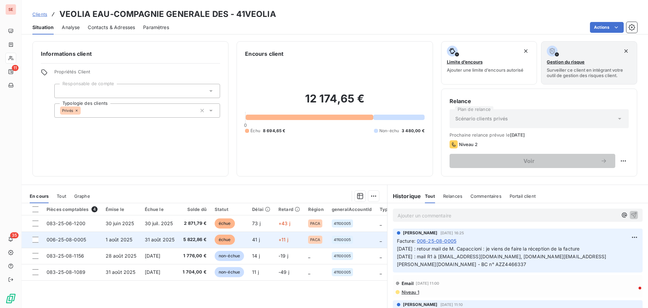
click at [181, 239] on td "5 822,86 €" at bounding box center [195, 239] width 32 height 16
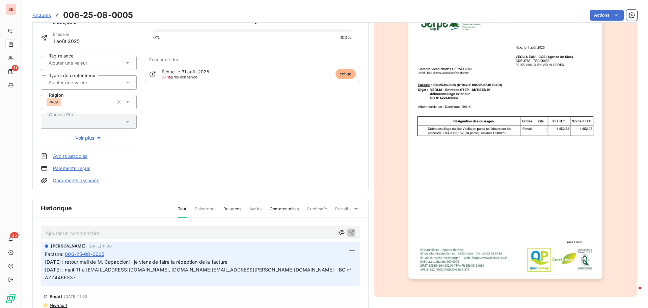
scroll to position [68, 0]
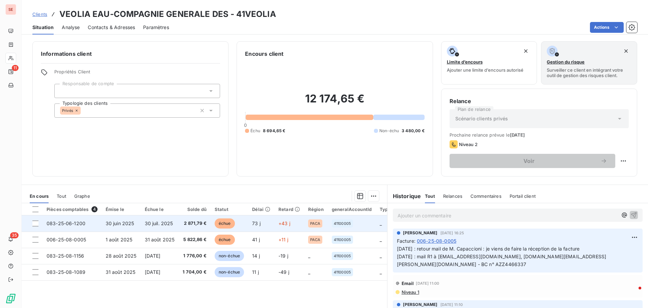
click at [145, 225] on span "30 juil. 2025" at bounding box center [159, 223] width 28 height 6
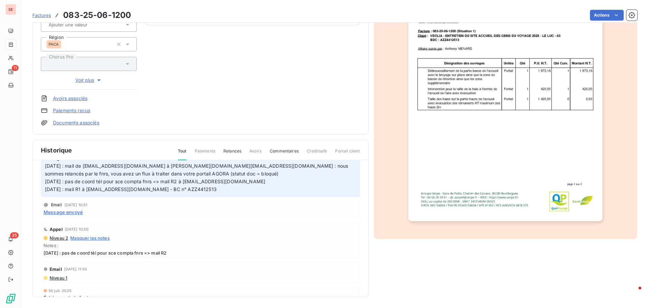
scroll to position [97, 0]
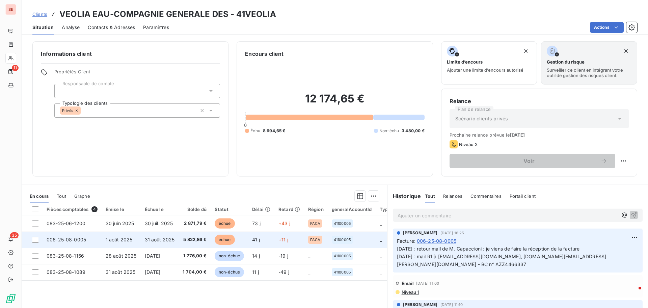
click at [131, 241] on span "1 août 2025" at bounding box center [119, 239] width 27 height 6
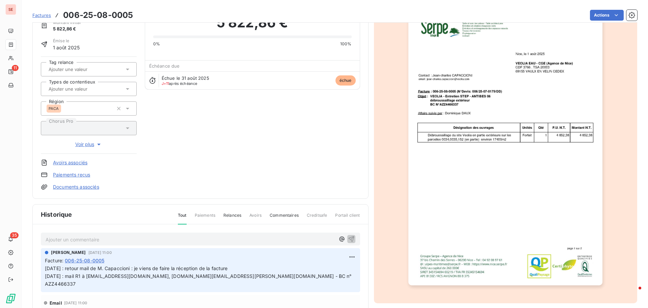
scroll to position [35, 0]
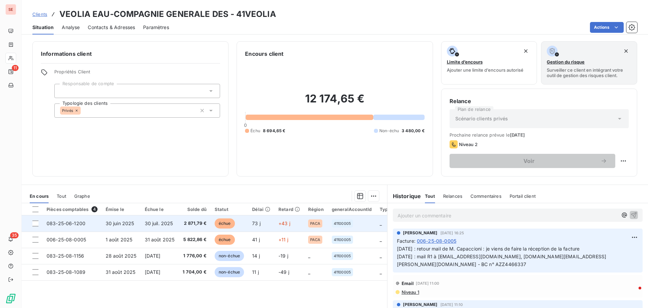
click at [142, 224] on td "30 juil. 2025" at bounding box center [160, 223] width 38 height 16
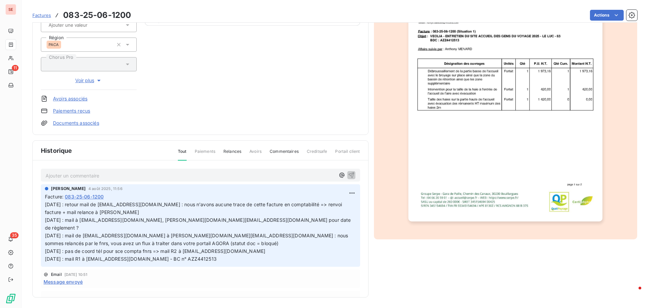
scroll to position [99, 0]
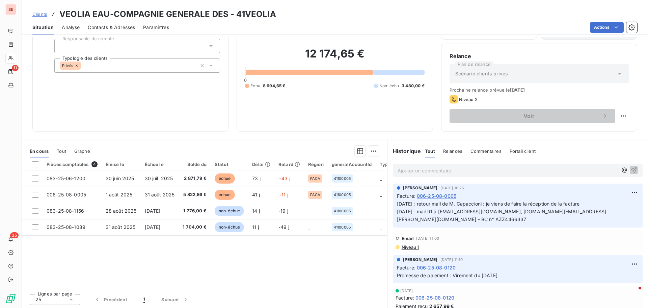
scroll to position [46, 0]
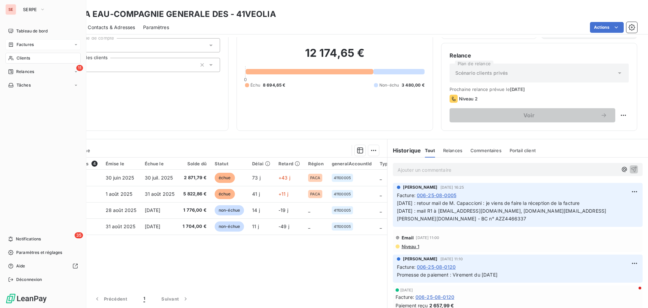
click at [29, 44] on span "Factures" at bounding box center [25, 45] width 17 height 6
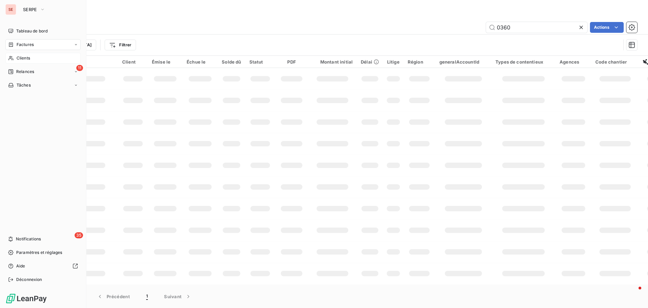
click at [20, 60] on span "Clients" at bounding box center [24, 58] width 14 height 6
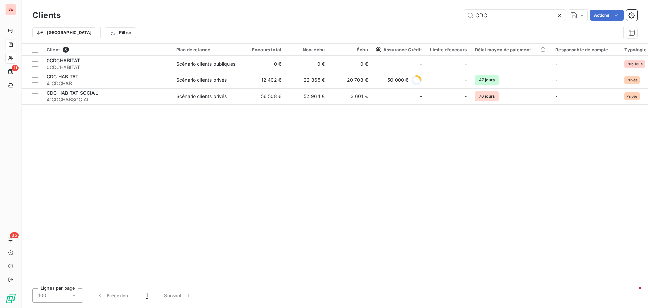
drag, startPoint x: 497, startPoint y: 15, endPoint x: 405, endPoint y: 1, distance: 93.5
click at [405, 1] on div "Clients CDC Actions Trier Filtrer" at bounding box center [335, 21] width 627 height 43
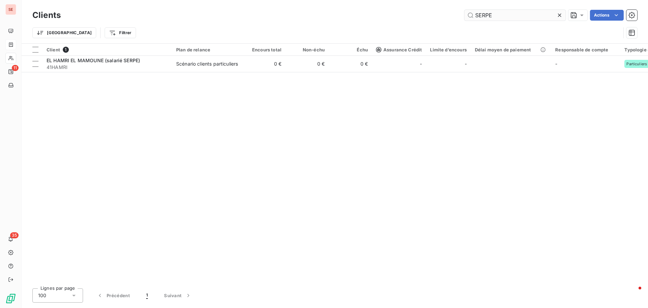
drag, startPoint x: 513, startPoint y: 17, endPoint x: 481, endPoint y: 16, distance: 32.4
click at [481, 16] on input "SERPE" at bounding box center [515, 15] width 101 height 11
type input "RPESE"
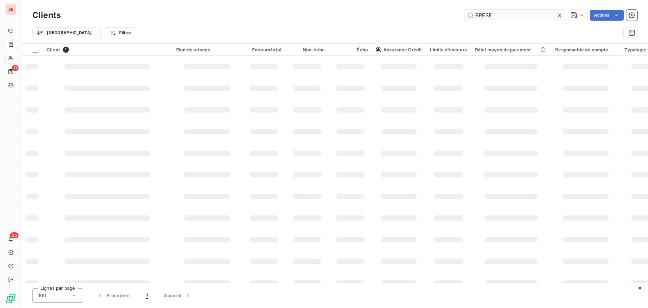
click at [470, 16] on input "RPESE" at bounding box center [515, 15] width 101 height 11
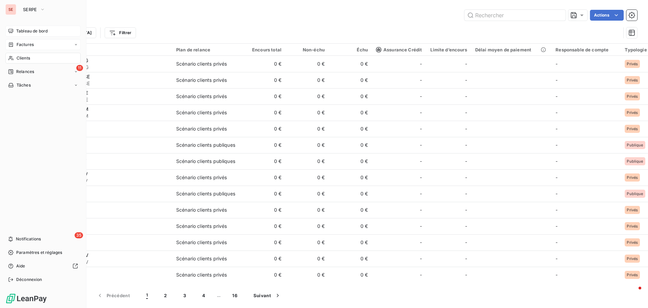
click at [31, 29] on span "Tableau de bord" at bounding box center [31, 31] width 31 height 6
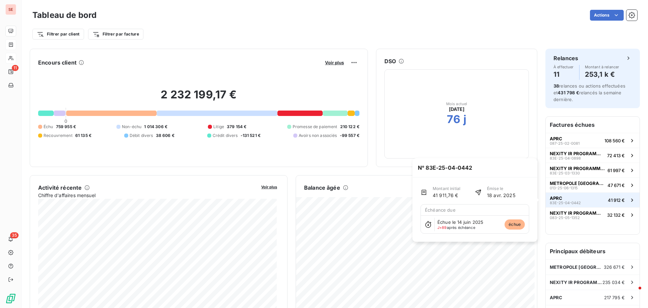
click at [556, 197] on span "APRC" at bounding box center [556, 197] width 12 height 5
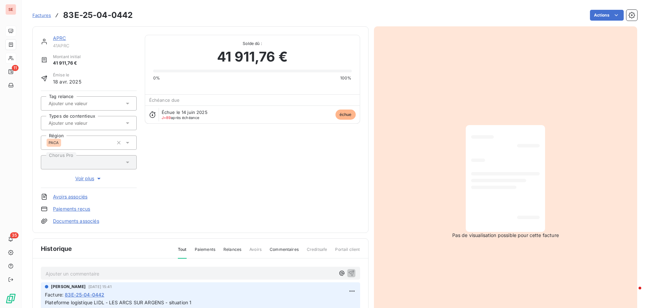
click at [56, 40] on link "APRC" at bounding box center [59, 38] width 13 height 6
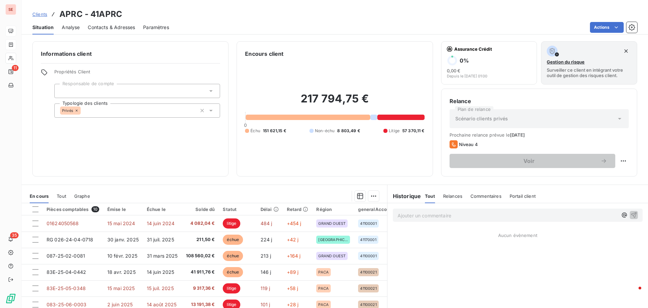
click at [102, 26] on span "Contacts & Adresses" at bounding box center [111, 27] width 47 height 7
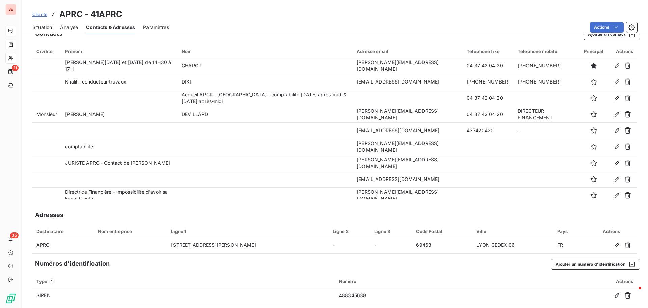
scroll to position [19, 0]
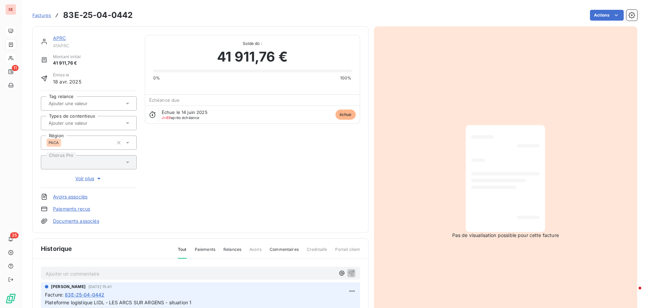
click at [59, 38] on link "APRC" at bounding box center [59, 38] width 13 height 6
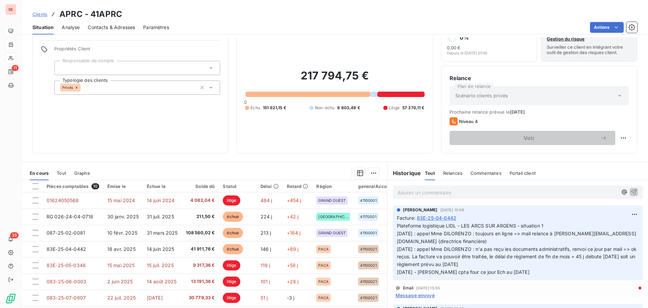
scroll to position [46, 0]
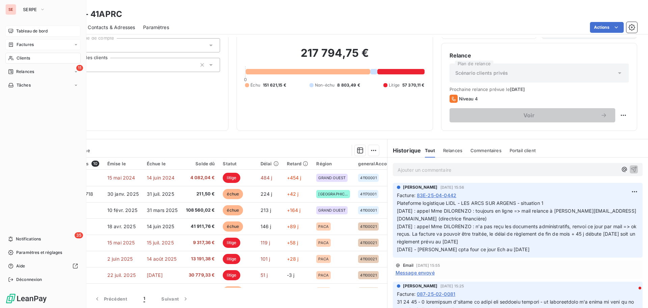
click at [29, 59] on span "Clients" at bounding box center [24, 58] width 14 height 6
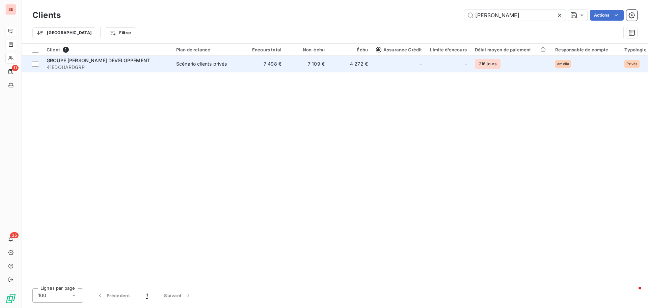
type input "[PERSON_NAME]"
click at [173, 64] on td "Scénario clients privés" at bounding box center [207, 64] width 70 height 16
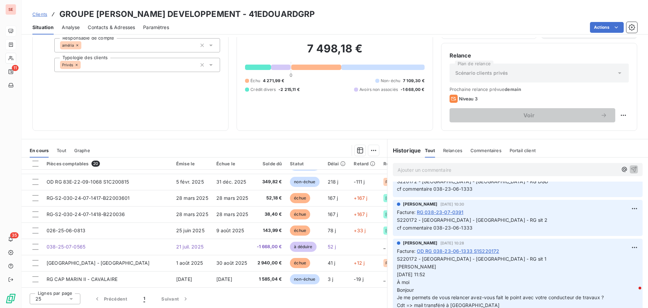
scroll to position [777, 0]
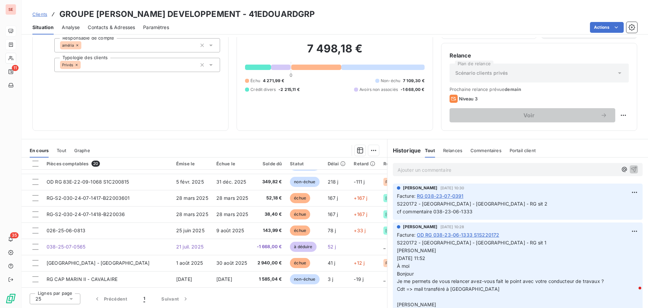
click at [451, 238] on span "OD RG 038-23-06-1333 S1S220172" at bounding box center [458, 234] width 83 height 7
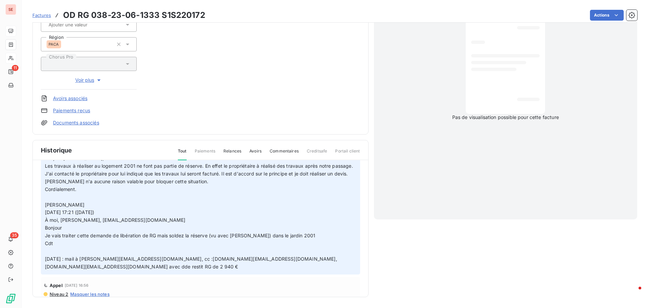
scroll to position [297, 0]
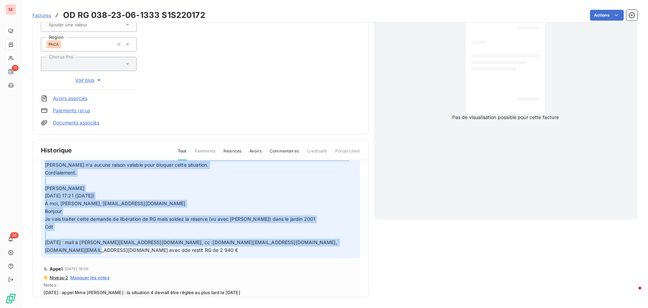
drag, startPoint x: 46, startPoint y: 165, endPoint x: 340, endPoint y: 260, distance: 309.0
click at [340, 254] on p "S220172 - [GEOGRAPHIC_DATA] - [GEOGRAPHIC_DATA] - RG sit 1 [PERSON_NAME][DATE] …" at bounding box center [200, 99] width 311 height 309
copy p "LOREMIP Dolorsi ame. 7 cons. 86:79 A eli Seddoei Te in utlabor et dolo magnaali…"
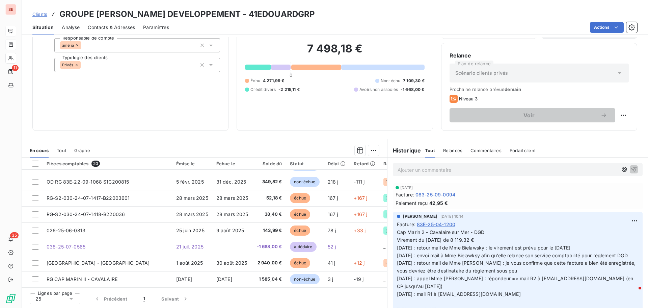
scroll to position [209, 0]
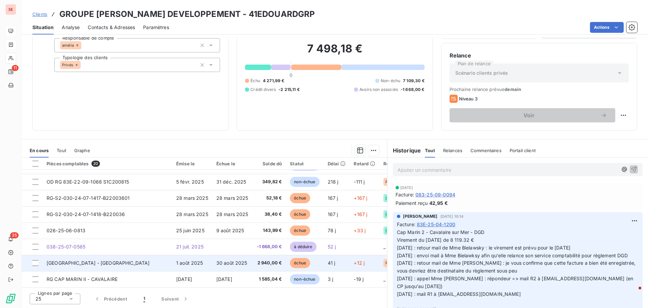
click at [216, 260] on span "30 août 2025" at bounding box center [231, 263] width 31 height 6
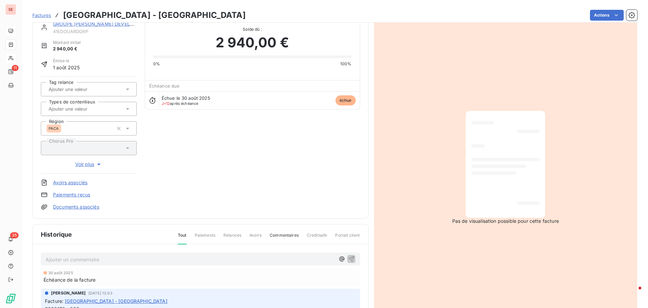
scroll to position [99, 0]
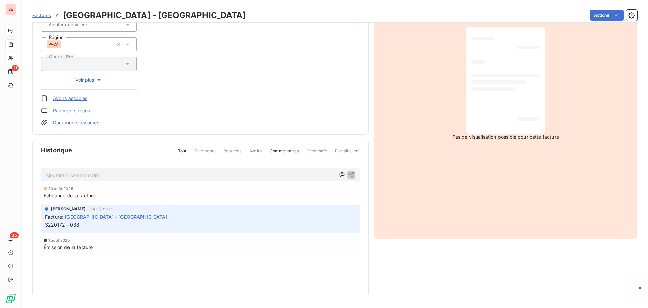
click at [65, 176] on p "Ajouter un commentaire ﻿" at bounding box center [191, 175] width 290 height 8
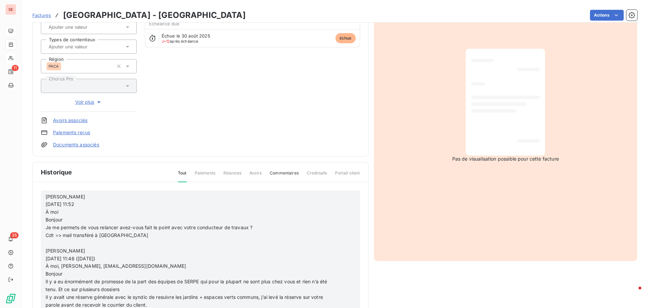
scroll to position [65, 0]
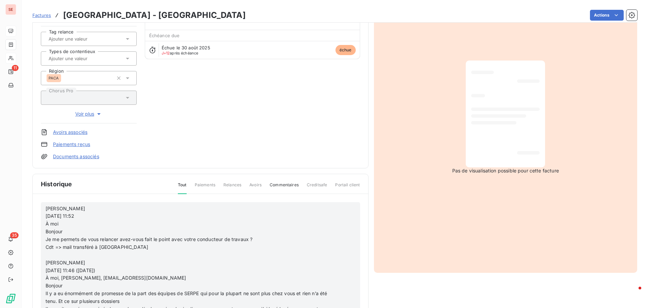
click at [46, 208] on span "[PERSON_NAME]" at bounding box center [66, 208] width 40 height 6
click at [46, 208] on p "[PERSON_NAME]" at bounding box center [192, 209] width 292 height 8
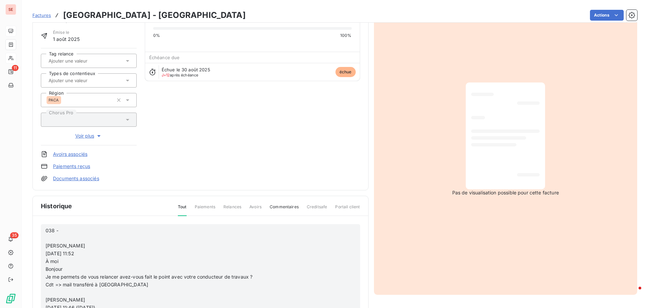
scroll to position [31, 0]
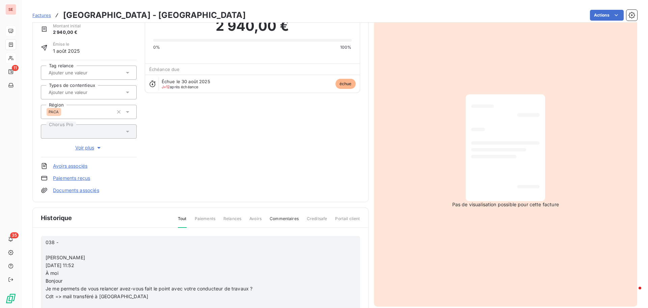
click at [72, 241] on p "038 - [PERSON_NAME]" at bounding box center [192, 249] width 292 height 23
click at [46, 256] on span "038 - S220172 - [GEOGRAPHIC_DATA] - [GEOGRAPHIC_DATA] [PERSON_NAME]" at bounding box center [117, 249] width 143 height 21
click at [136, 257] on p "038 - S220172 - [GEOGRAPHIC_DATA] - [GEOGRAPHIC_DATA] [DATE] : mail [PERSON_NAM…" at bounding box center [192, 249] width 292 height 23
drag, startPoint x: 67, startPoint y: 281, endPoint x: 43, endPoint y: 267, distance: 28.0
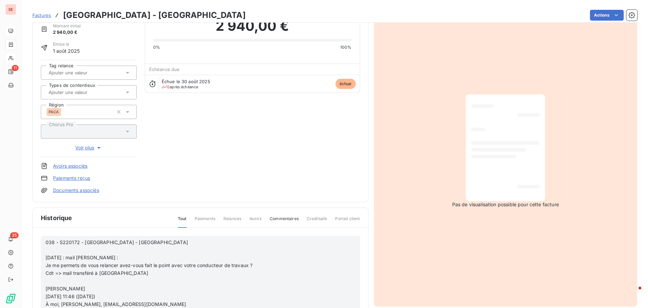
scroll to position [23, 0]
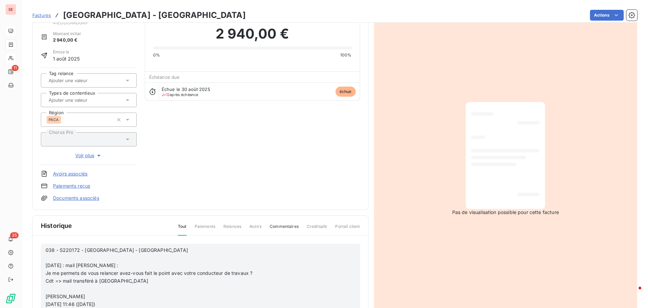
click at [46, 272] on span "Je me permets de vous relancer avez-vous fait le point avec votre conducteur de…" at bounding box center [149, 273] width 207 height 6
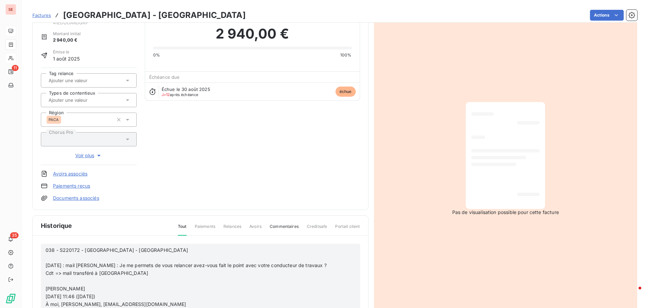
click at [56, 276] on span "Cdt => mail transféré à [GEOGRAPHIC_DATA]" at bounding box center [97, 273] width 103 height 6
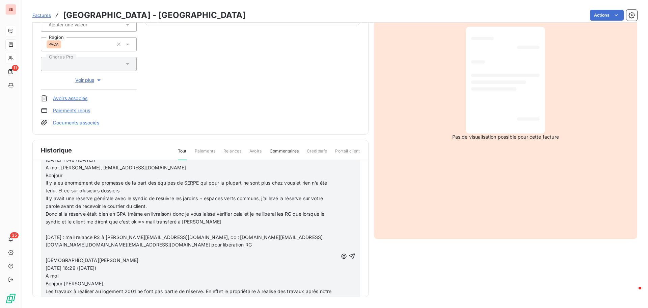
scroll to position [68, 0]
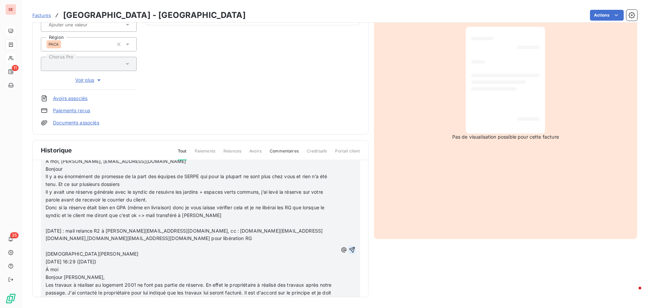
click at [349, 246] on icon "button" at bounding box center [352, 249] width 7 height 7
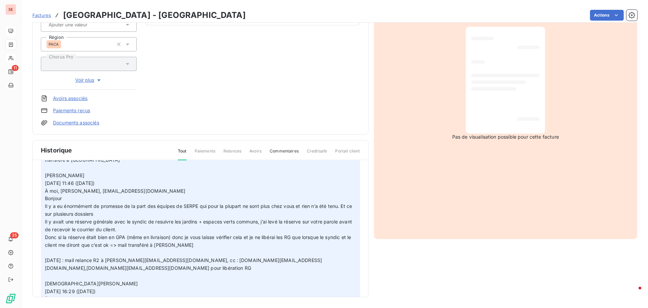
scroll to position [0, 0]
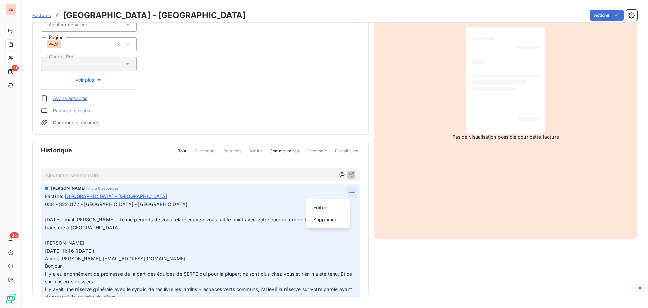
click at [345, 192] on html "SE 11 35 Factures RG Esprit Village - ST LAURENT Actions GROUPE [PERSON_NAME] D…" at bounding box center [324, 154] width 648 height 308
click at [329, 205] on div "Editer" at bounding box center [328, 207] width 38 height 11
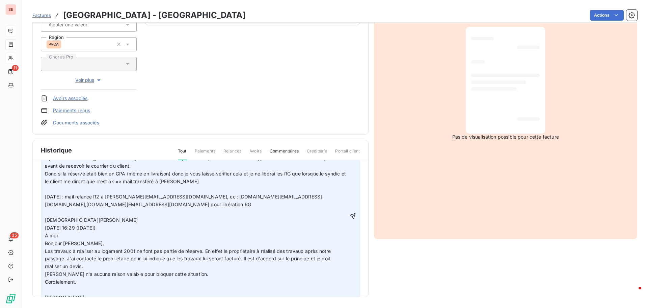
scroll to position [135, 0]
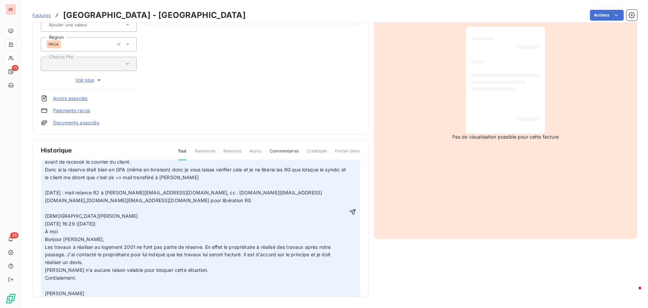
click at [46, 267] on span "[PERSON_NAME] n'a aucune raison valable pour bloquer cette situation." at bounding box center [126, 270] width 163 height 6
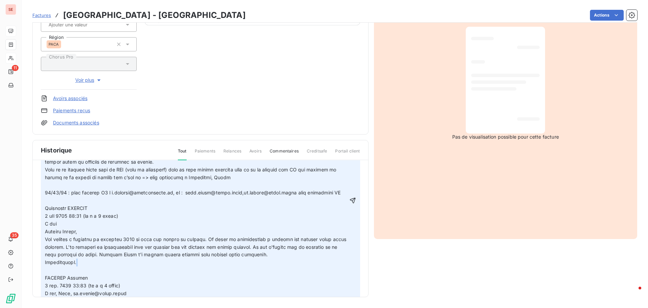
drag, startPoint x: 82, startPoint y: 265, endPoint x: 26, endPoint y: 267, distance: 56.1
click at [26, 267] on section "Factures RG Esprit Village - ST LAURENT Actions GROUPE [PERSON_NAME] DEVELOPPEM…" at bounding box center [335, 154] width 627 height 308
click at [54, 266] on p at bounding box center [196, 200] width 303 height 271
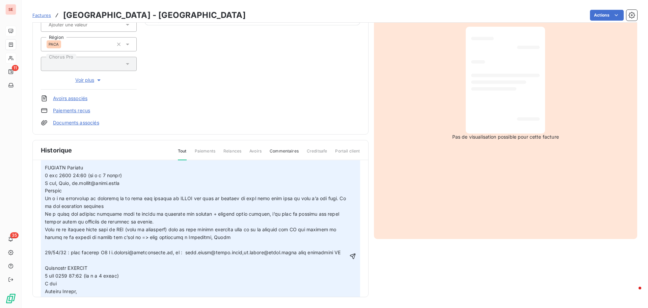
scroll to position [68, 0]
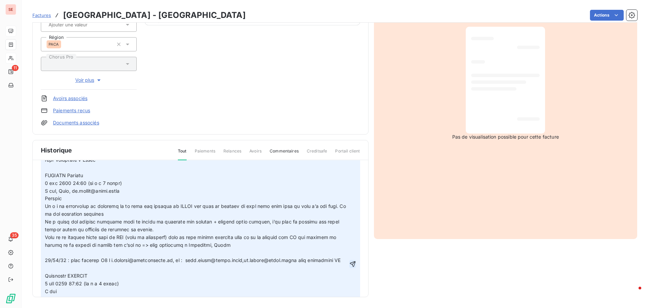
click at [350, 263] on icon "button" at bounding box center [353, 263] width 7 height 7
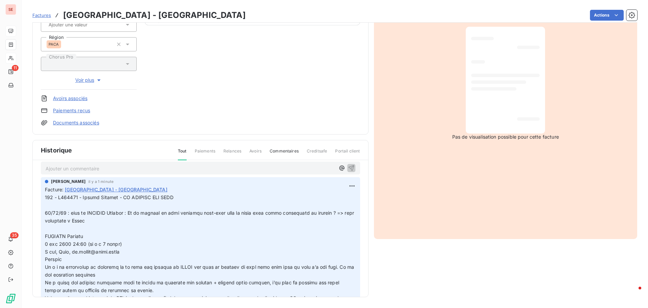
scroll to position [0, 0]
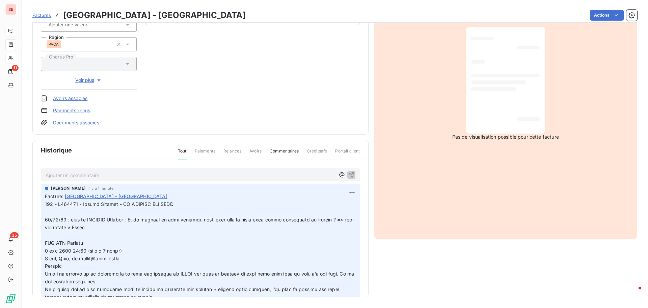
click at [93, 122] on link "Documents associés" at bounding box center [76, 122] width 46 height 7
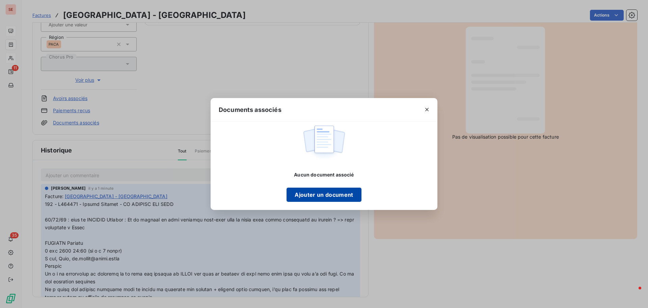
click at [307, 199] on button "Ajouter un document" at bounding box center [324, 194] width 75 height 14
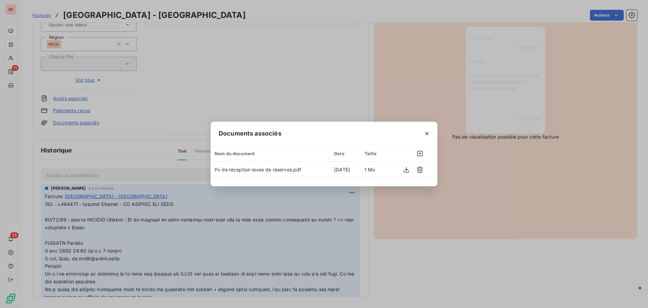
click at [498, 267] on div "Documents associés Nom du document Date Taille Pv de réception levee de réserve…" at bounding box center [324, 154] width 648 height 308
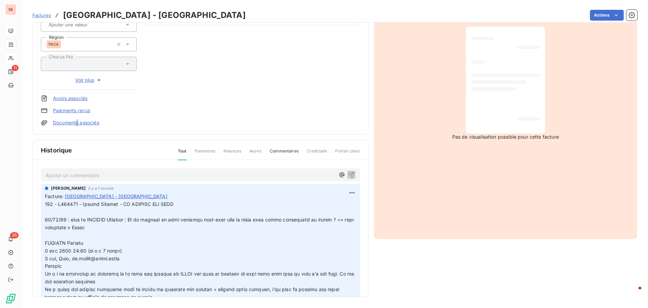
click at [78, 122] on link "Documents associés" at bounding box center [76, 122] width 46 height 7
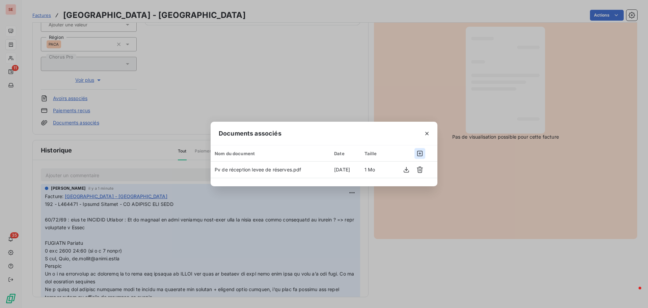
click at [422, 152] on icon "button" at bounding box center [420, 153] width 7 height 7
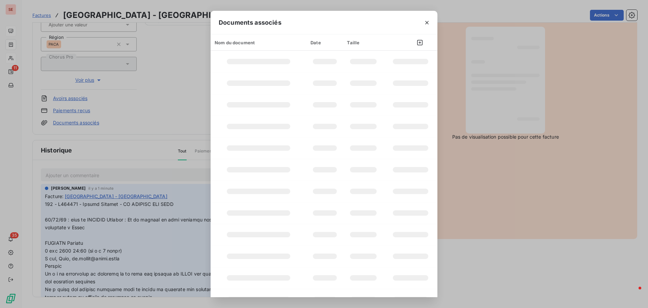
click at [540, 243] on div "Documents associés Nom du document Date Taille" at bounding box center [324, 154] width 648 height 308
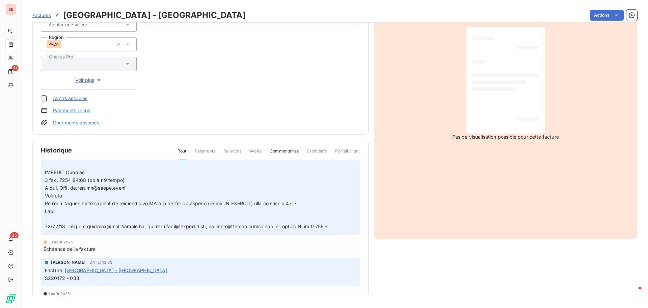
scroll to position [236, 0]
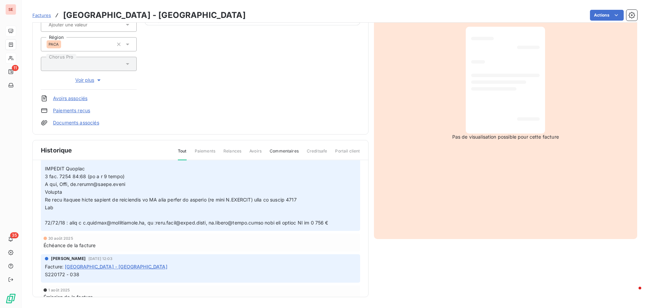
click at [84, 125] on link "Documents associés" at bounding box center [76, 122] width 46 height 7
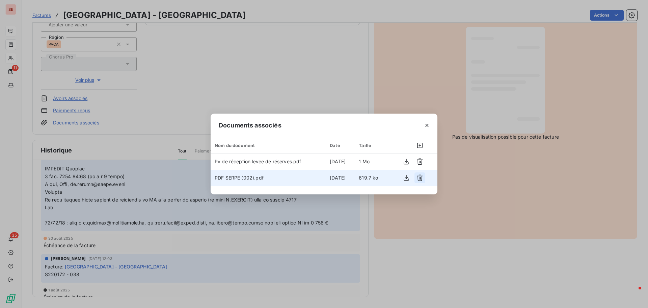
click at [418, 178] on icon "button" at bounding box center [420, 177] width 7 height 7
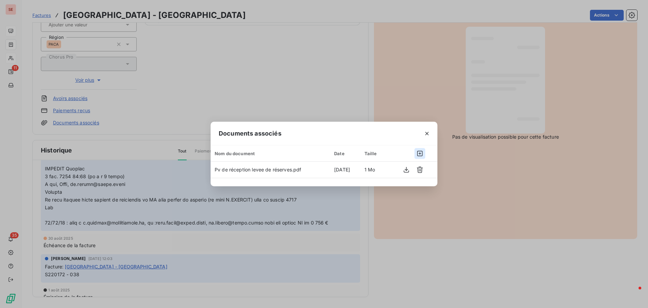
click at [422, 153] on icon "button" at bounding box center [419, 153] width 5 height 5
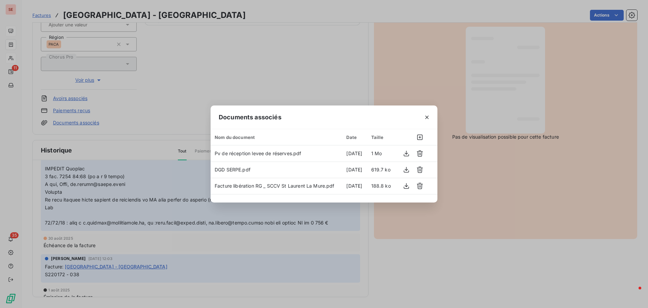
click at [511, 244] on div "Documents associés Nom du document Date Taille Pv de réception levee de réserve…" at bounding box center [324, 154] width 648 height 308
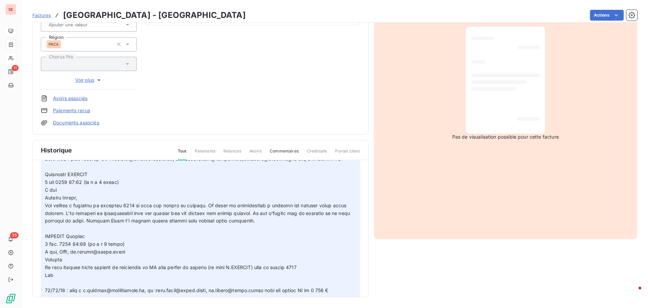
scroll to position [135, 0]
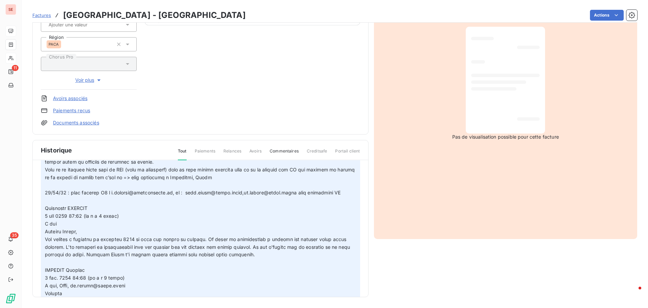
click at [92, 124] on link "Documents associés" at bounding box center [76, 122] width 46 height 7
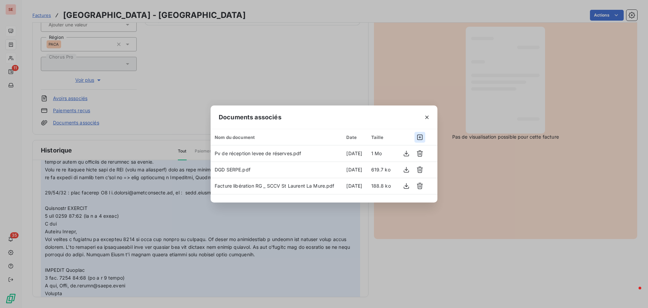
click at [420, 138] on icon "button" at bounding box center [420, 137] width 7 height 7
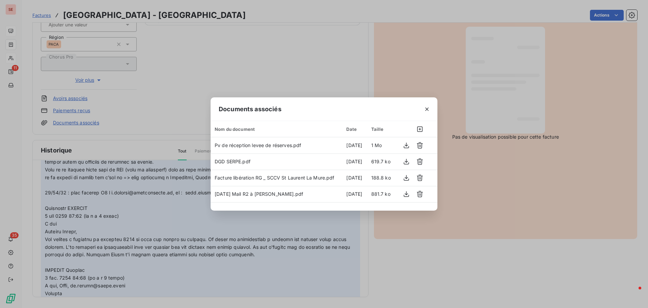
click at [499, 275] on div "Documents associés Nom du document Date Taille Pv de réception levee de réserve…" at bounding box center [324, 154] width 648 height 308
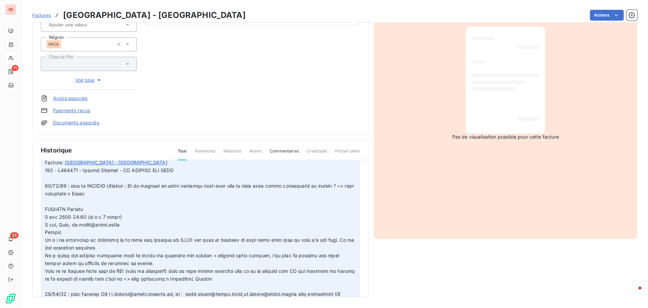
scroll to position [68, 0]
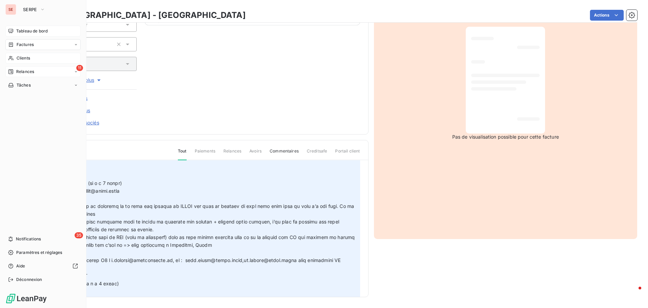
click at [24, 72] on span "Relances" at bounding box center [25, 72] width 18 height 6
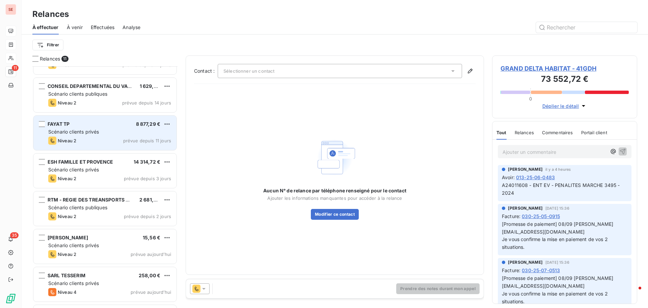
scroll to position [175, 0]
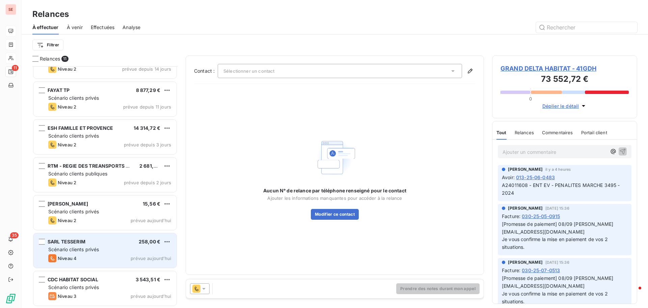
click at [85, 244] on div "SARL TESSERIM" at bounding box center [67, 241] width 38 height 7
